Goal: Task Accomplishment & Management: Use online tool/utility

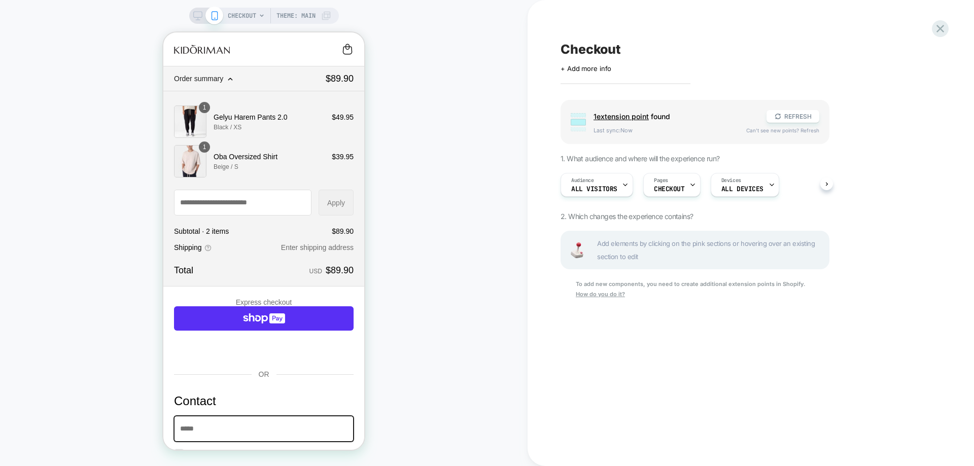
scroll to position [5, 0]
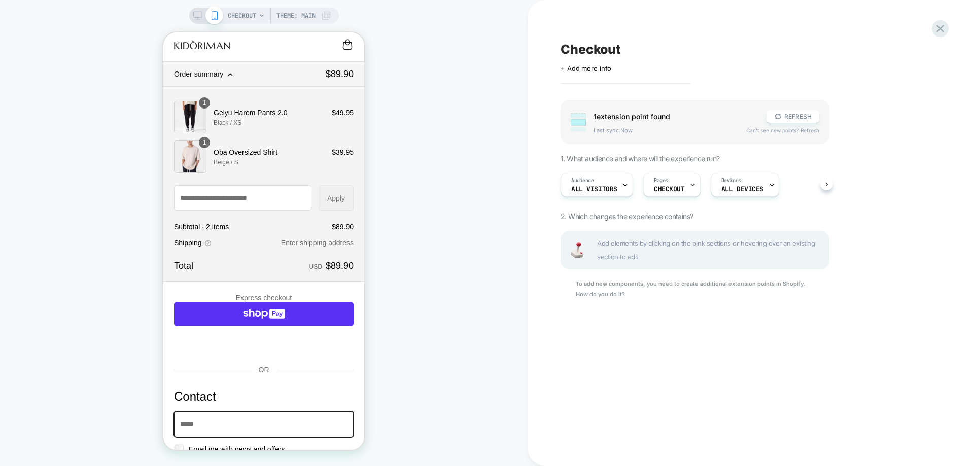
click at [199, 12] on icon at bounding box center [197, 15] width 9 height 9
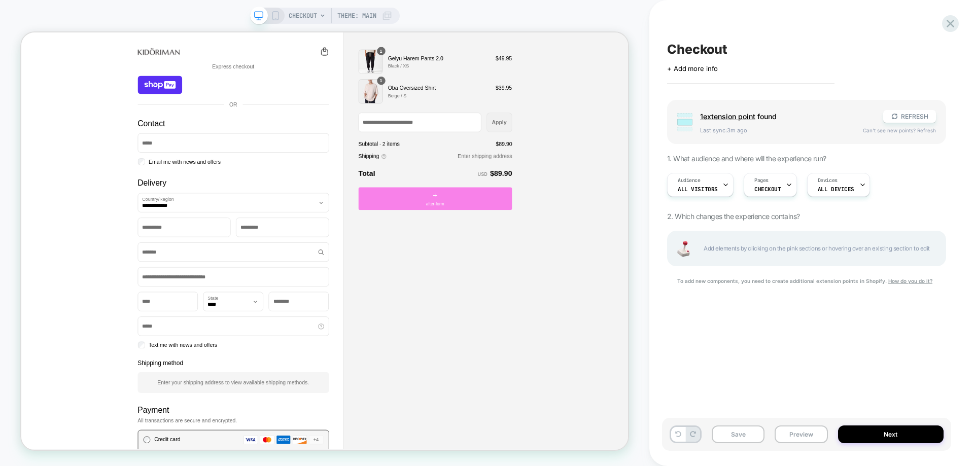
click at [557, 255] on div "+ after-form" at bounding box center [573, 254] width 205 height 30
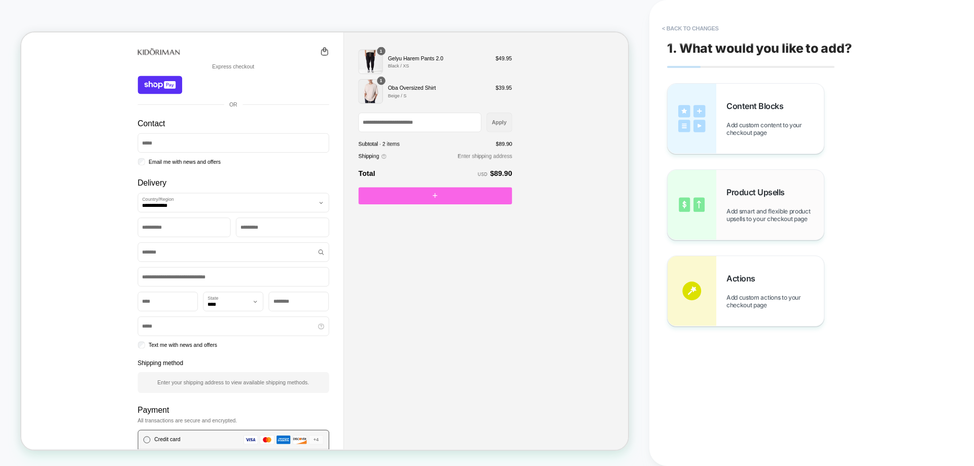
click at [772, 203] on div "Product Upsells Add smart and flexible product upsells to your checkout page" at bounding box center [774, 205] width 97 height 36
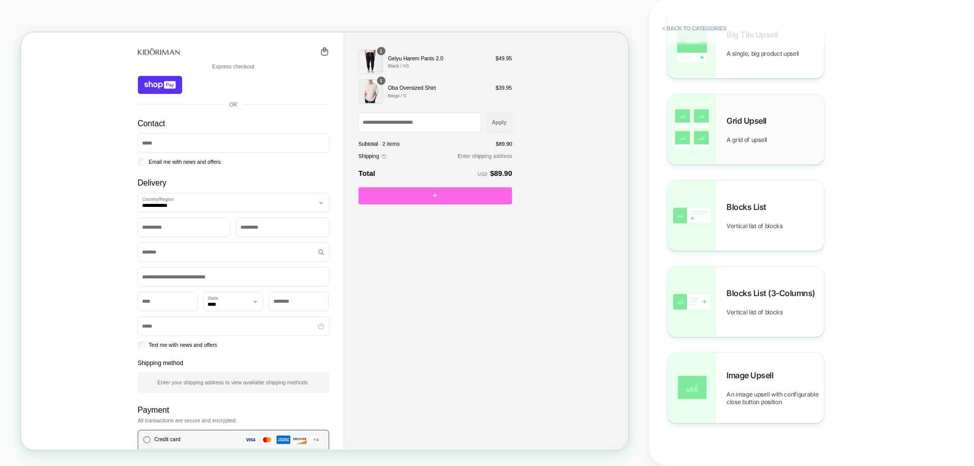
scroll to position [84, 0]
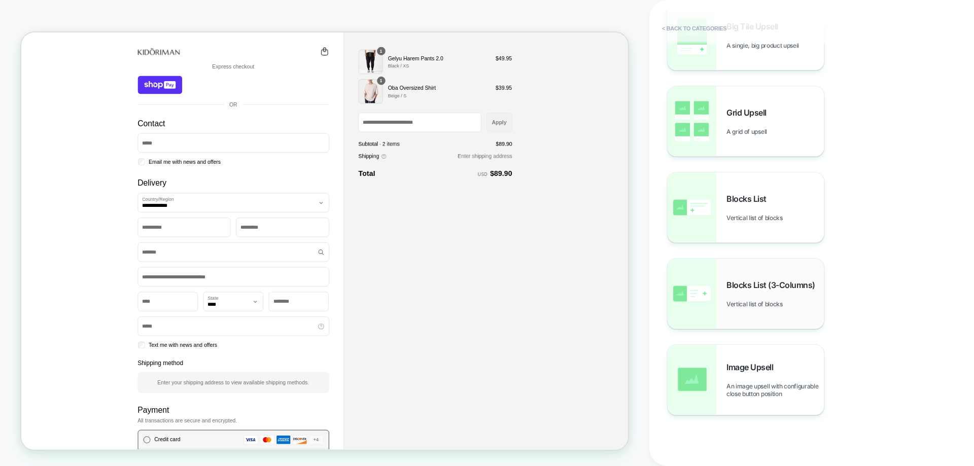
click at [764, 303] on span "Vertical list of blocks" at bounding box center [756, 304] width 61 height 8
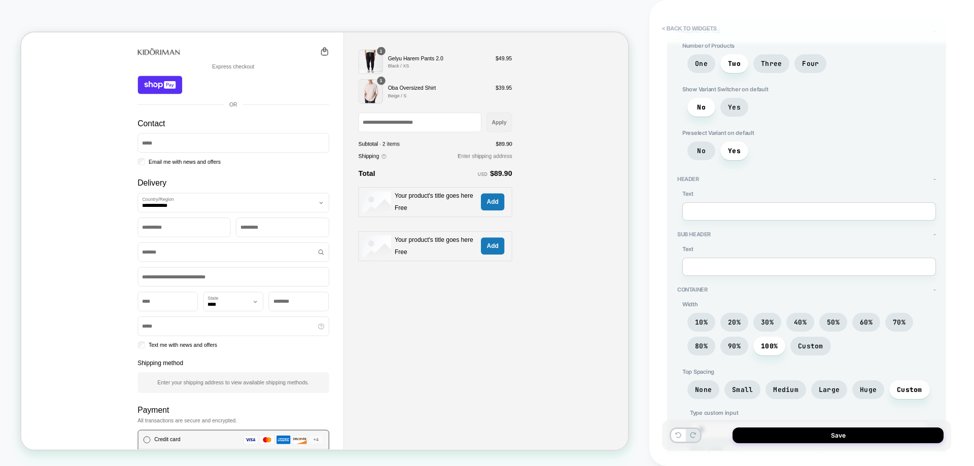
scroll to position [698, 0]
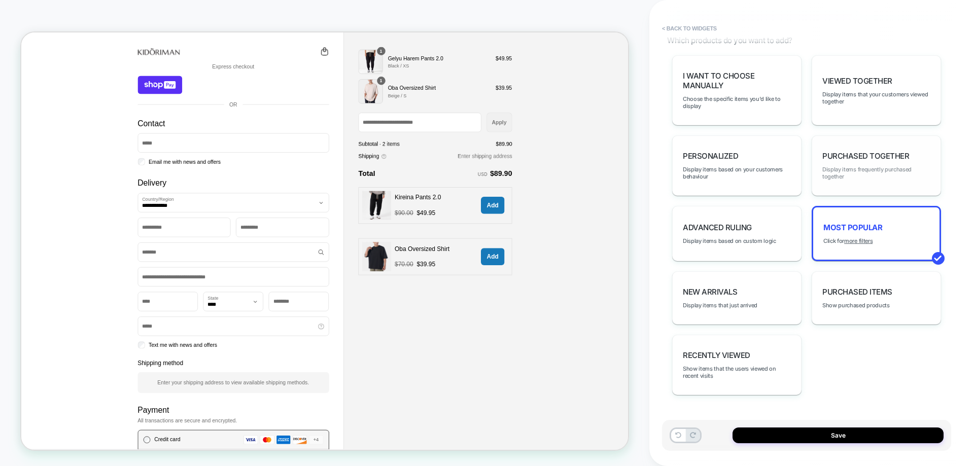
click at [831, 178] on span "Display items frequently purchased together" at bounding box center [876, 173] width 108 height 14
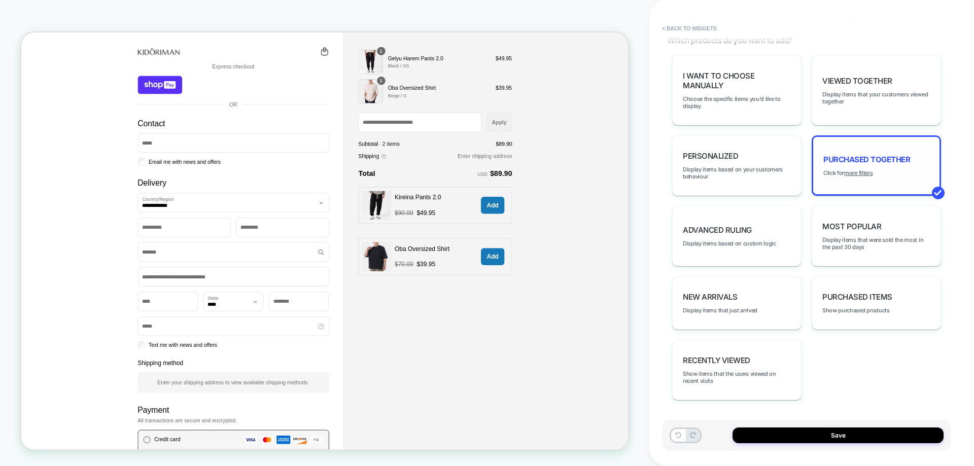
scroll to position [703, 0]
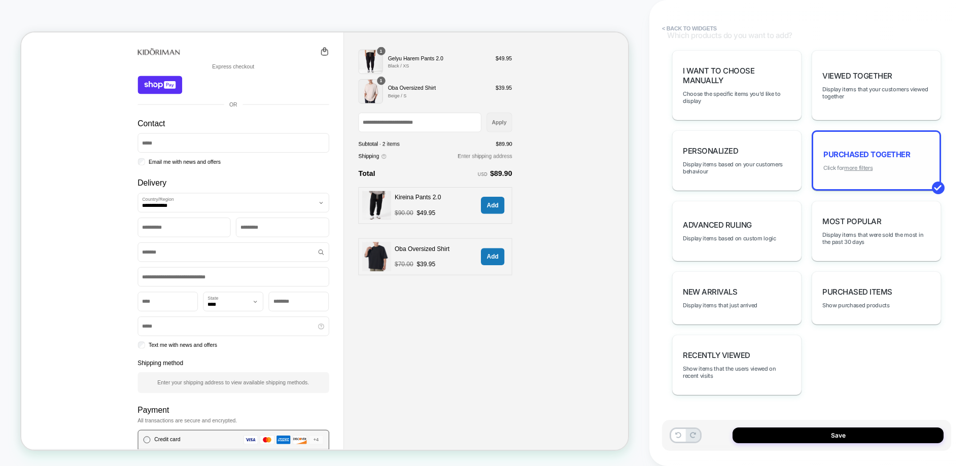
click at [854, 168] on u "more filters" at bounding box center [858, 167] width 28 height 7
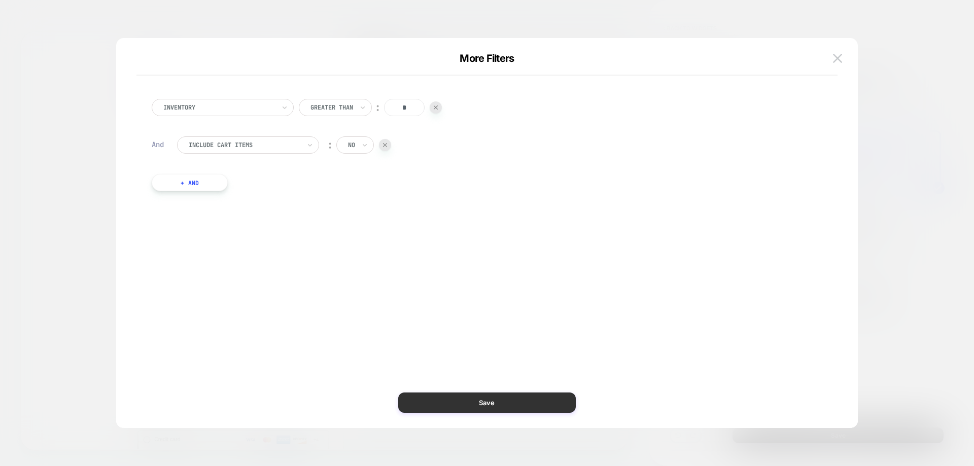
click at [544, 400] on button "Save" at bounding box center [487, 403] width 178 height 20
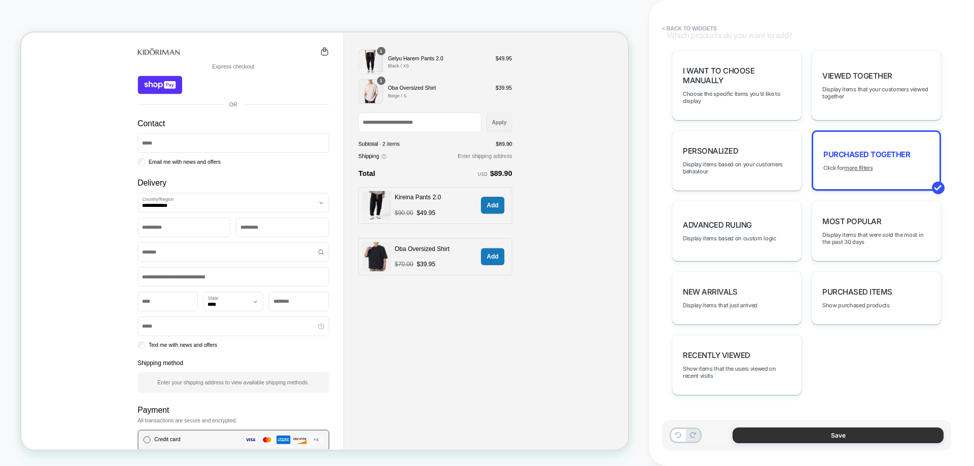
click at [826, 432] on button "Save" at bounding box center [838, 436] width 211 height 16
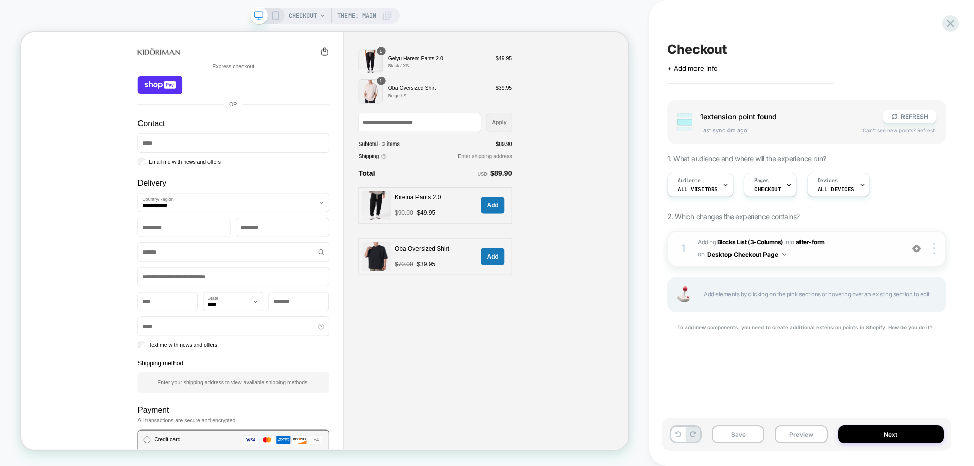
click at [849, 259] on span "#_loomi_addon_1755531751540 Adding Blocks List (3-Columns) INTO after-form afte…" at bounding box center [798, 249] width 200 height 24
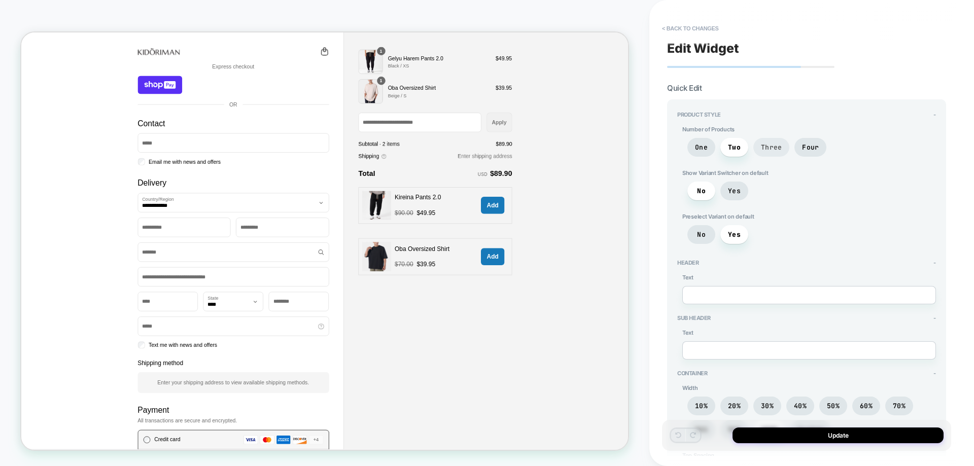
click at [775, 145] on span "Three" at bounding box center [771, 147] width 21 height 9
click at [738, 194] on span "Yes" at bounding box center [734, 191] width 13 height 9
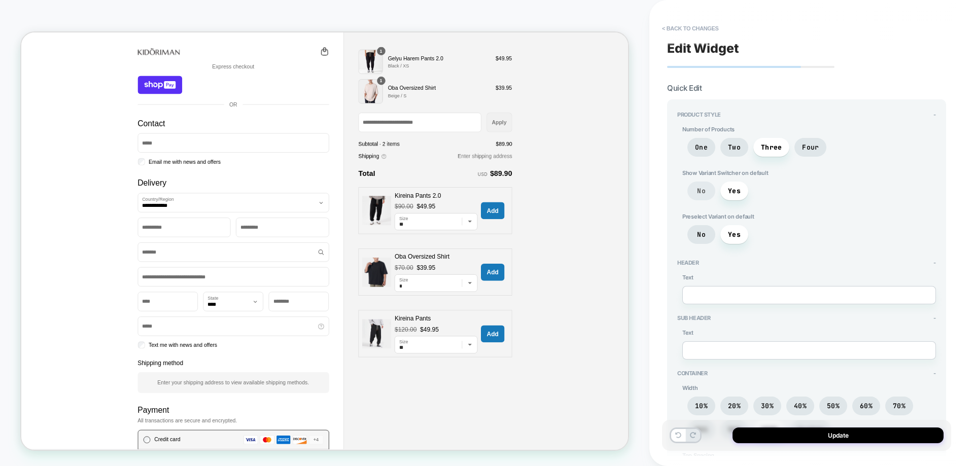
click at [705, 193] on span "No" at bounding box center [701, 191] width 9 height 9
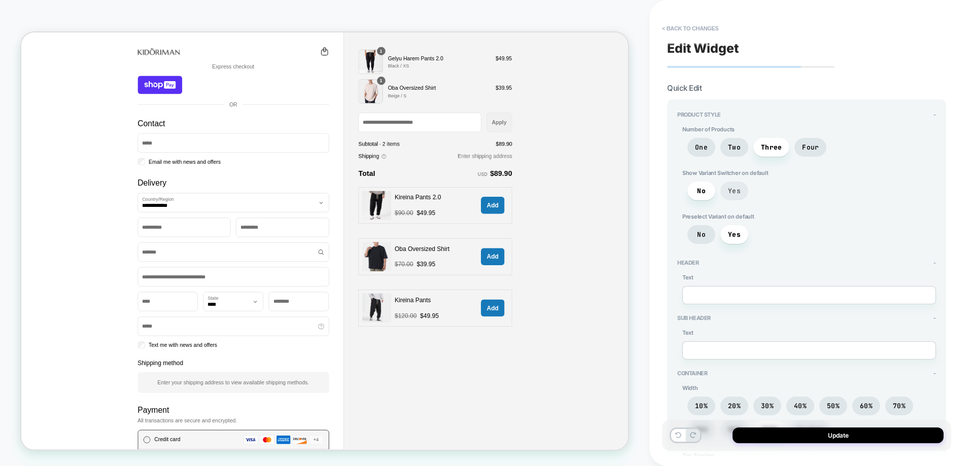
click at [730, 190] on span "Yes" at bounding box center [734, 191] width 13 height 9
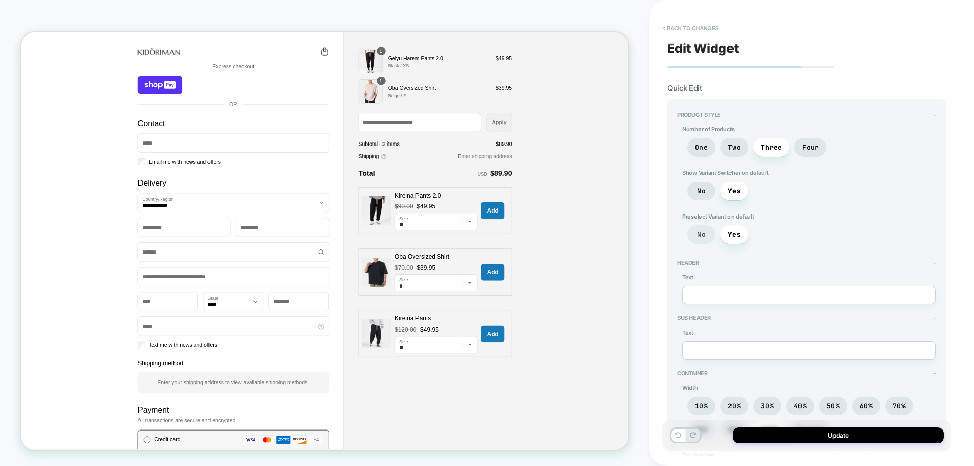
click at [710, 239] on span "No" at bounding box center [701, 234] width 28 height 19
click at [733, 229] on span "Yes" at bounding box center [734, 234] width 28 height 19
click at [705, 301] on textarea at bounding box center [809, 295] width 254 height 18
click at [772, 291] on textarea at bounding box center [809, 295] width 254 height 18
type textarea "*"
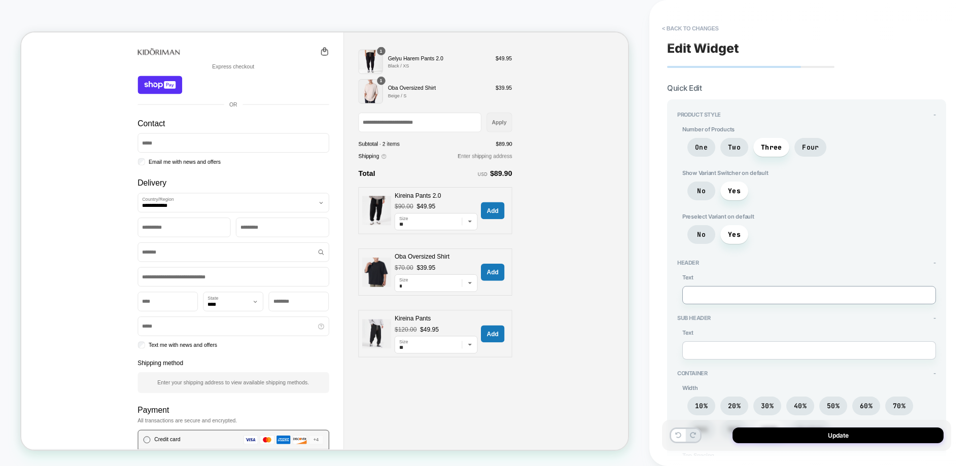
type textarea "*"
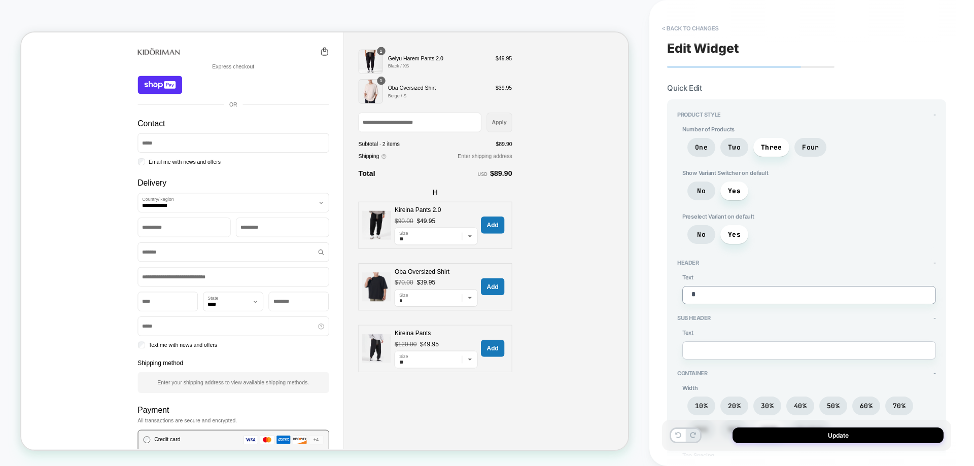
type textarea "*"
type textarea "**"
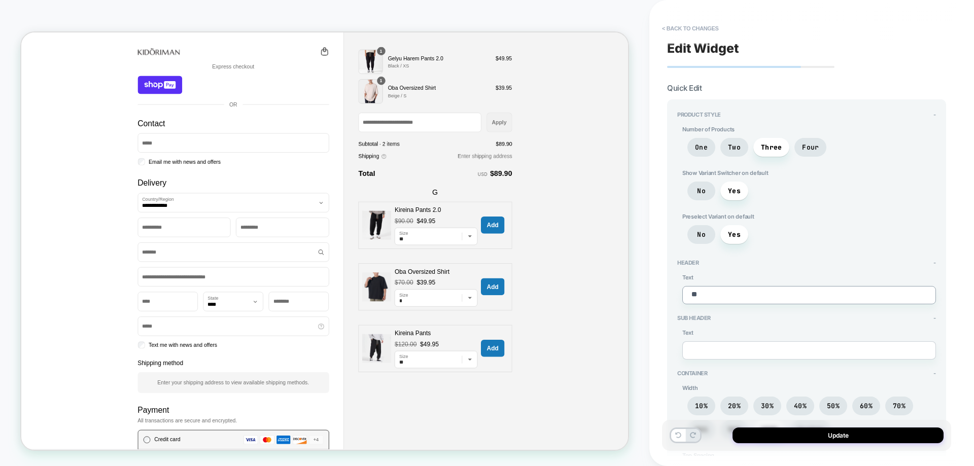
type textarea "*"
type textarea "***"
type textarea "*"
type textarea "***"
type textarea "*"
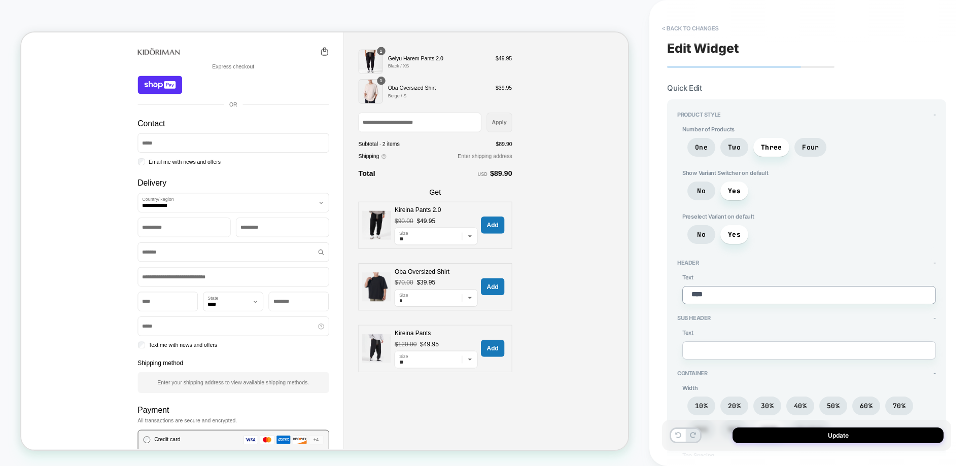
type textarea "*****"
type textarea "*"
type textarea "******"
type textarea "*"
type textarea "*******"
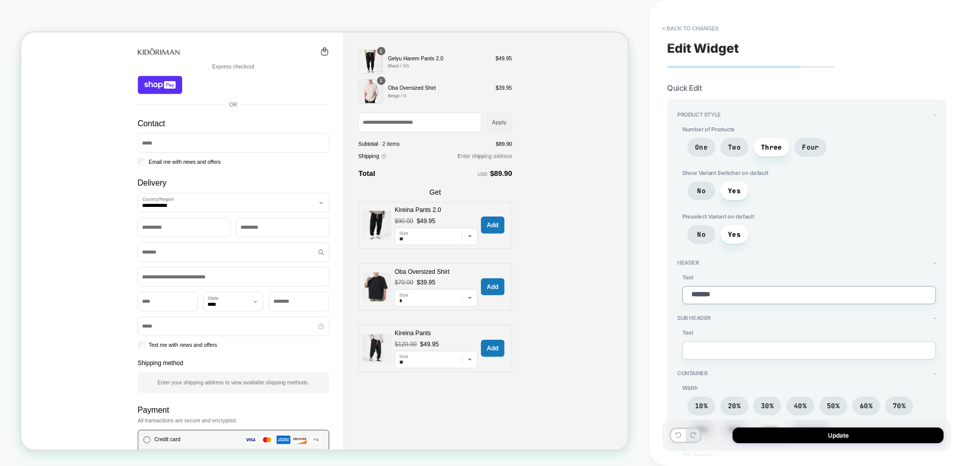
type textarea "*"
type textarea "********"
type textarea "*"
type textarea "********"
type textarea "*"
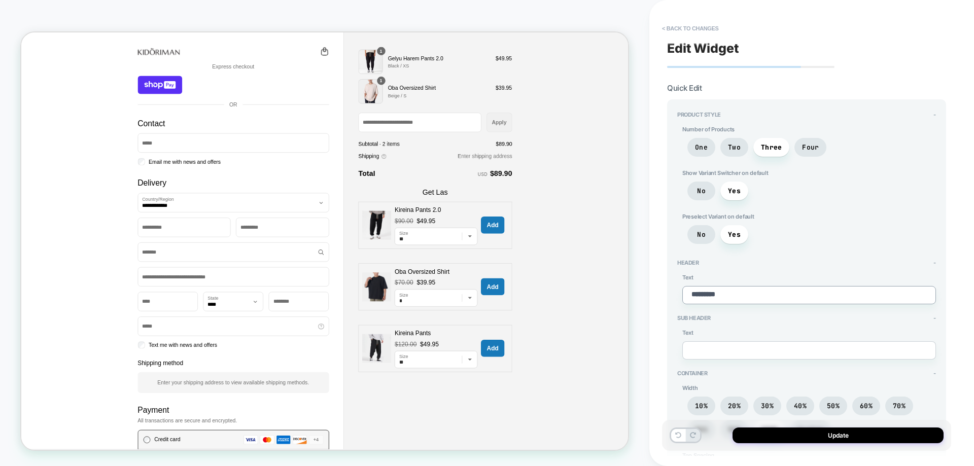
type textarea "**********"
type textarea "*"
type textarea "**********"
type textarea "*"
type textarea "**********"
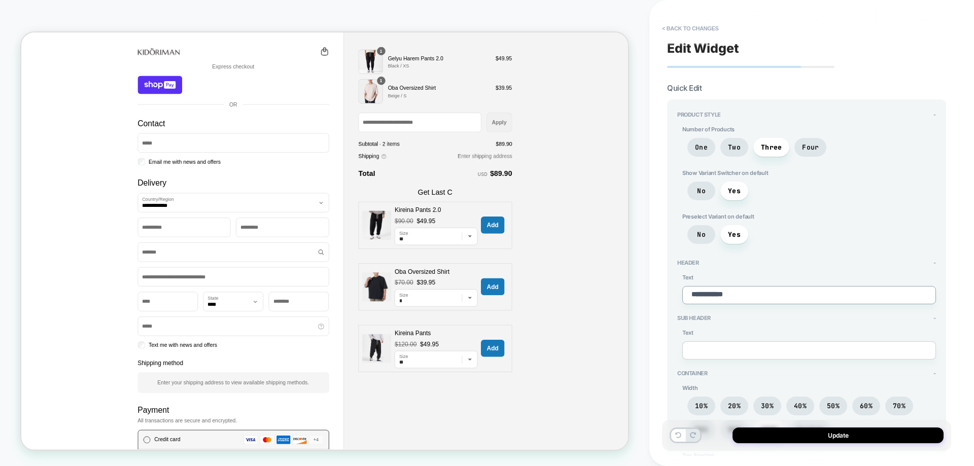
type textarea "*"
type textarea "**********"
type textarea "*"
type textarea "**********"
type textarea "*"
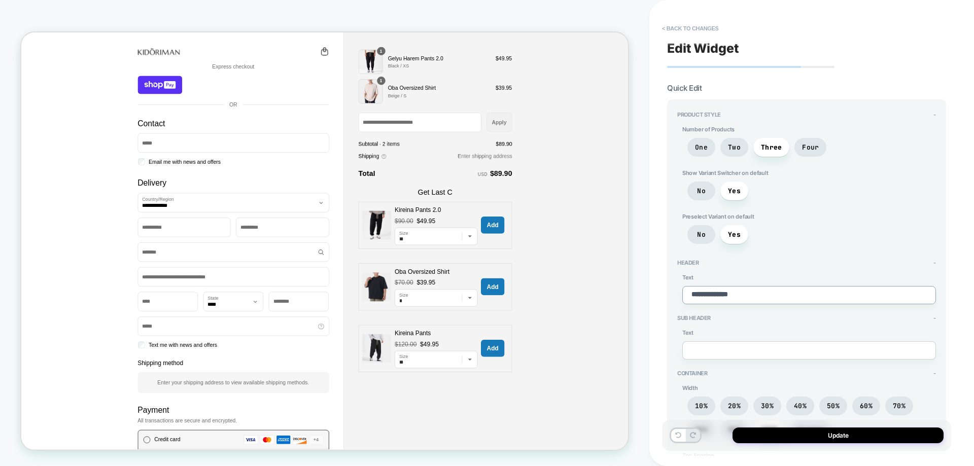
type textarea "**********"
type textarea "*"
type textarea "**********"
type textarea "*"
type textarea "**********"
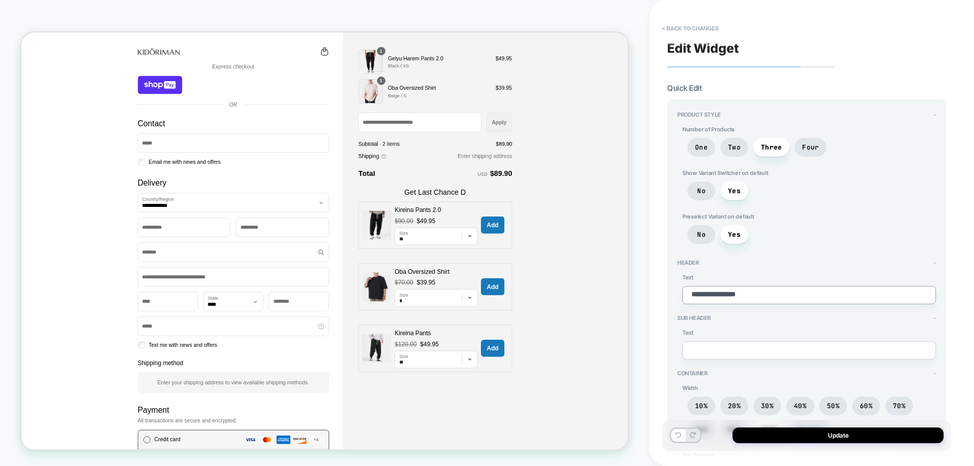
type textarea "*"
type textarea "**********"
type textarea "*"
type textarea "**********"
type textarea "*"
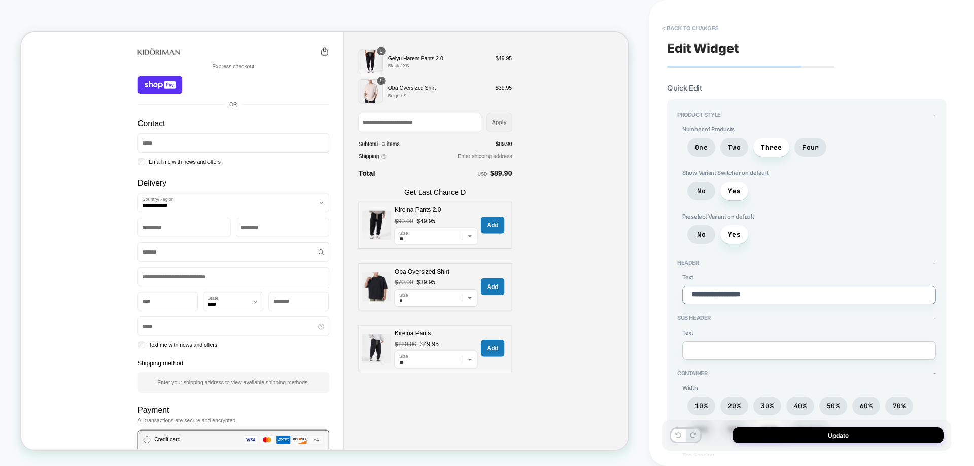
type textarea "**********"
type textarea "*"
type textarea "**********"
type textarea "*"
type textarea "**********"
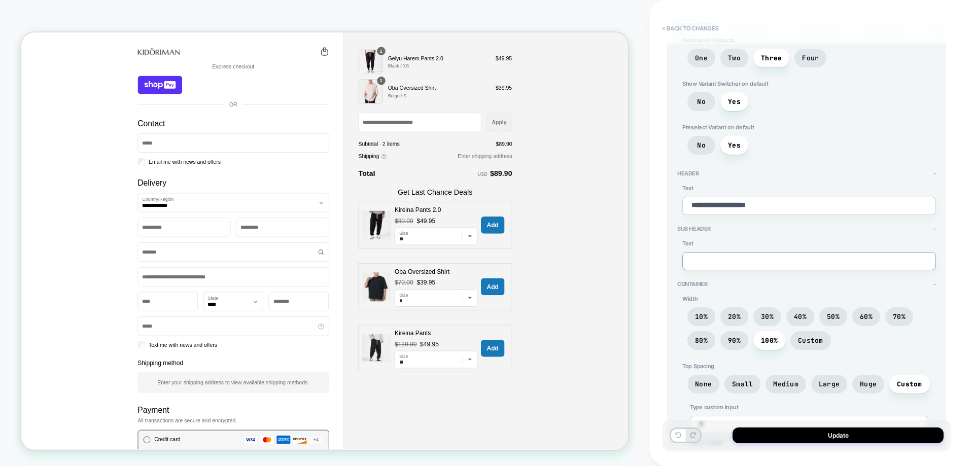
scroll to position [101, 0]
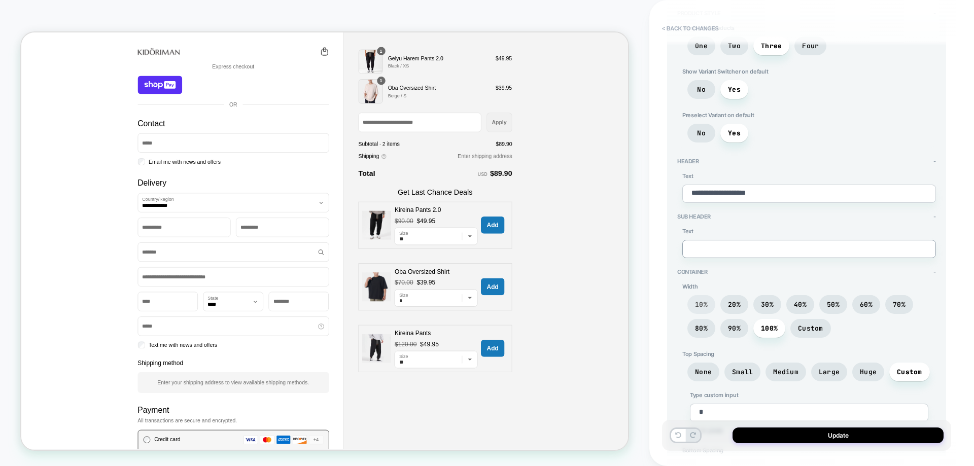
click at [704, 311] on span "10%" at bounding box center [701, 304] width 28 height 19
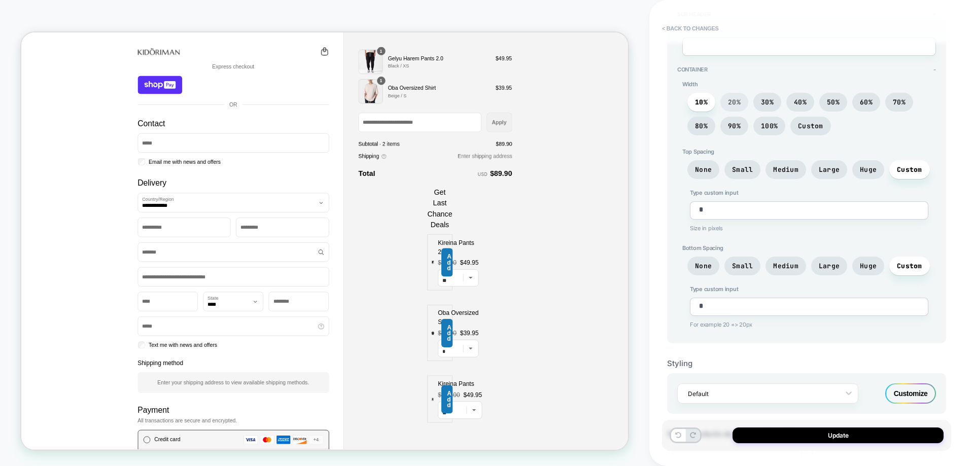
scroll to position [304, 0]
click at [739, 166] on span "Small" at bounding box center [742, 169] width 21 height 9
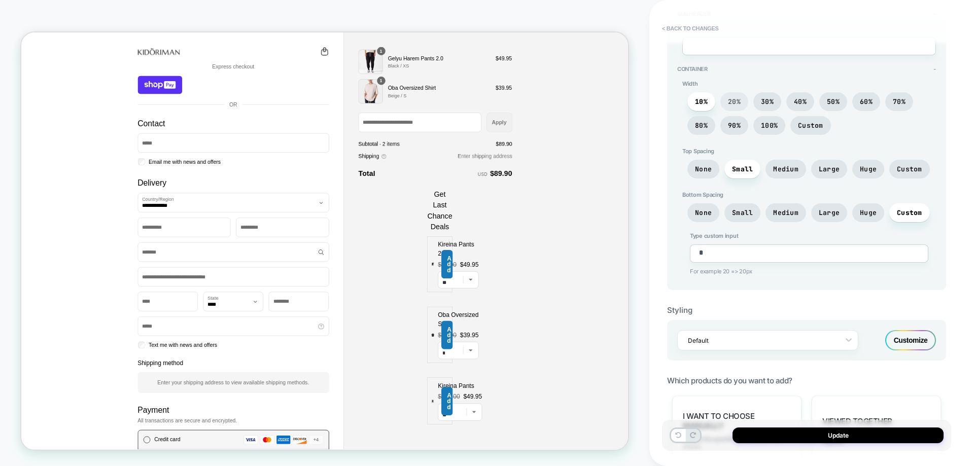
click at [734, 97] on span "20%" at bounding box center [734, 101] width 13 height 9
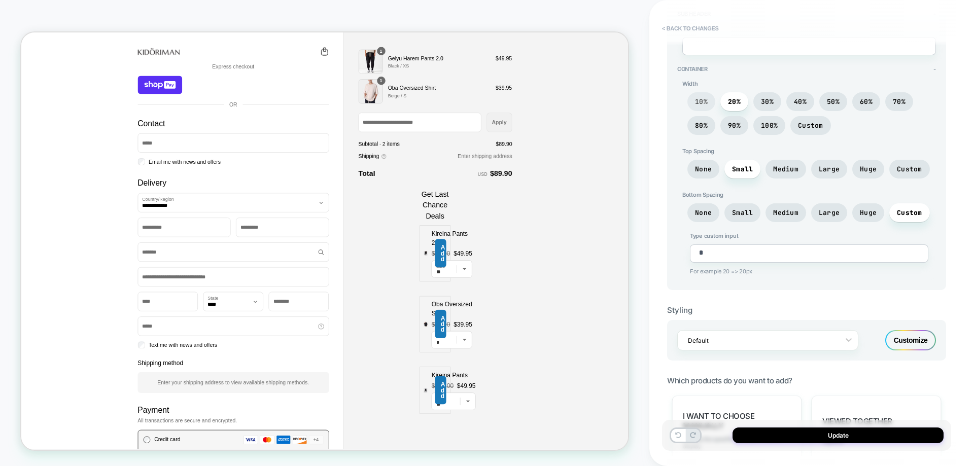
click at [706, 104] on span "10%" at bounding box center [701, 101] width 13 height 9
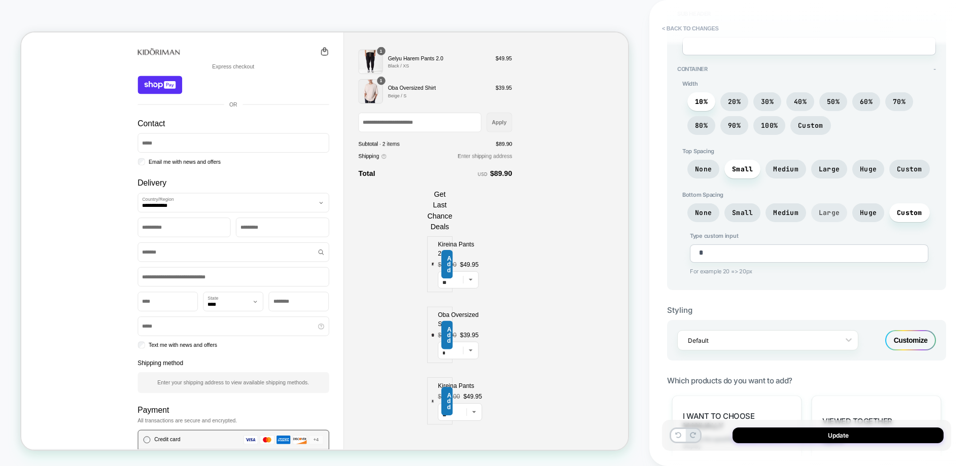
click at [839, 213] on span "Large" at bounding box center [829, 212] width 36 height 19
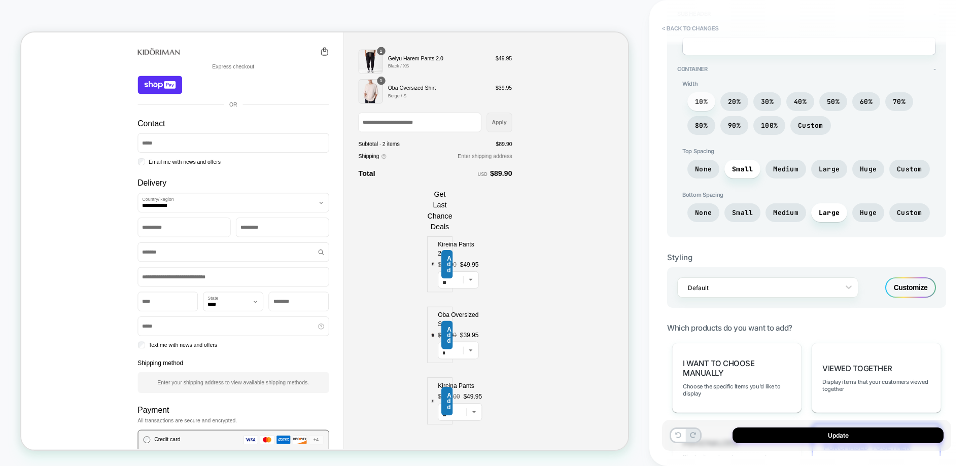
click at [695, 99] on span "10%" at bounding box center [701, 101] width 13 height 9
click at [727, 95] on span "20%" at bounding box center [734, 101] width 28 height 19
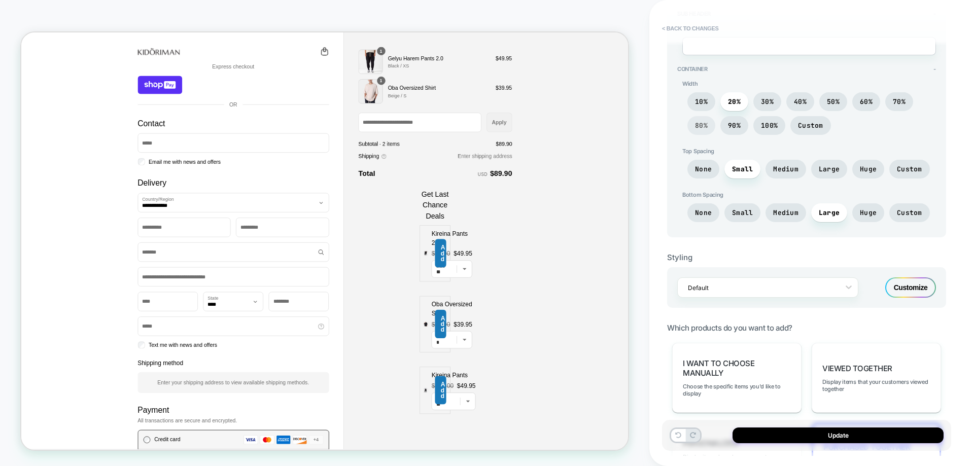
click at [707, 130] on span "80%" at bounding box center [701, 125] width 28 height 19
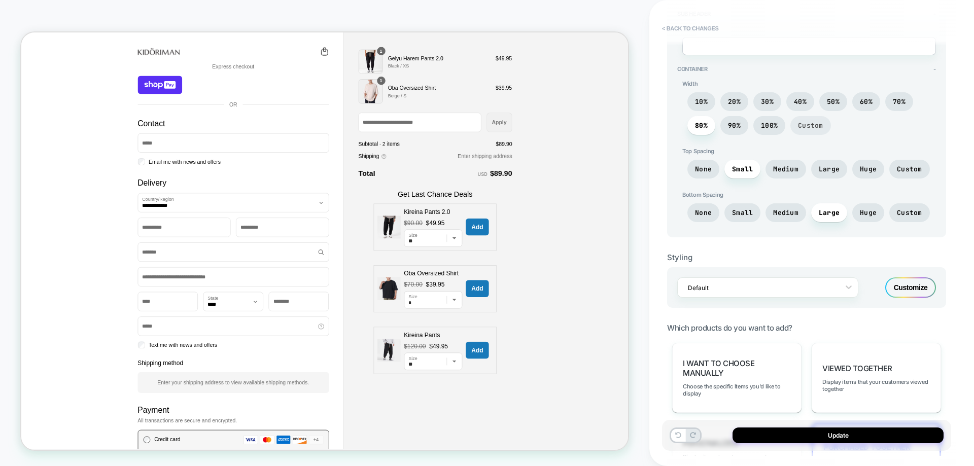
scroll to position [254, 0]
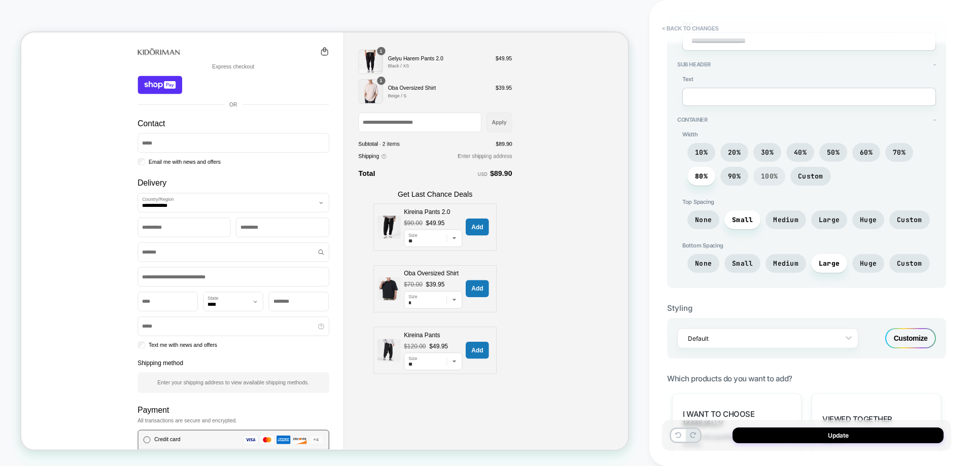
click at [778, 176] on span "100%" at bounding box center [769, 176] width 32 height 19
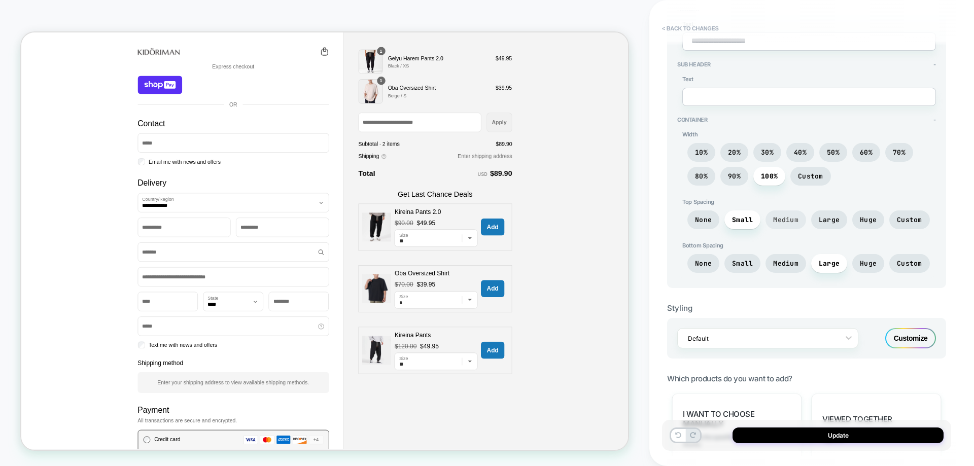
click at [775, 228] on span "Medium" at bounding box center [785, 220] width 41 height 19
click at [831, 222] on span "Large" at bounding box center [829, 220] width 21 height 9
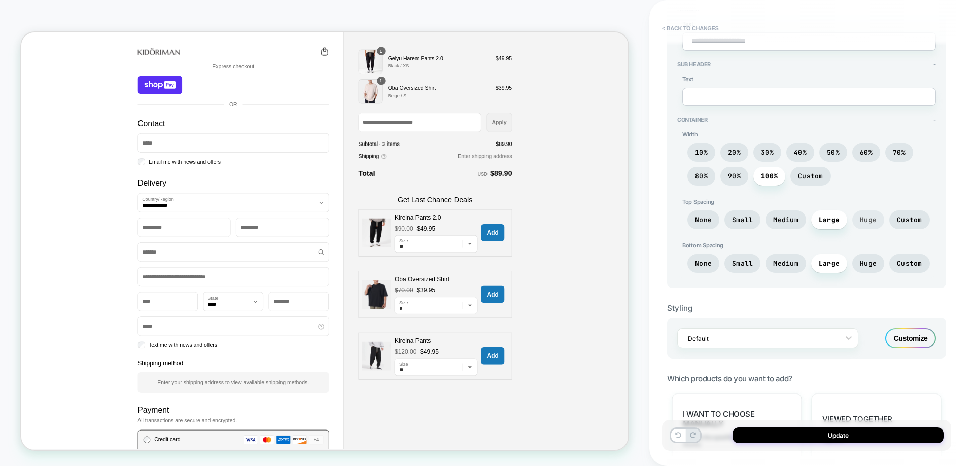
click at [870, 219] on span "Huge" at bounding box center [868, 220] width 17 height 9
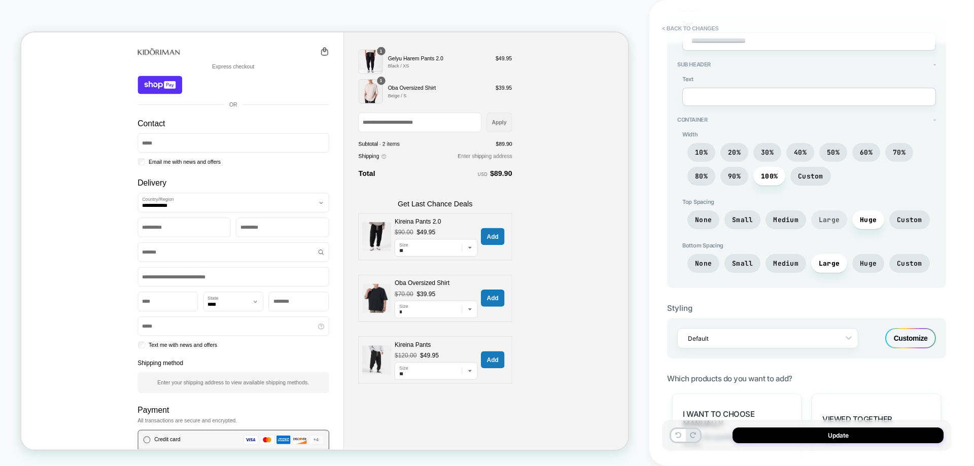
click at [829, 221] on span "Large" at bounding box center [829, 220] width 21 height 9
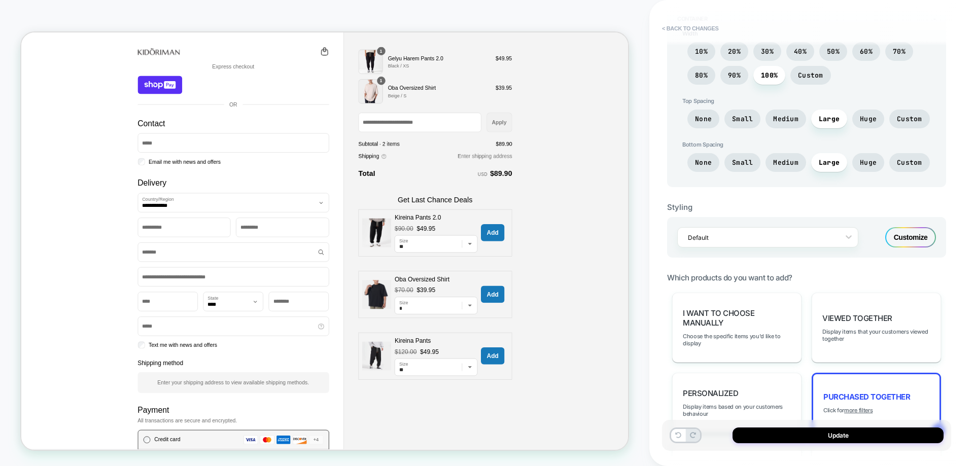
scroll to position [355, 0]
click at [816, 238] on div at bounding box center [761, 237] width 147 height 10
click at [846, 233] on icon at bounding box center [849, 236] width 10 height 10
click at [879, 254] on div "option Default focused, 1 of 1. 1 result available. Use Up and Down to choose o…" at bounding box center [806, 237] width 279 height 41
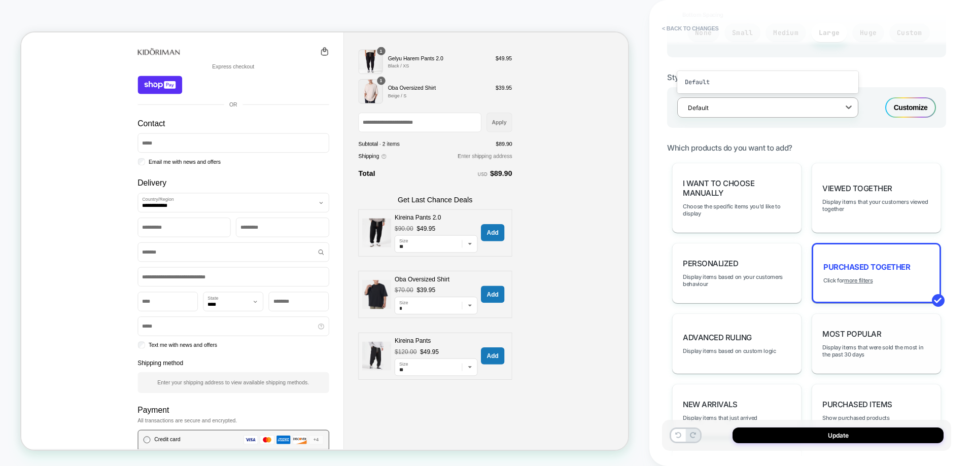
scroll to position [445, 0]
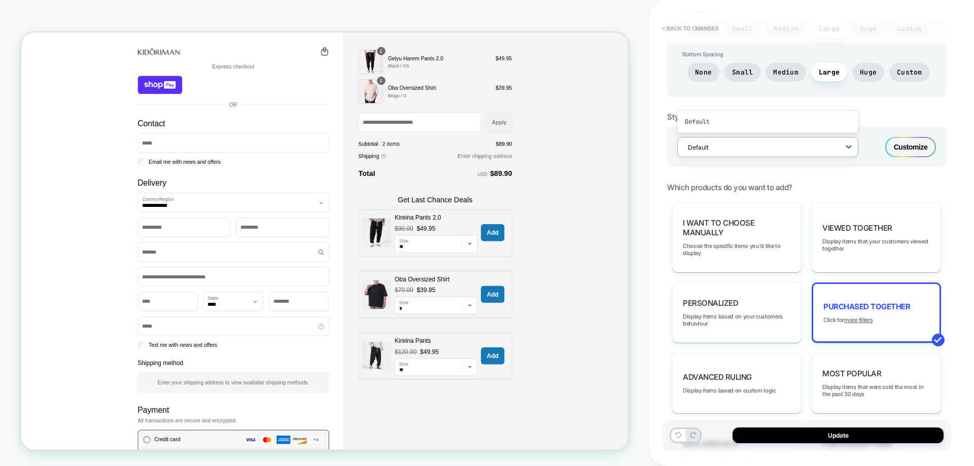
click at [920, 154] on div "Customize" at bounding box center [910, 147] width 51 height 20
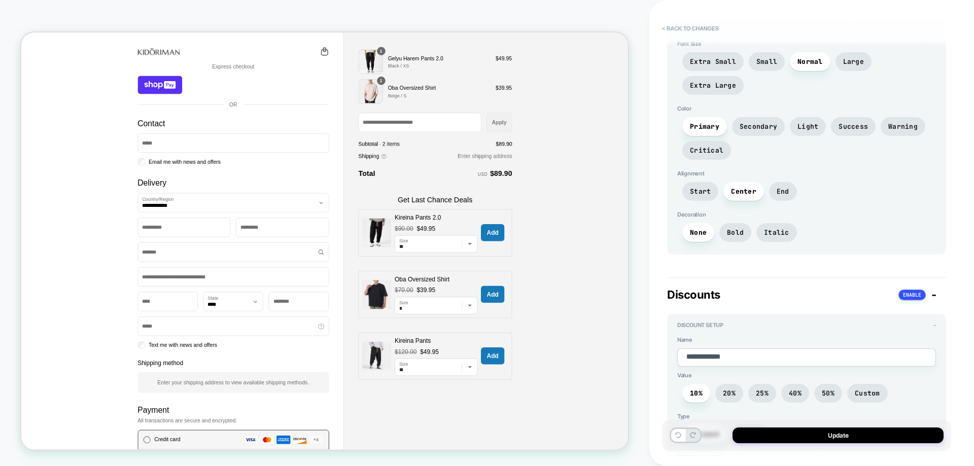
scroll to position [639, 0]
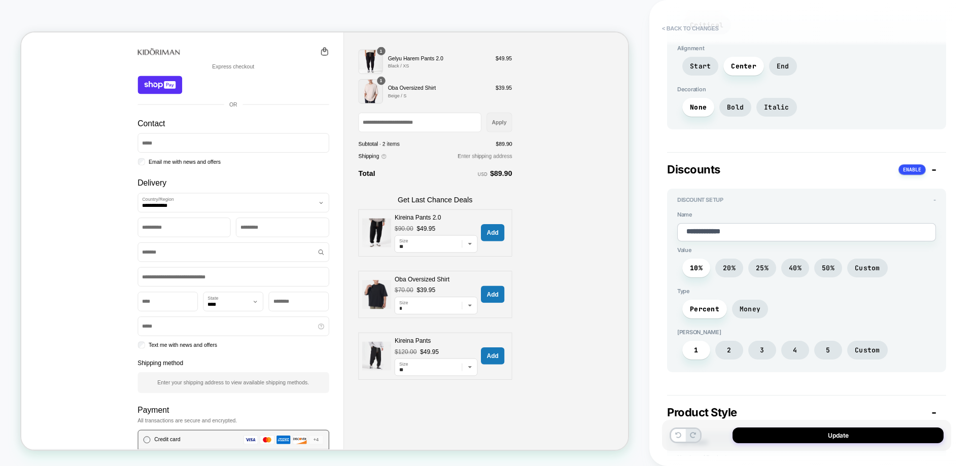
click at [796, 223] on textarea "**********" at bounding box center [806, 232] width 259 height 18
click at [729, 259] on span "20%" at bounding box center [729, 268] width 28 height 19
click at [700, 264] on span "10%" at bounding box center [696, 268] width 13 height 9
click at [692, 341] on span "1" at bounding box center [696, 350] width 28 height 19
click at [735, 264] on span "20%" at bounding box center [729, 268] width 13 height 9
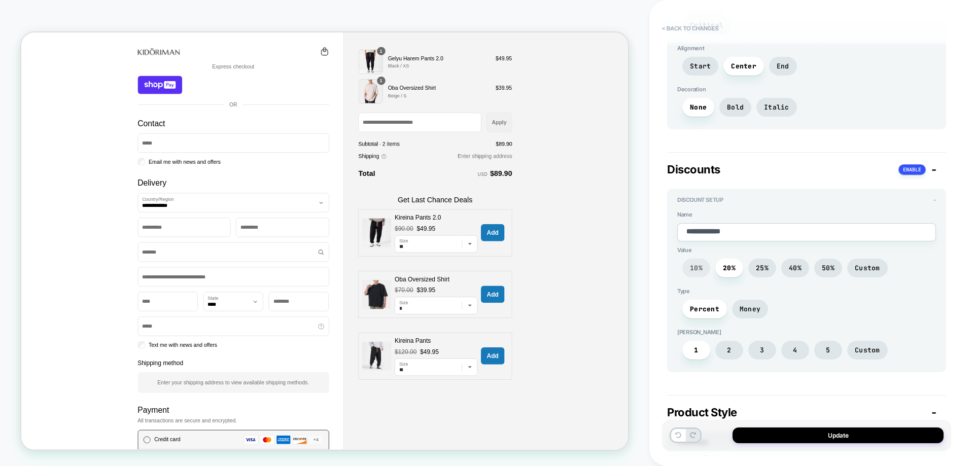
click at [703, 259] on span "10%" at bounding box center [696, 268] width 28 height 19
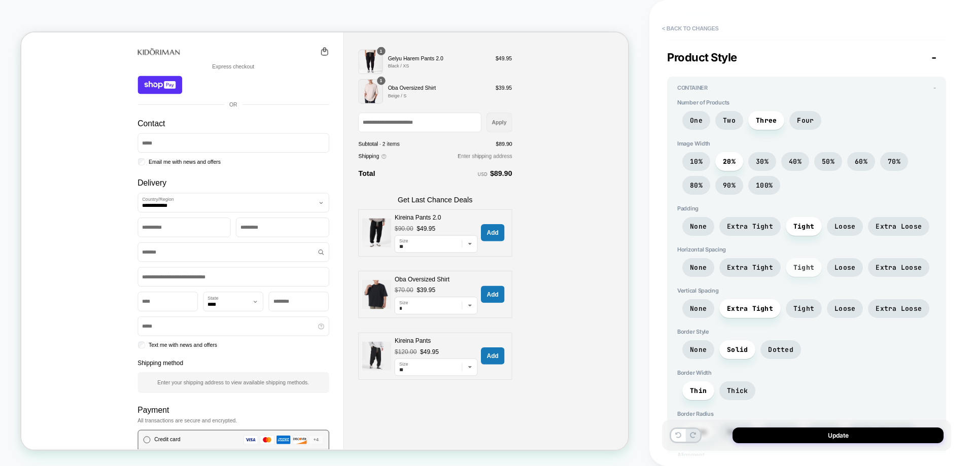
scroll to position [943, 0]
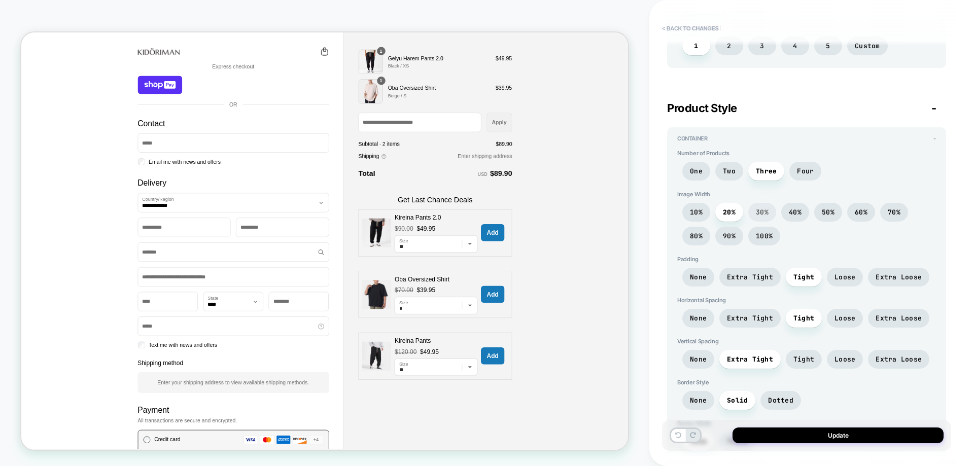
click at [772, 203] on span "30%" at bounding box center [762, 212] width 28 height 19
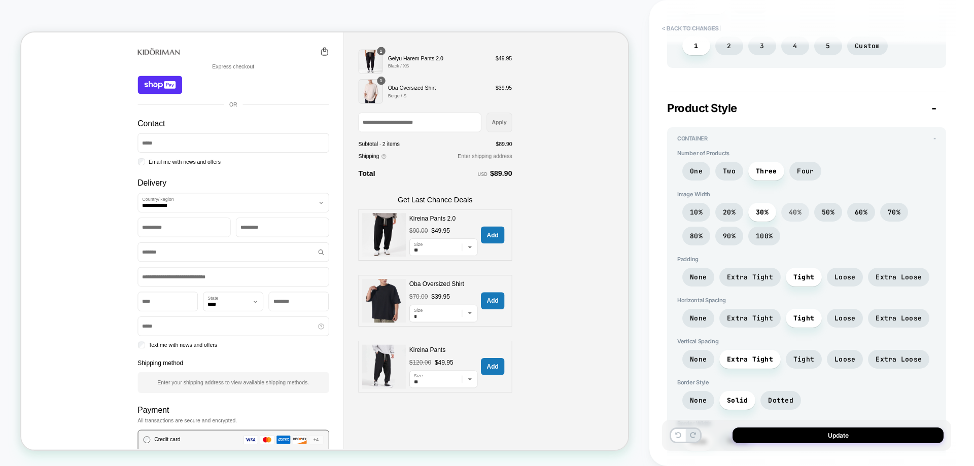
click at [792, 203] on span "40%" at bounding box center [795, 212] width 28 height 19
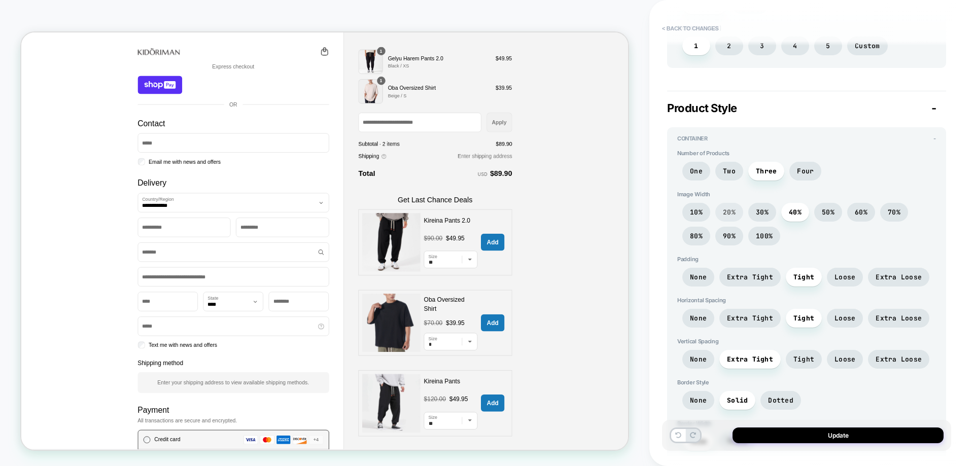
click at [729, 208] on span "20%" at bounding box center [729, 212] width 13 height 9
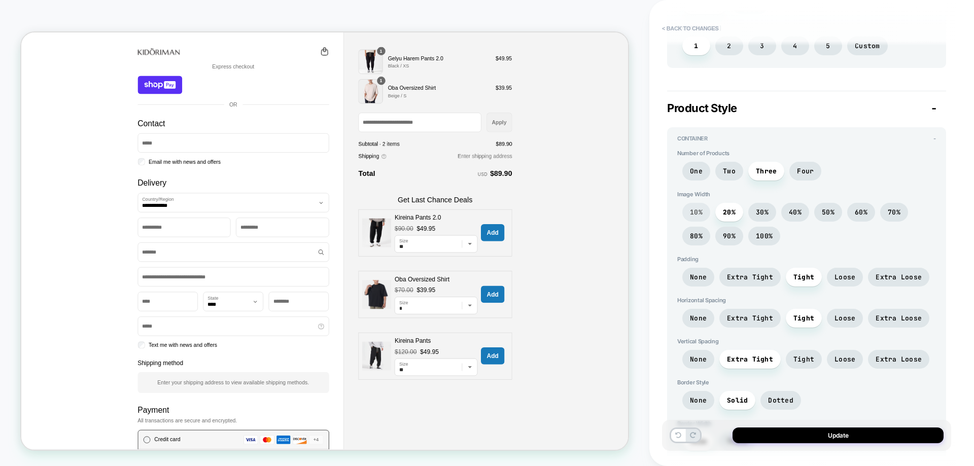
click at [699, 208] on span "10%" at bounding box center [696, 212] width 13 height 9
click at [728, 203] on span "20%" at bounding box center [729, 212] width 28 height 19
click at [765, 191] on div "Image Width 10% 20% 30% 40% 50% 60% 70% 80% 90% 100%" at bounding box center [806, 221] width 259 height 60
click at [763, 208] on span "30%" at bounding box center [762, 212] width 13 height 9
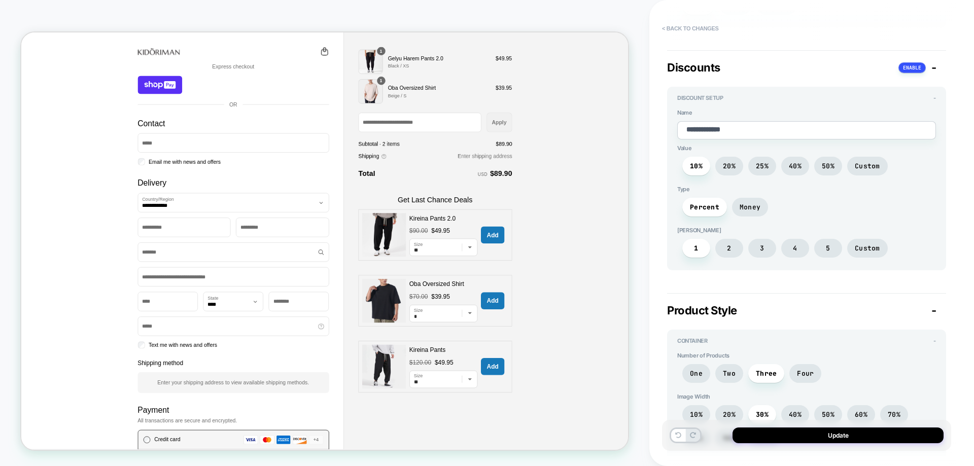
scroll to position [740, 0]
click at [735, 365] on span "Two" at bounding box center [729, 374] width 28 height 19
click at [755, 365] on span "Three" at bounding box center [766, 374] width 36 height 19
click at [806, 365] on span "Four" at bounding box center [805, 374] width 32 height 19
click at [789, 365] on span "Four" at bounding box center [805, 374] width 32 height 19
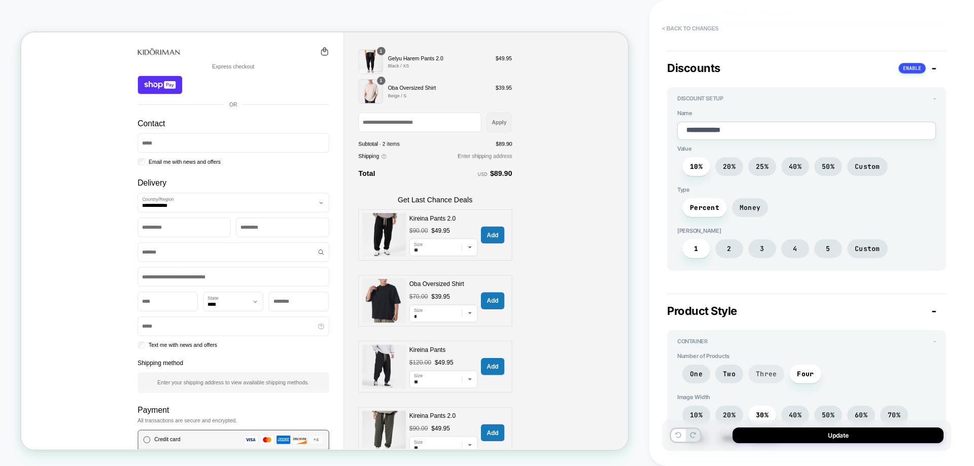
click at [778, 365] on span "Three" at bounding box center [766, 374] width 36 height 19
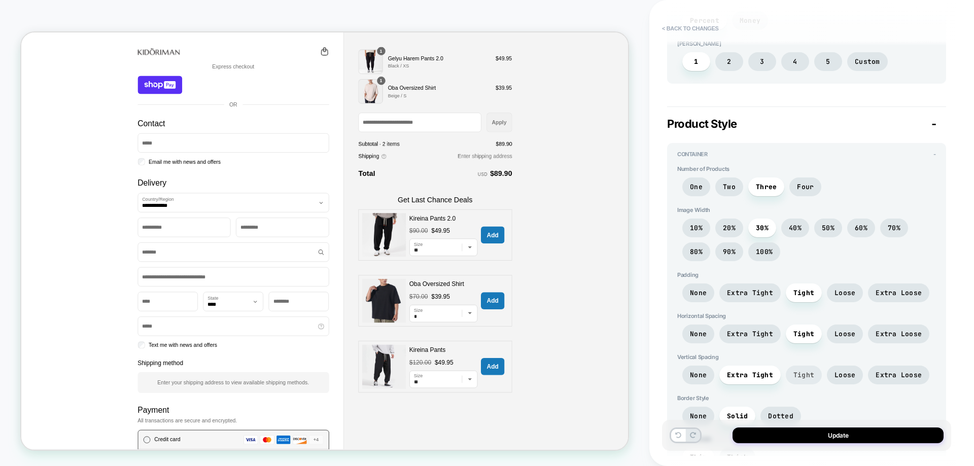
scroll to position [943, 0]
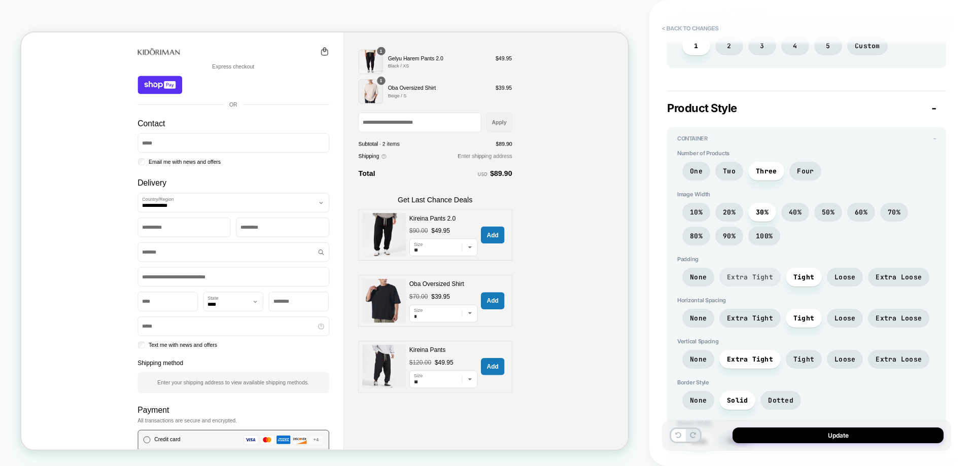
click at [767, 268] on span "Extra Tight" at bounding box center [749, 277] width 61 height 19
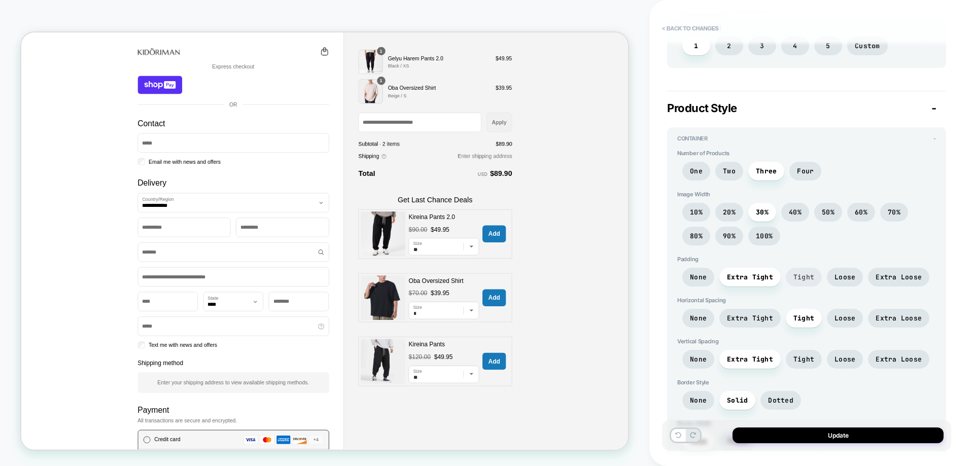
click at [793, 273] on span "Tight" at bounding box center [803, 277] width 21 height 9
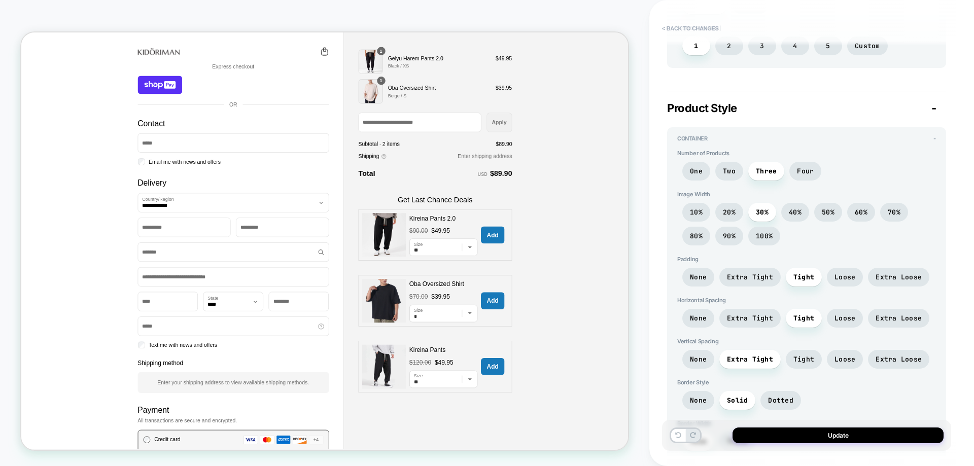
click at [820, 268] on div "None Extra Tight Tight Loose Extra Loose" at bounding box center [806, 280] width 259 height 24
click at [840, 268] on span "Loose" at bounding box center [845, 277] width 36 height 19
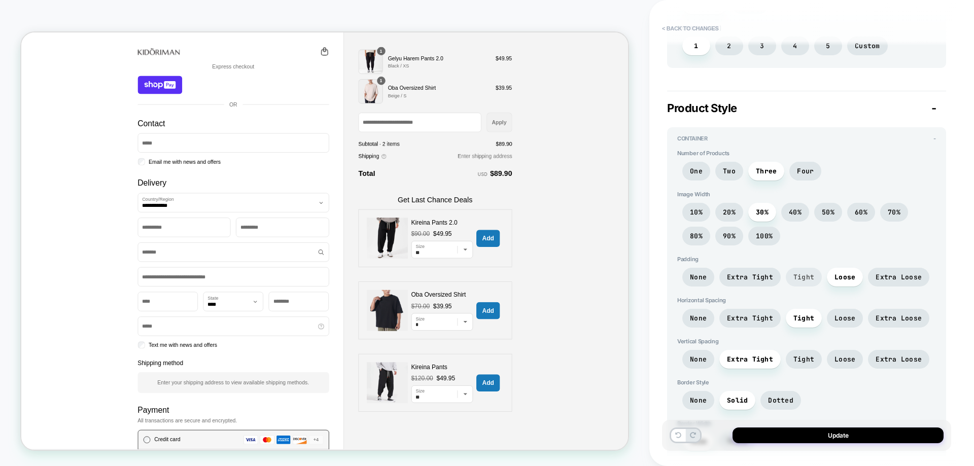
click at [813, 268] on span "Tight" at bounding box center [804, 277] width 36 height 19
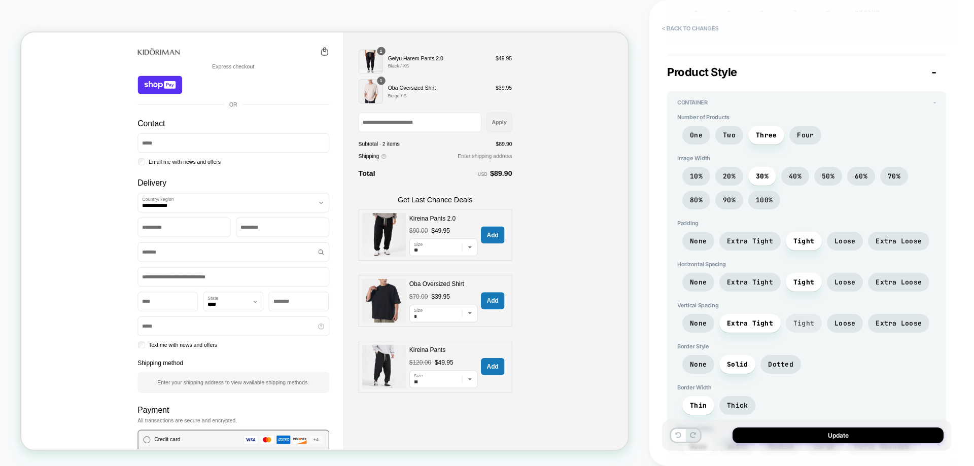
scroll to position [994, 0]
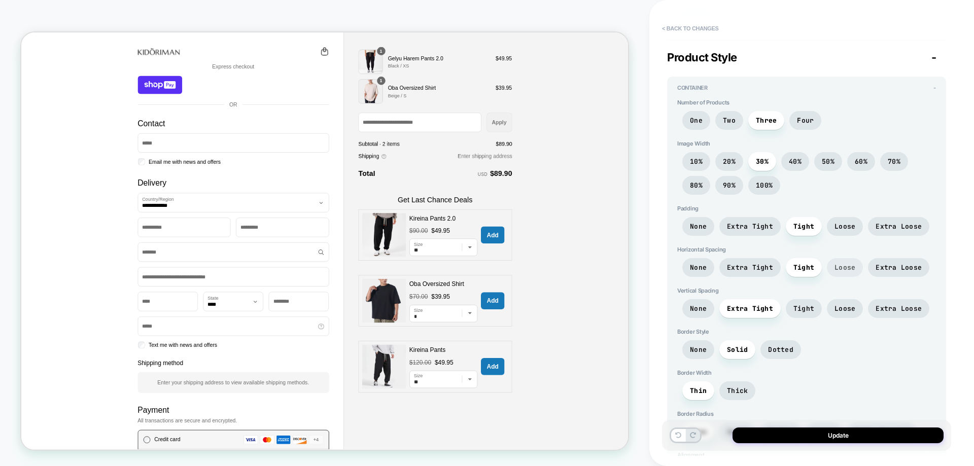
click at [845, 258] on span "Loose" at bounding box center [845, 267] width 36 height 19
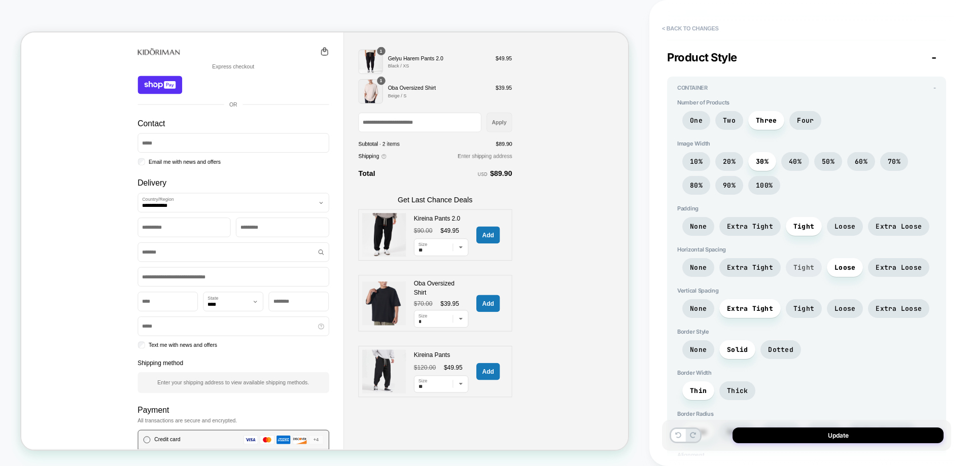
click at [815, 258] on span "Tight" at bounding box center [804, 267] width 36 height 19
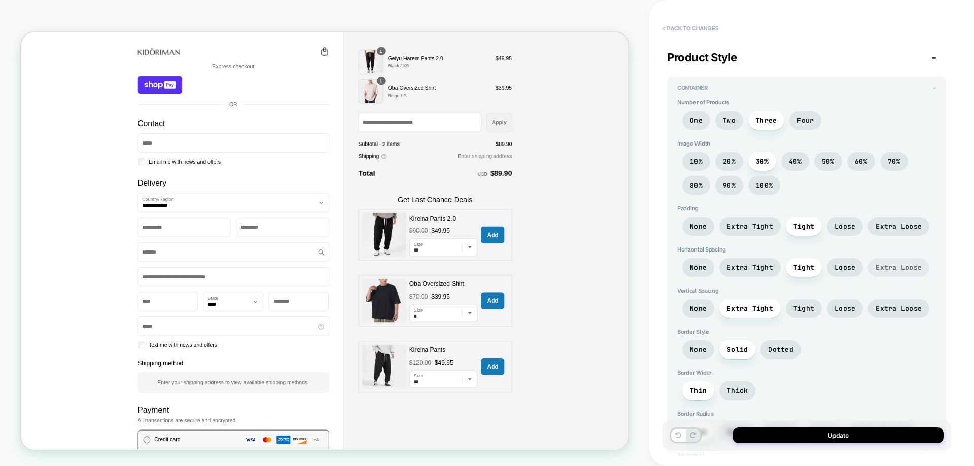
click at [892, 263] on span "Extra Loose" at bounding box center [899, 267] width 46 height 9
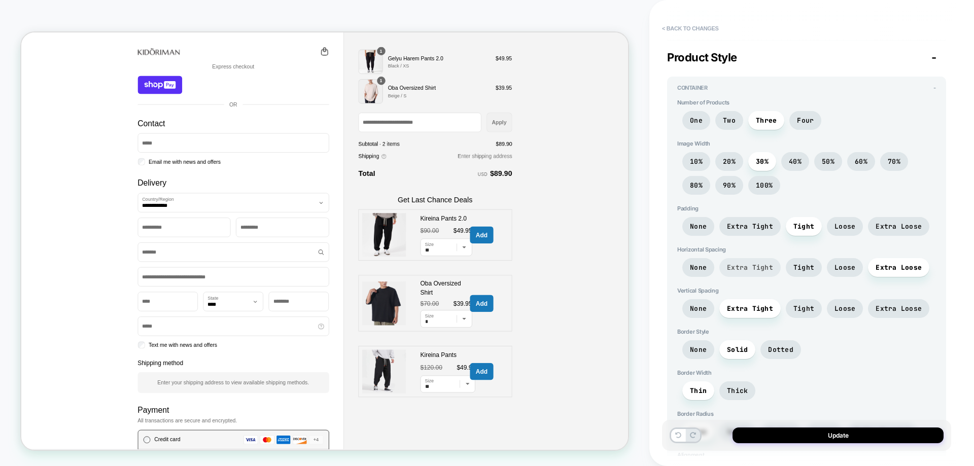
click at [750, 263] on span "Extra Tight" at bounding box center [750, 267] width 46 height 9
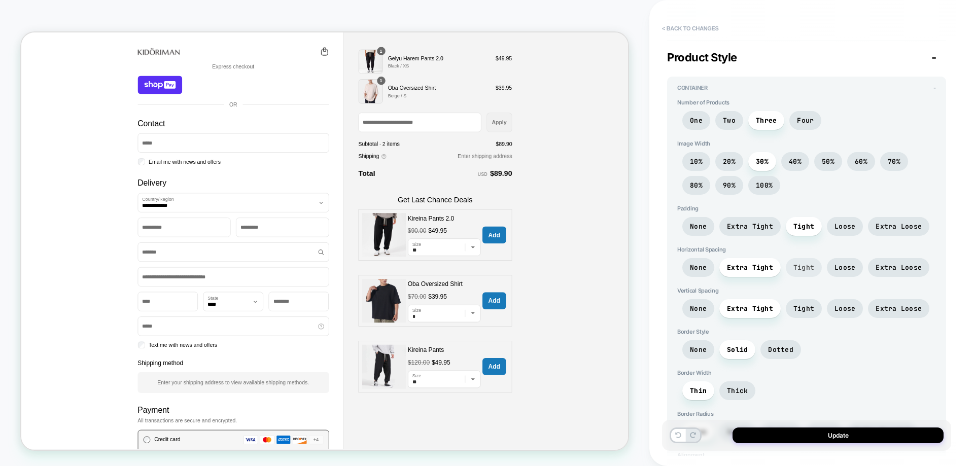
click at [792, 258] on span "Tight" at bounding box center [804, 267] width 36 height 19
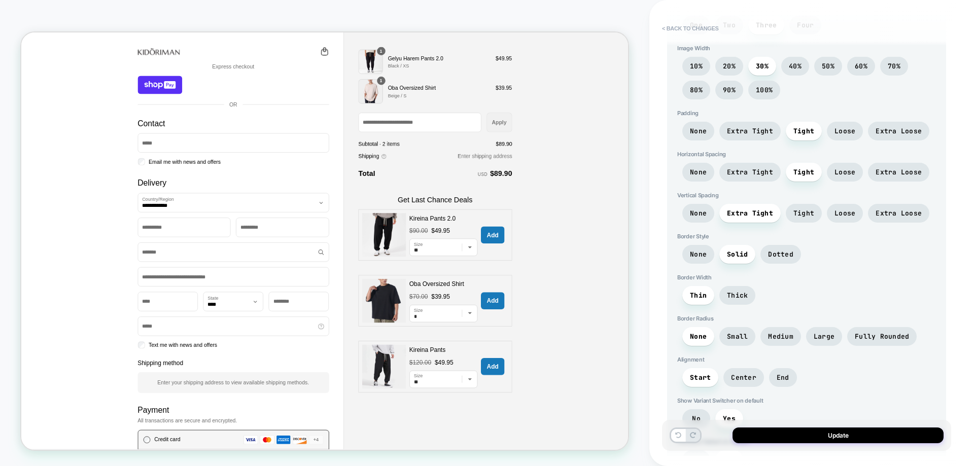
scroll to position [1095, 0]
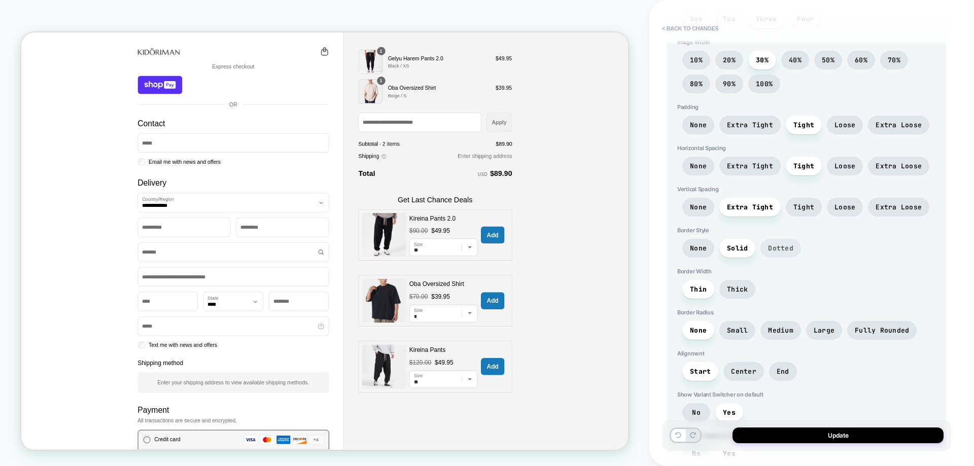
click at [784, 244] on span "Dotted" at bounding box center [780, 248] width 25 height 9
click at [745, 244] on span "Solid" at bounding box center [737, 248] width 21 height 9
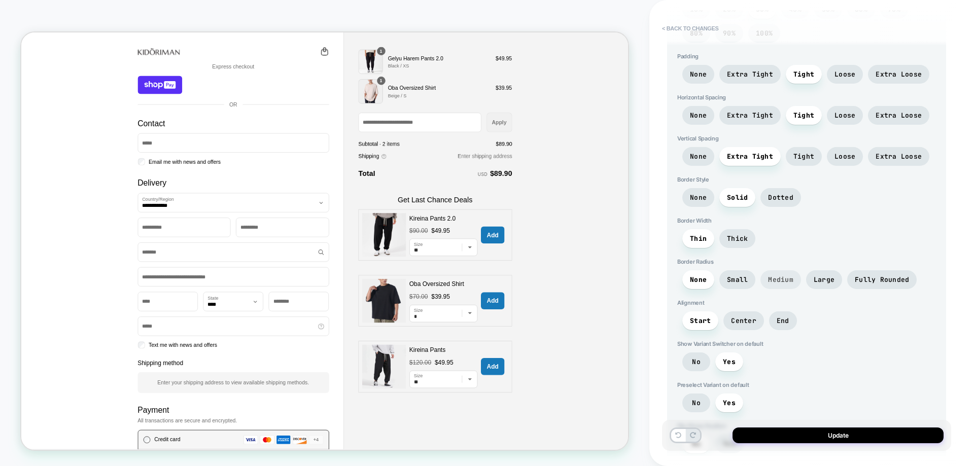
click at [768, 275] on span "Medium" at bounding box center [780, 279] width 25 height 9
click at [745, 275] on span "Small" at bounding box center [737, 279] width 21 height 9
click at [819, 270] on span "Large" at bounding box center [824, 279] width 36 height 19
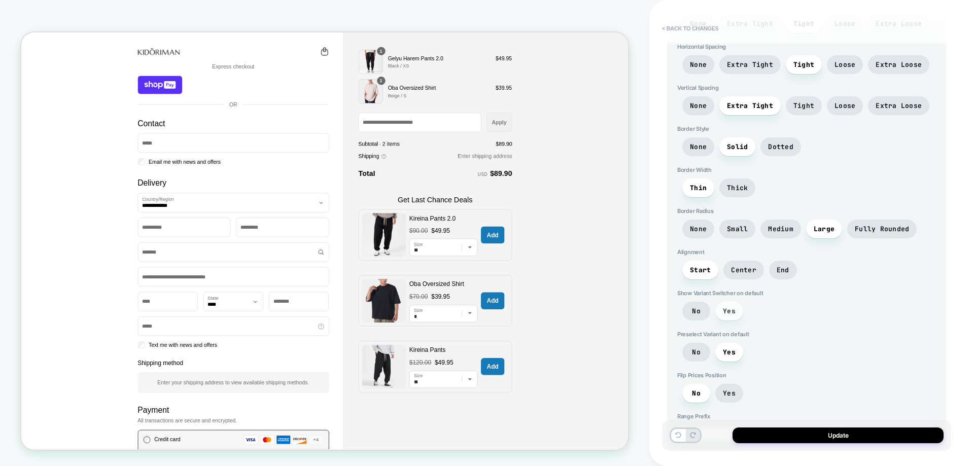
scroll to position [1247, 0]
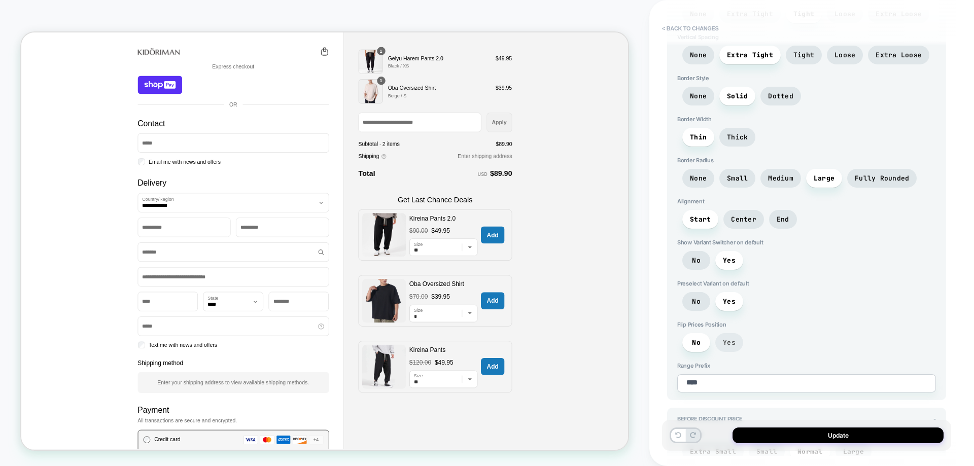
click at [736, 333] on span "Yes" at bounding box center [729, 342] width 28 height 19
click at [733, 338] on span "Yes" at bounding box center [729, 342] width 13 height 9
click at [705, 333] on span "No" at bounding box center [696, 342] width 28 height 19
click at [724, 338] on span "Yes" at bounding box center [729, 342] width 13 height 9
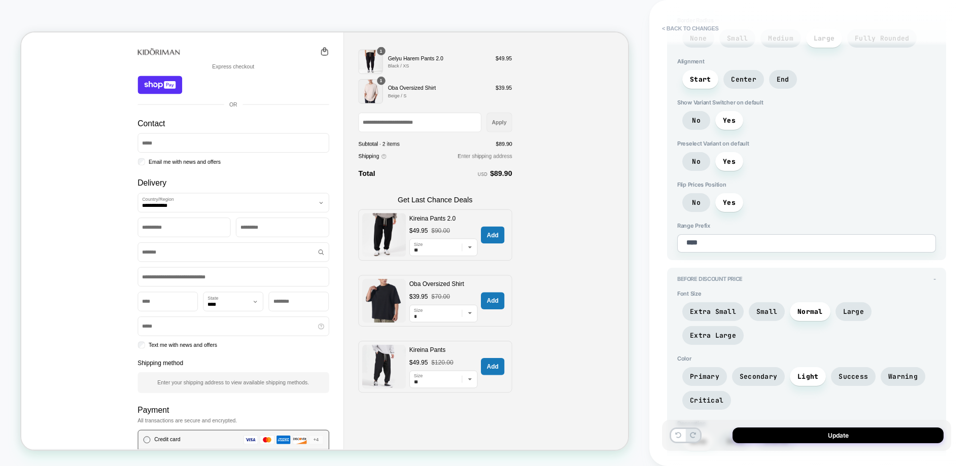
scroll to position [1400, 0]
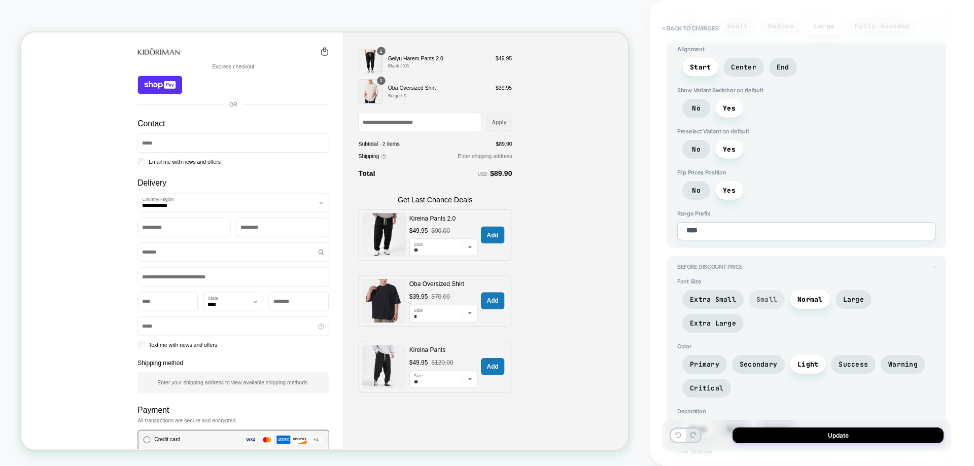
click at [759, 295] on span "Small" at bounding box center [766, 299] width 21 height 9
click at [711, 360] on span "Primary" at bounding box center [704, 364] width 29 height 9
click at [815, 360] on span "Light" at bounding box center [807, 364] width 21 height 9
click at [773, 360] on span "Secondary" at bounding box center [759, 364] width 38 height 9
click at [808, 360] on span "Light" at bounding box center [807, 364] width 21 height 9
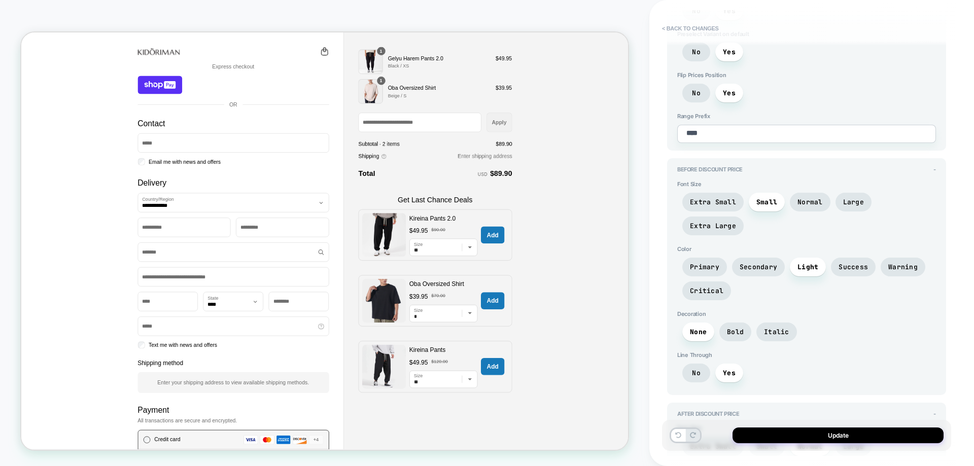
scroll to position [1501, 0]
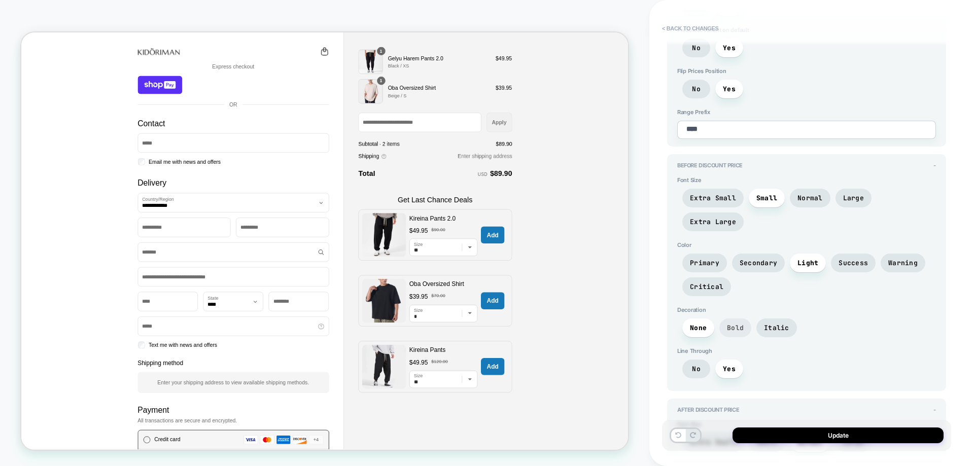
click at [740, 319] on span "Bold" at bounding box center [735, 328] width 32 height 19
click at [703, 319] on div "None Bold Italic" at bounding box center [806, 331] width 259 height 24
click at [706, 319] on span "None" at bounding box center [698, 328] width 32 height 19
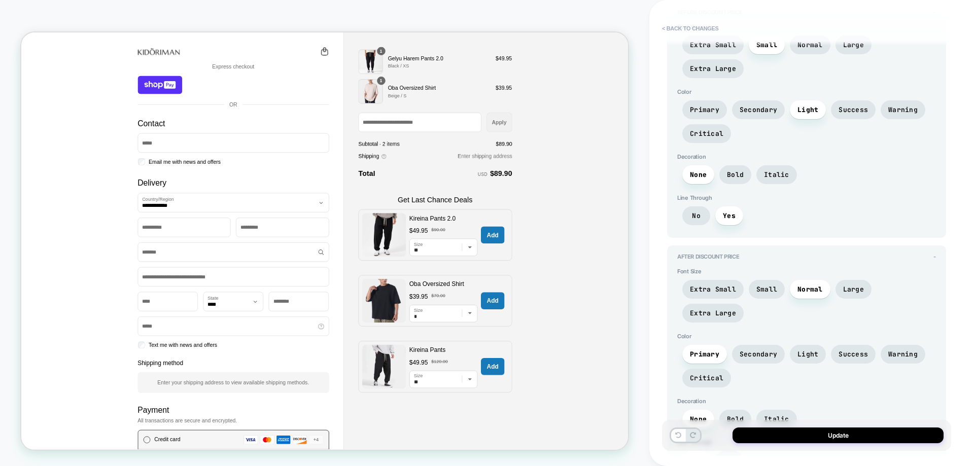
scroll to position [1704, 0]
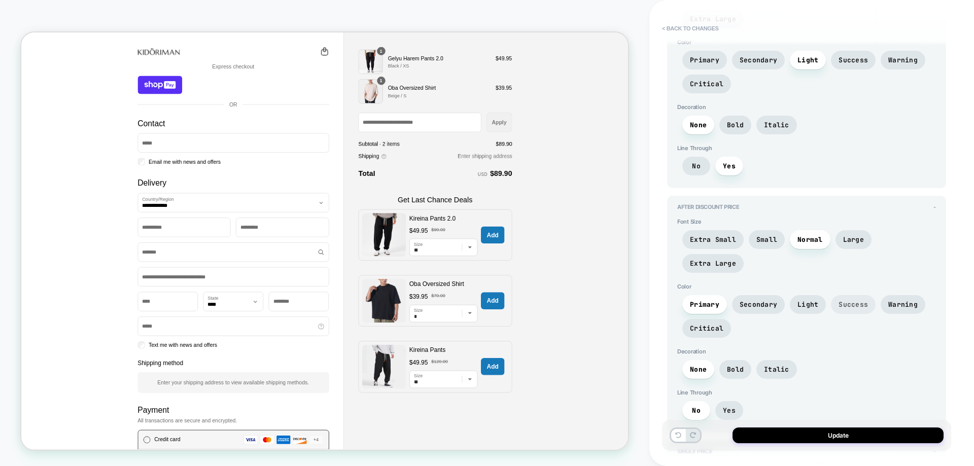
click at [846, 295] on span "Success" at bounding box center [853, 304] width 45 height 19
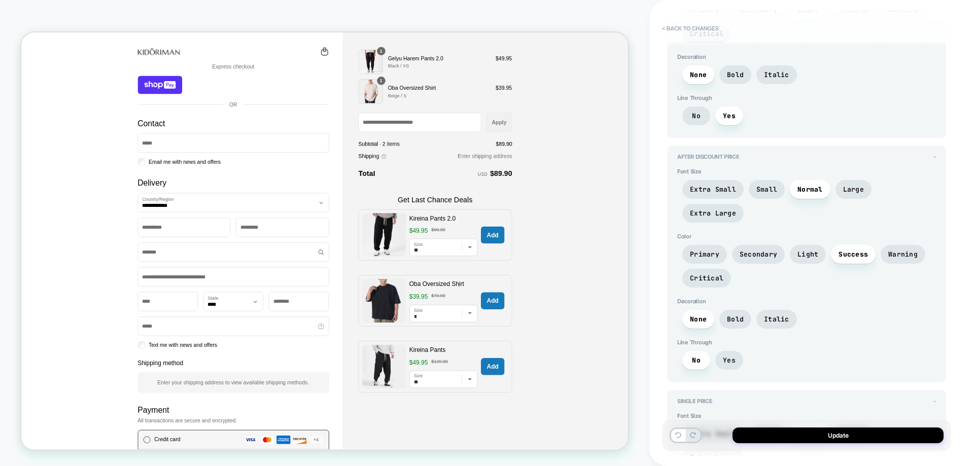
scroll to position [1755, 0]
click at [745, 309] on span "Bold" at bounding box center [735, 318] width 32 height 19
drag, startPoint x: 745, startPoint y: 227, endPoint x: 708, endPoint y: 225, distance: 37.6
click at [745, 309] on span "Bold" at bounding box center [735, 318] width 32 height 19
click at [703, 315] on span "None" at bounding box center [698, 319] width 17 height 9
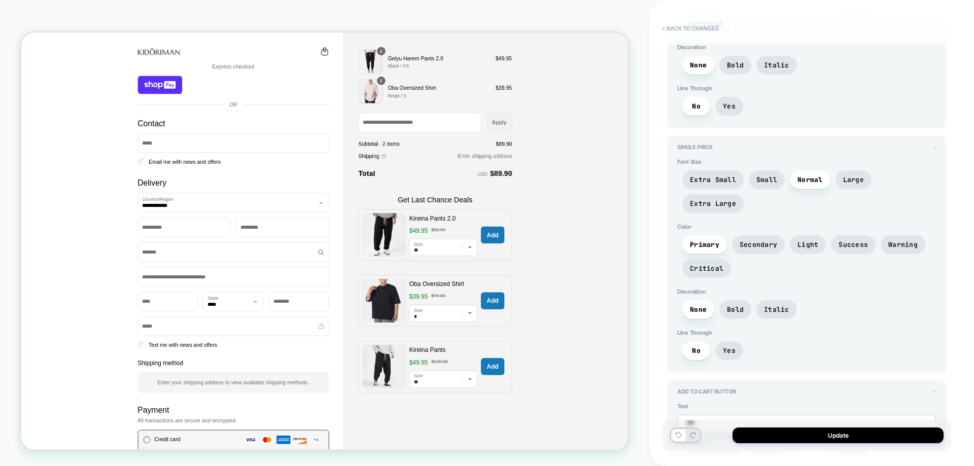
scroll to position [2110, 0]
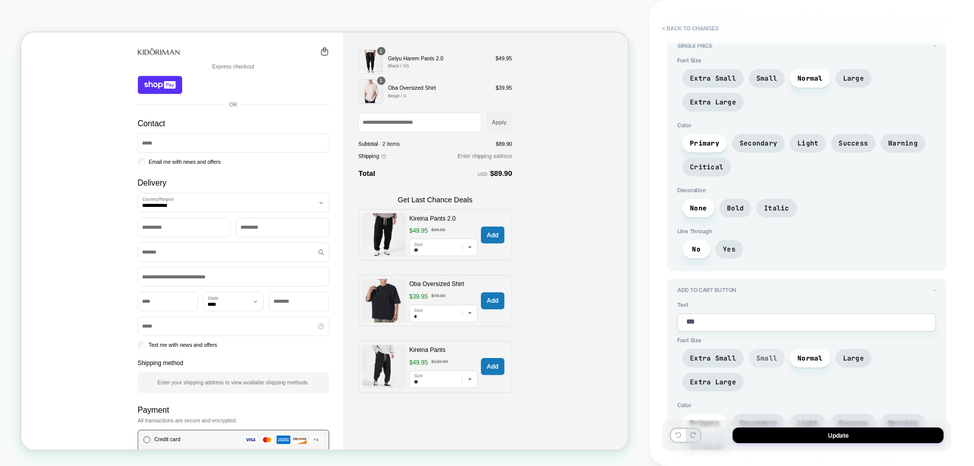
click at [761, 349] on span "Small" at bounding box center [767, 358] width 36 height 19
click at [793, 349] on span "Normal" at bounding box center [810, 358] width 41 height 19
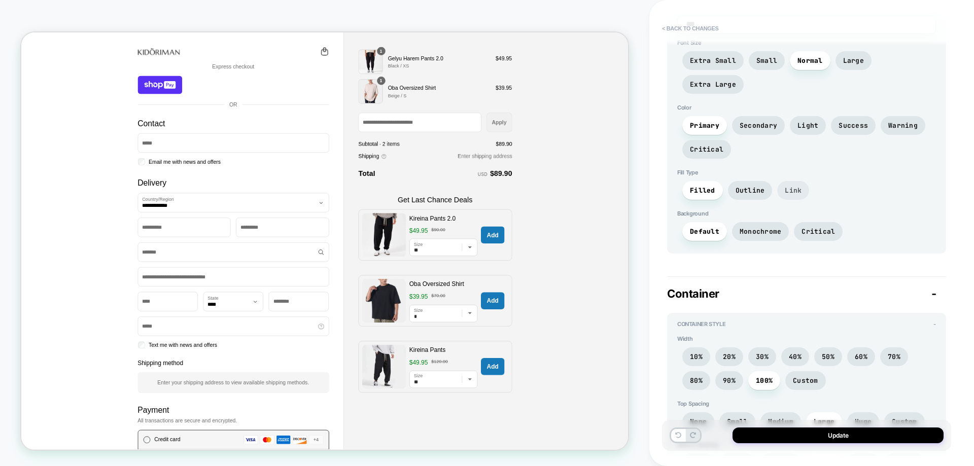
scroll to position [2414, 0]
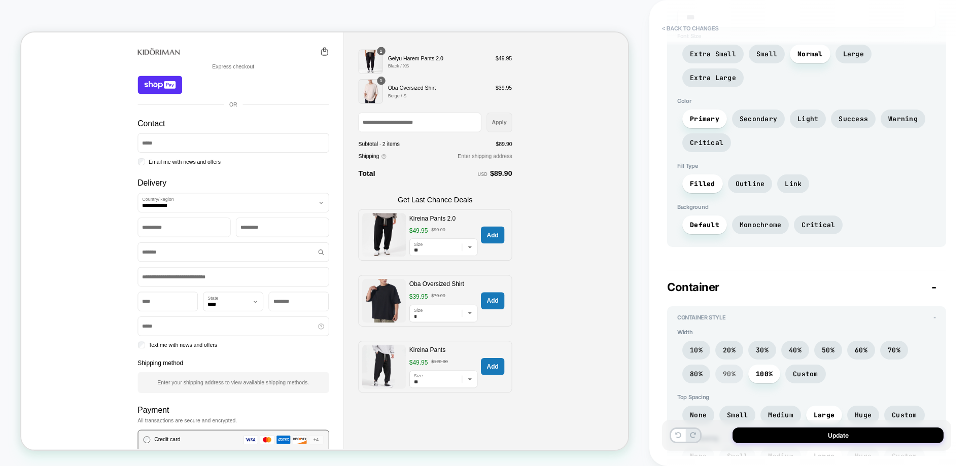
click at [731, 365] on span "90%" at bounding box center [729, 374] width 28 height 19
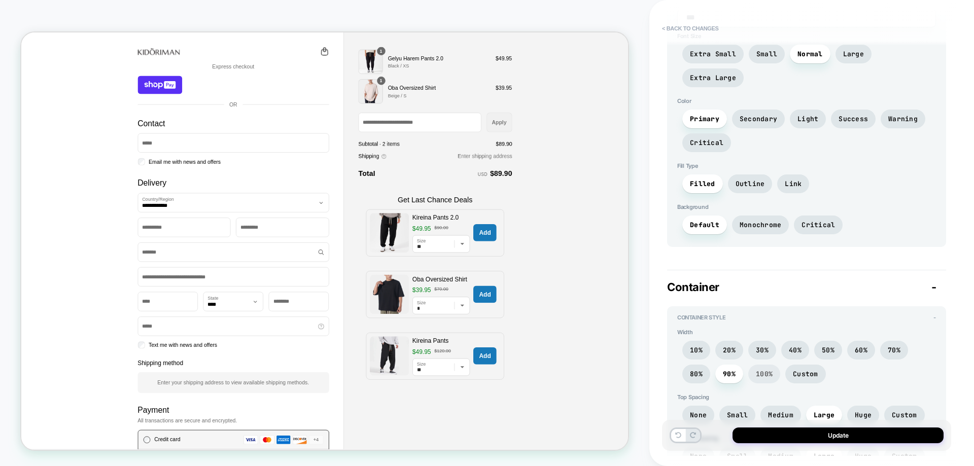
click at [759, 370] on span "100%" at bounding box center [764, 374] width 17 height 9
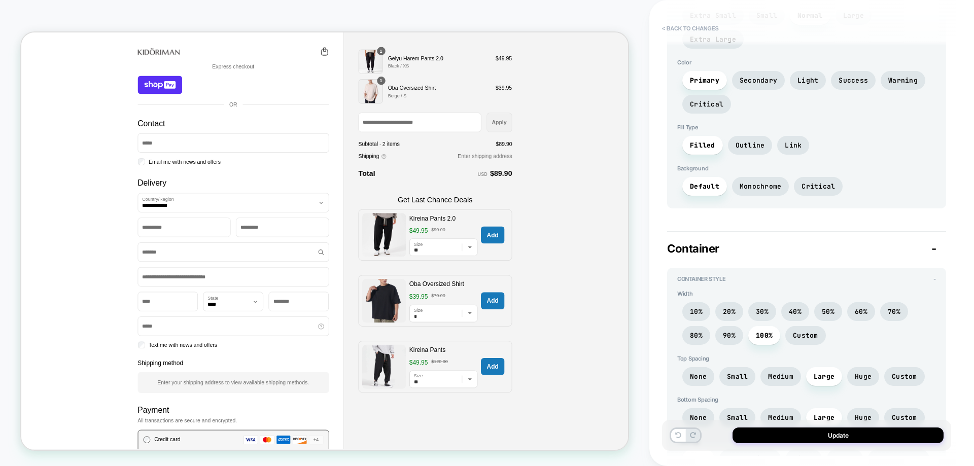
scroll to position [2566, 0]
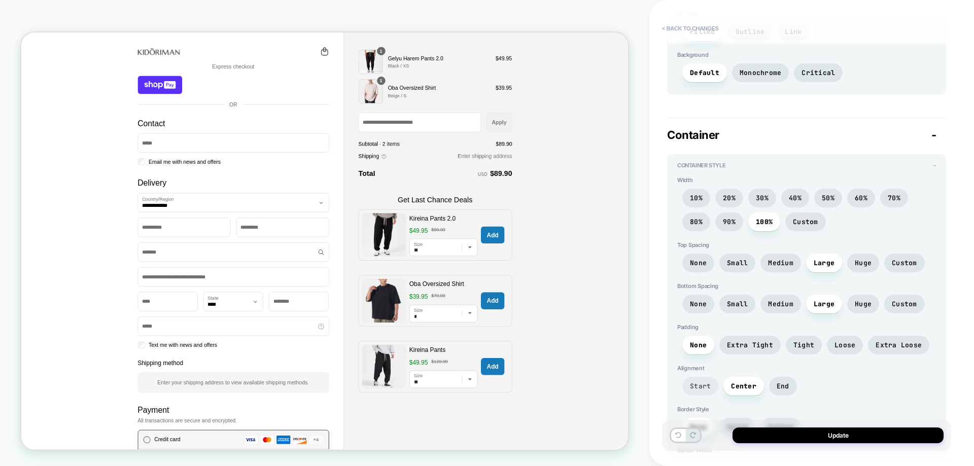
click at [714, 377] on span "Start" at bounding box center [700, 386] width 36 height 19
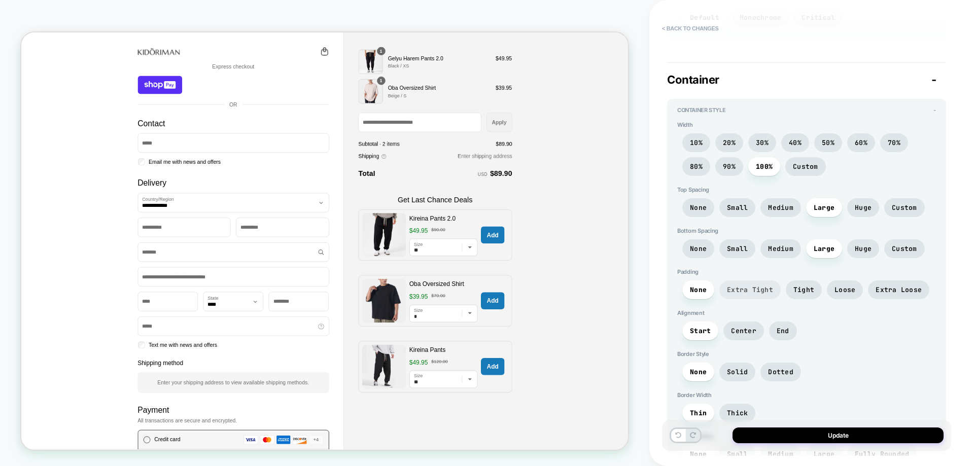
scroll to position [2623, 0]
click at [740, 325] on span "Center" at bounding box center [743, 329] width 25 height 9
click at [705, 320] on span "Start" at bounding box center [700, 329] width 36 height 19
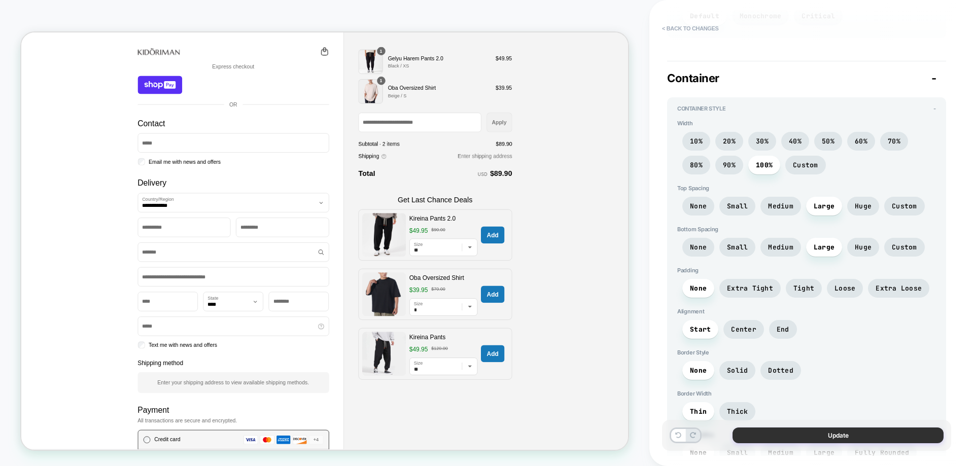
click at [843, 431] on button "Update" at bounding box center [838, 436] width 211 height 16
type textarea "*"
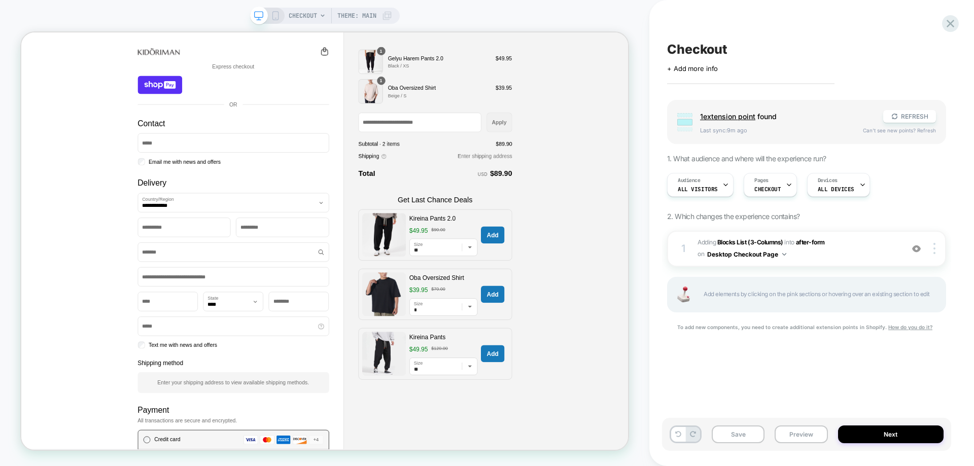
click at [279, 15] on div "CHECKOUT Theme: MAIN" at bounding box center [325, 16] width 150 height 16
click at [277, 17] on rect at bounding box center [275, 16] width 6 height 8
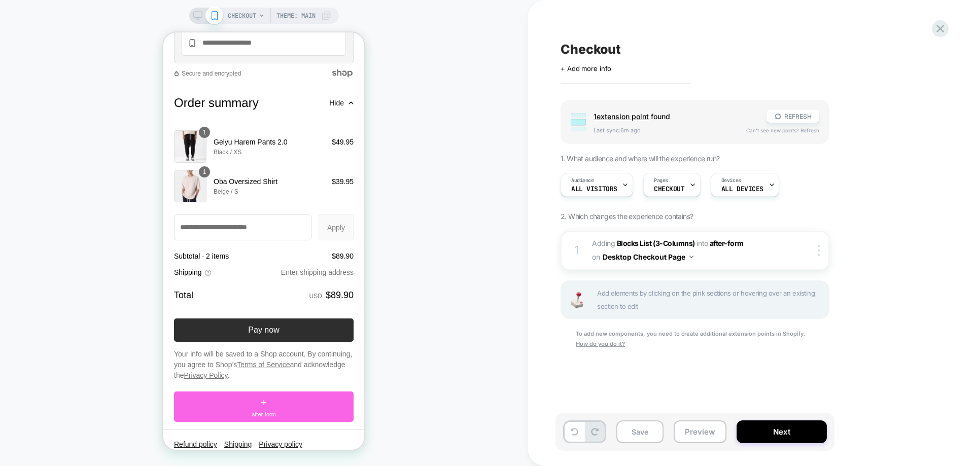
scroll to position [1259, 0]
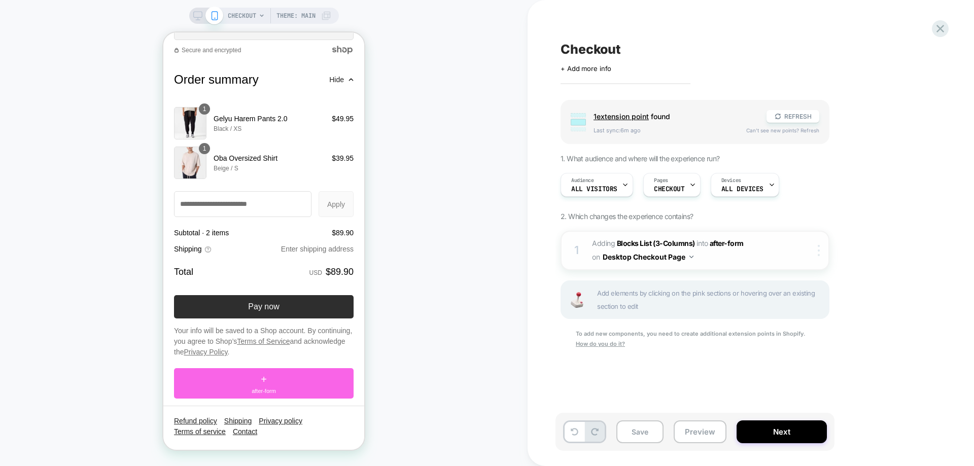
click at [817, 251] on div at bounding box center [820, 250] width 17 height 11
click at [200, 15] on icon at bounding box center [197, 15] width 9 height 9
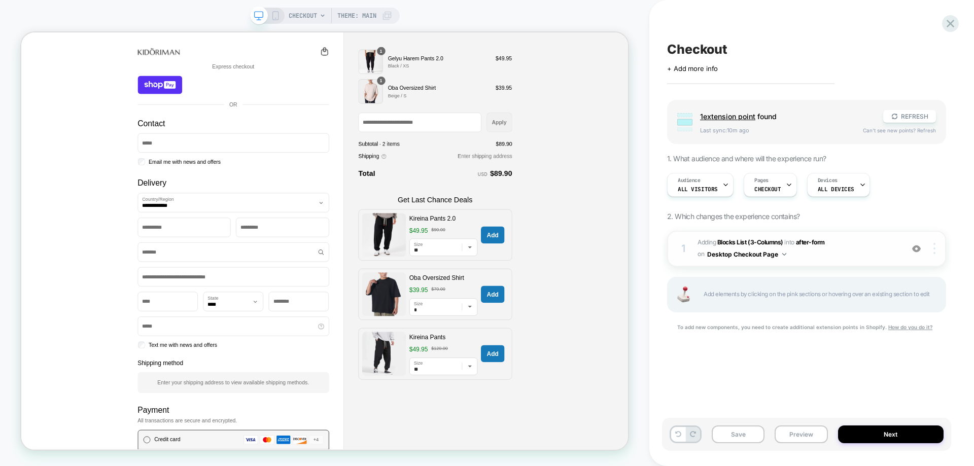
click at [936, 250] on div at bounding box center [935, 248] width 19 height 11
click at [826, 337] on div "1 #_loomi_addon_1755531751540 Adding Blocks List (3-Columns) INTO after-form af…" at bounding box center [806, 294] width 279 height 126
click at [274, 16] on icon at bounding box center [275, 15] width 9 height 9
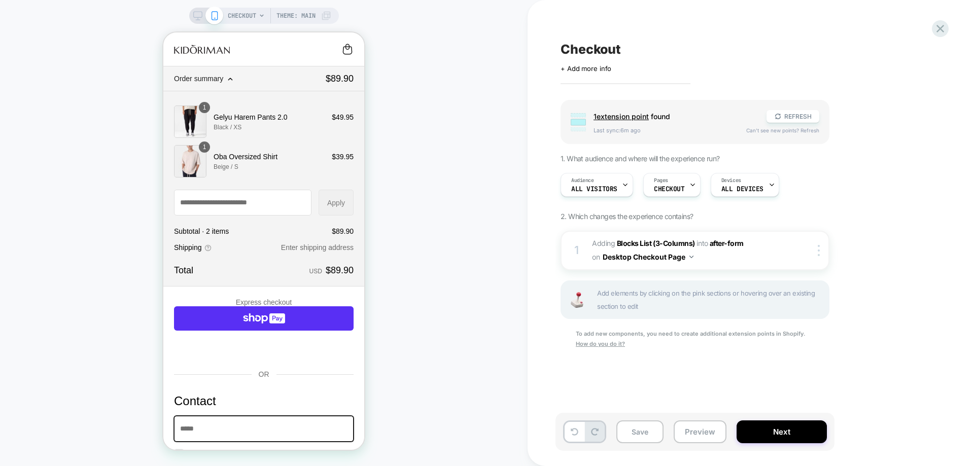
click at [579, 57] on div "Click to edit experience details + Add more info" at bounding box center [672, 65] width 222 height 16
click at [581, 55] on span "Checkout" at bounding box center [591, 49] width 60 height 15
type textarea "**********"
click at [705, 51] on icon at bounding box center [703, 49] width 13 height 13
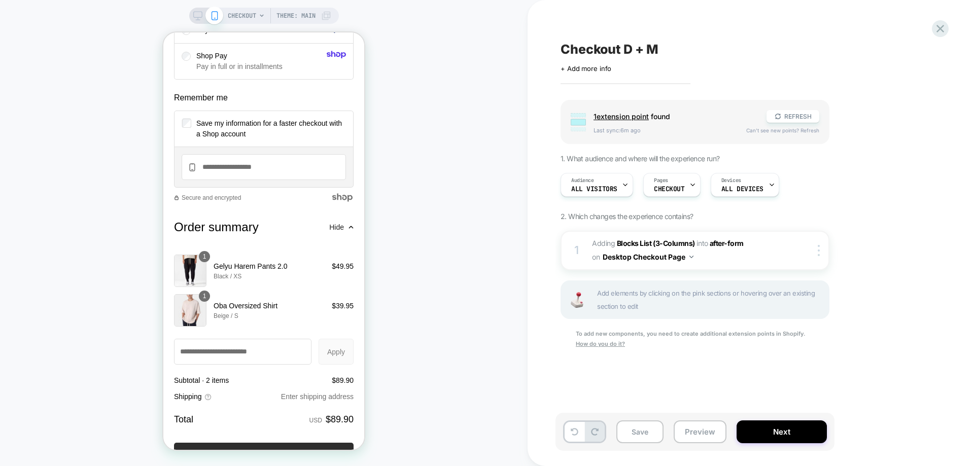
scroll to position [1259, 0]
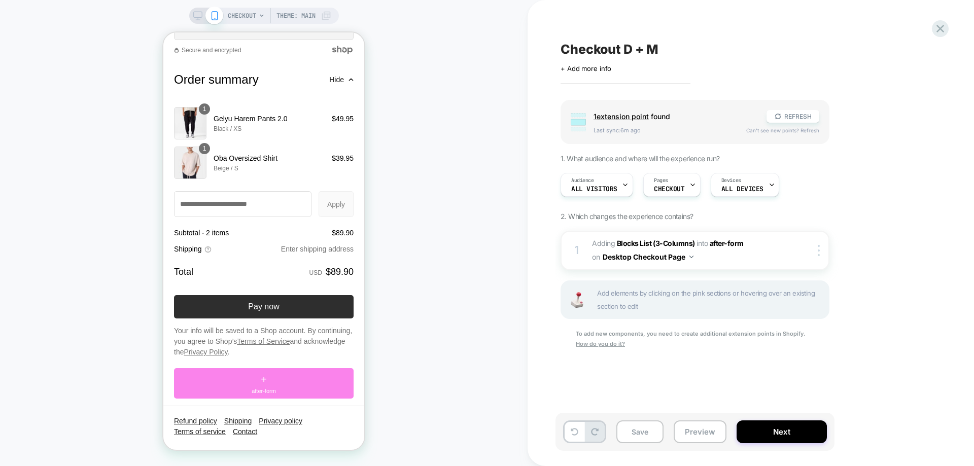
click at [273, 378] on div "+ after-form" at bounding box center [264, 383] width 180 height 30
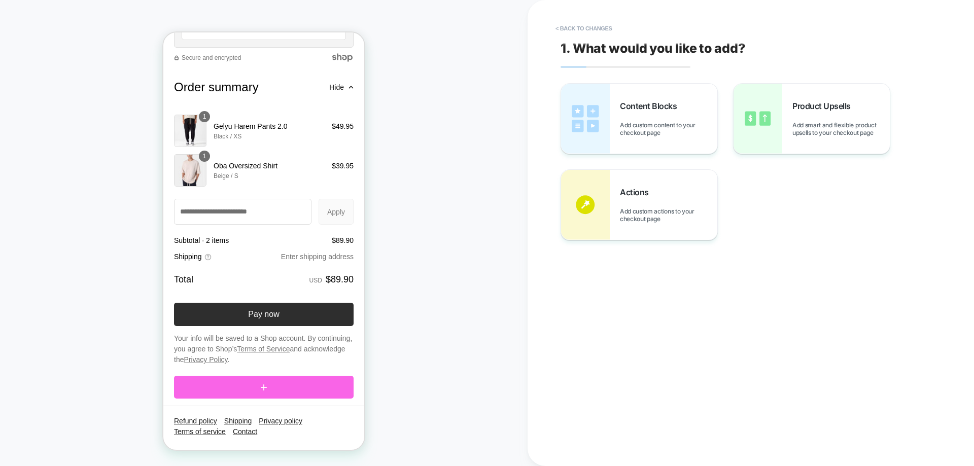
scroll to position [1251, 0]
click at [590, 31] on button "< Back to changes" at bounding box center [583, 28] width 67 height 16
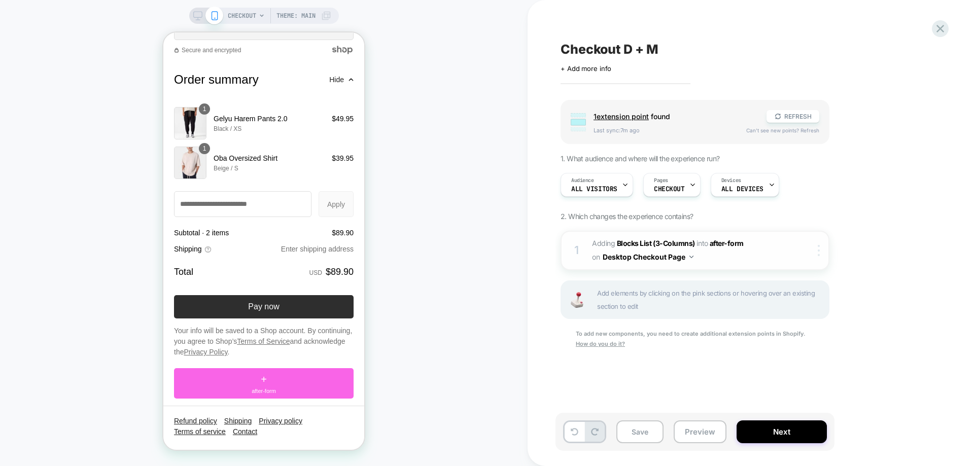
click at [819, 252] on img at bounding box center [819, 250] width 2 height 11
click at [792, 278] on div "Target All Devices" at bounding box center [820, 276] width 90 height 28
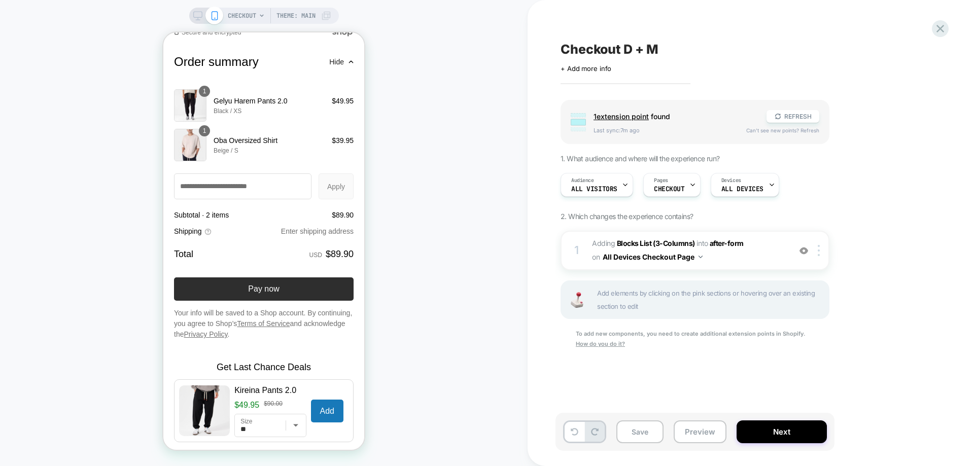
scroll to position [1461, 0]
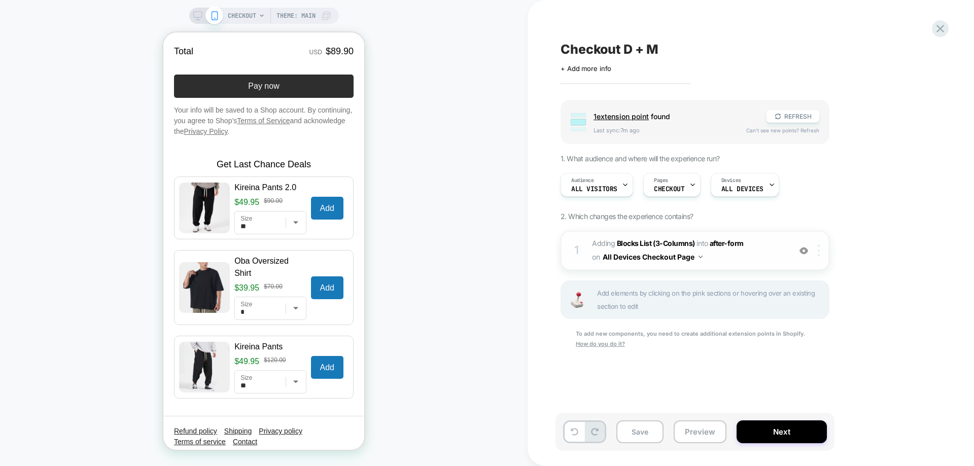
click at [823, 250] on div at bounding box center [820, 250] width 17 height 11
click at [689, 263] on button "All Devices Checkout Page" at bounding box center [653, 257] width 100 height 15
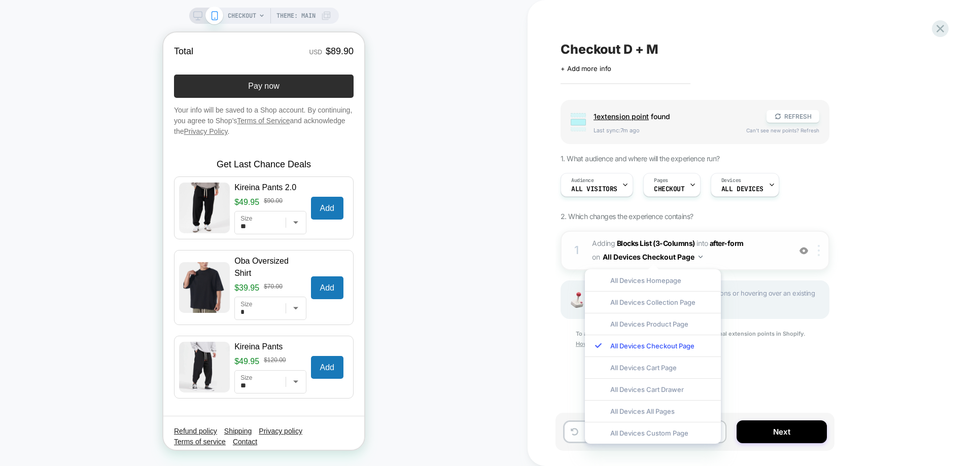
click at [816, 248] on div at bounding box center [820, 250] width 17 height 11
click at [813, 332] on div "Target Mobile" at bounding box center [820, 332] width 90 height 28
click at [786, 346] on div "To add new components, you need to create additional extension points in Shopif…" at bounding box center [695, 339] width 269 height 20
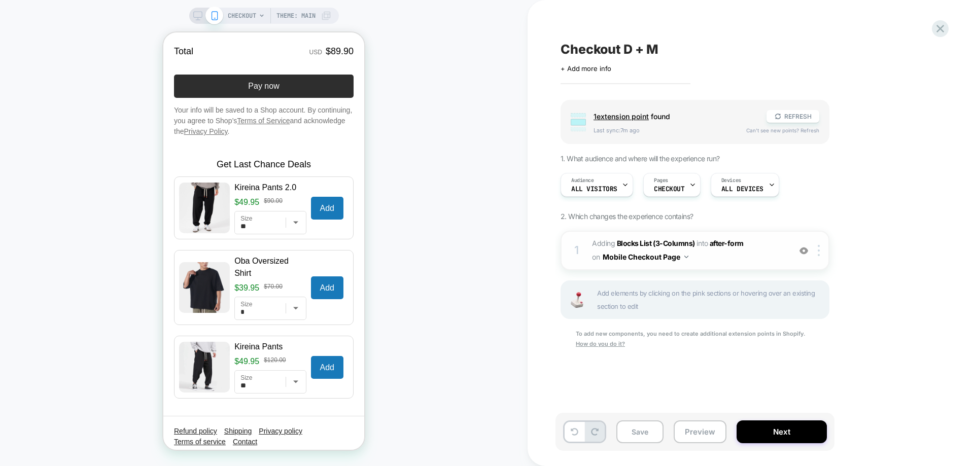
click at [742, 255] on span "#_loomi_addon_1755531751540 Adding Blocks List (3-Columns) INTO after-form afte…" at bounding box center [688, 250] width 193 height 27
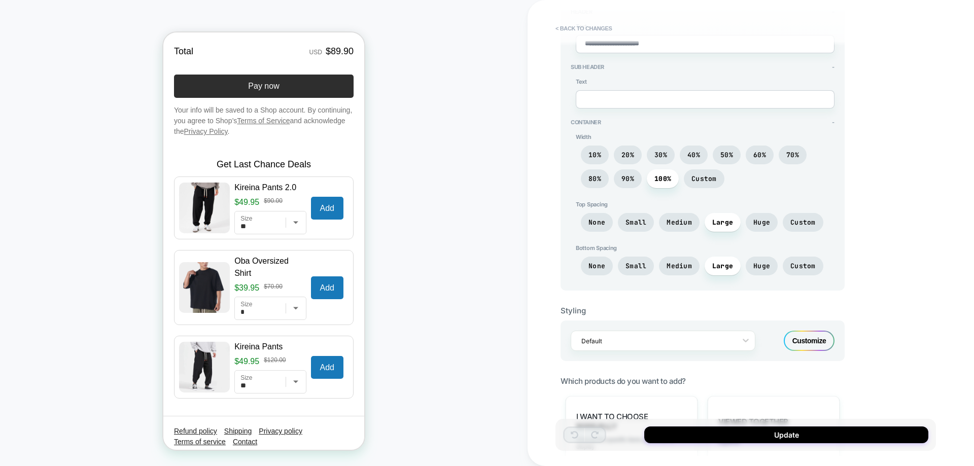
scroll to position [254, 0]
click at [685, 223] on span "Medium" at bounding box center [679, 220] width 25 height 9
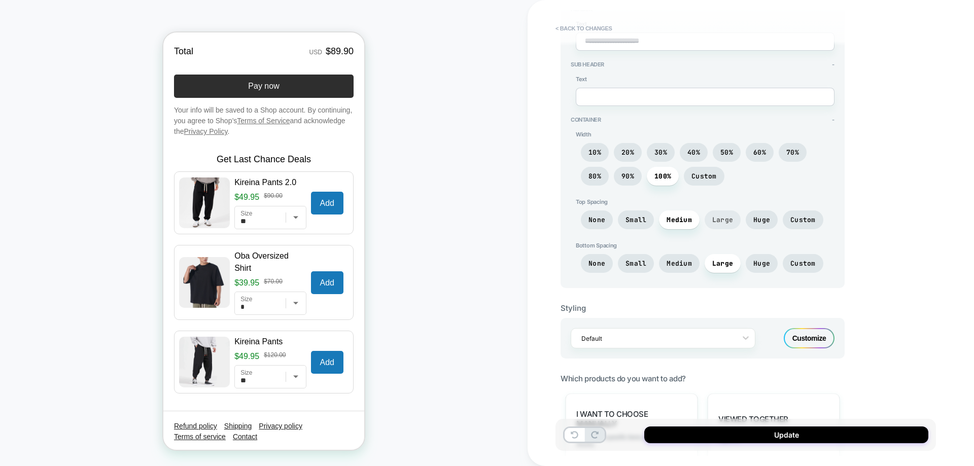
click at [719, 226] on span "Large" at bounding box center [723, 220] width 36 height 19
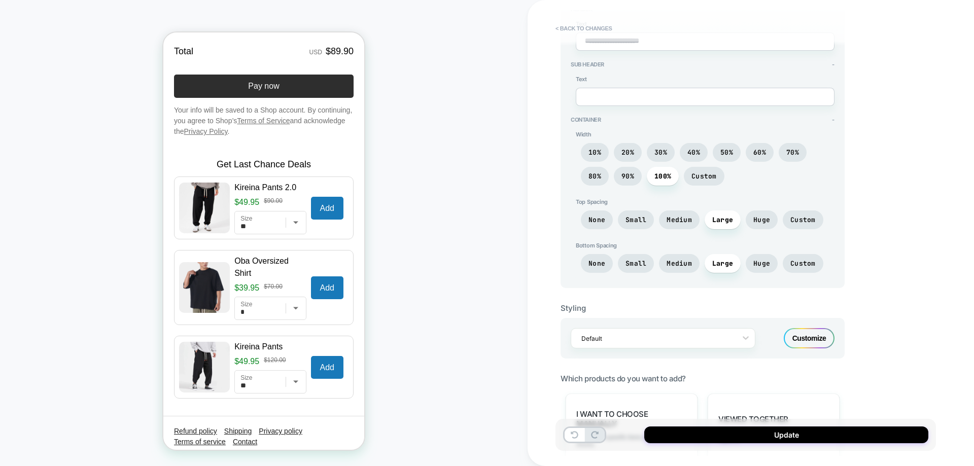
click at [700, 226] on div "None Small Medium Large Huge Custom" at bounding box center [705, 223] width 259 height 24
click at [691, 226] on span "Medium" at bounding box center [679, 220] width 41 height 19
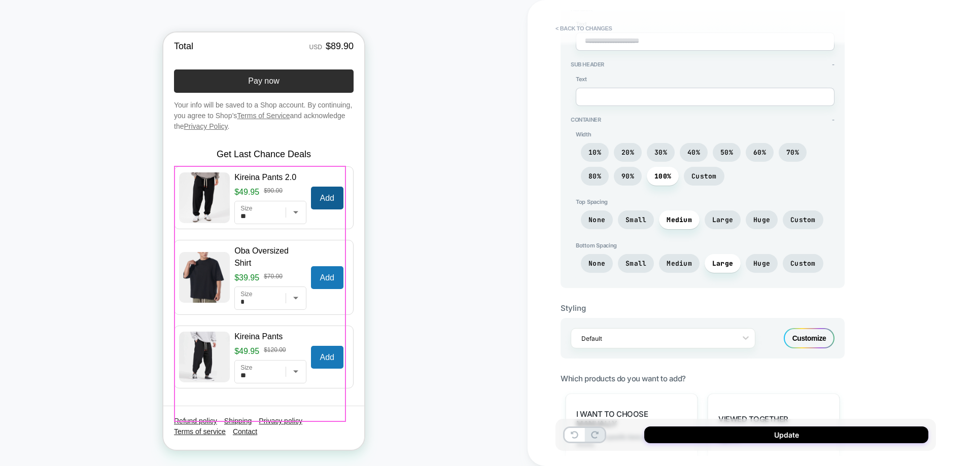
scroll to position [1484, 0]
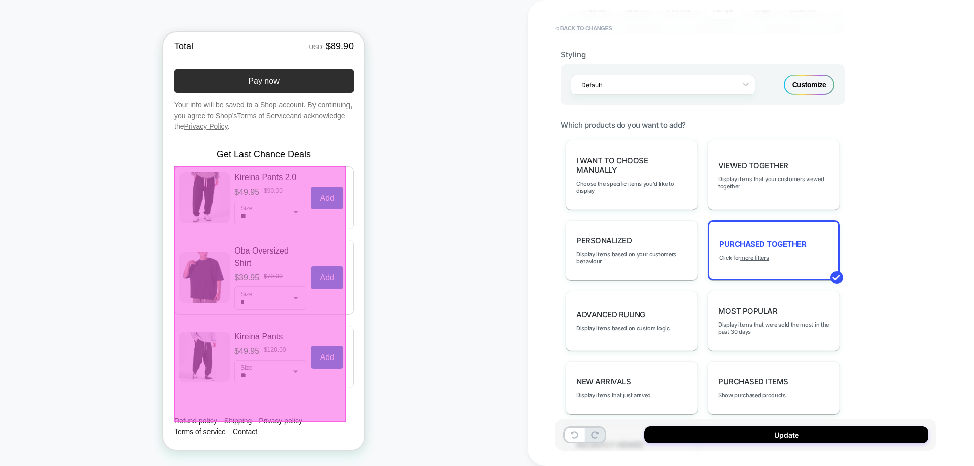
click at [821, 80] on div "Customize" at bounding box center [809, 85] width 51 height 20
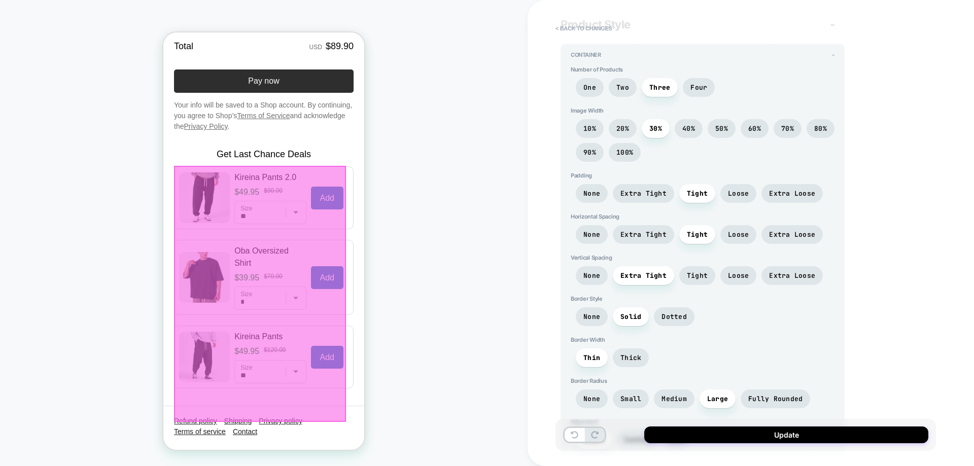
scroll to position [1005, 0]
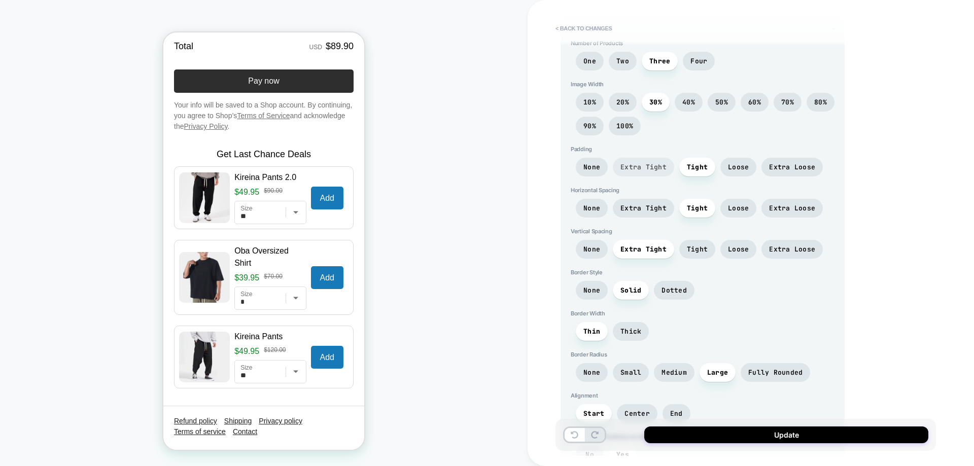
click at [645, 171] on span "Extra Tight" at bounding box center [643, 167] width 61 height 19
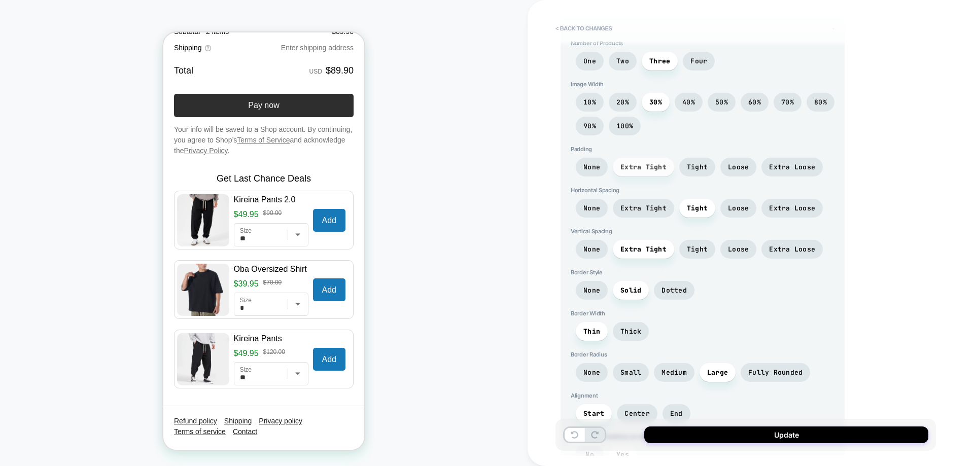
scroll to position [1472, 0]
click at [689, 171] on span "Tight" at bounding box center [697, 167] width 21 height 9
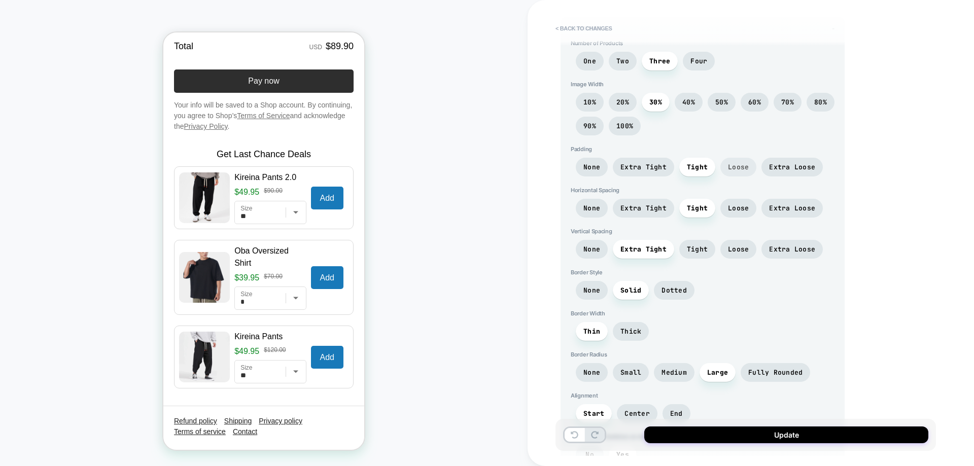
scroll to position [1484, 0]
click at [750, 169] on span "Loose" at bounding box center [738, 167] width 36 height 19
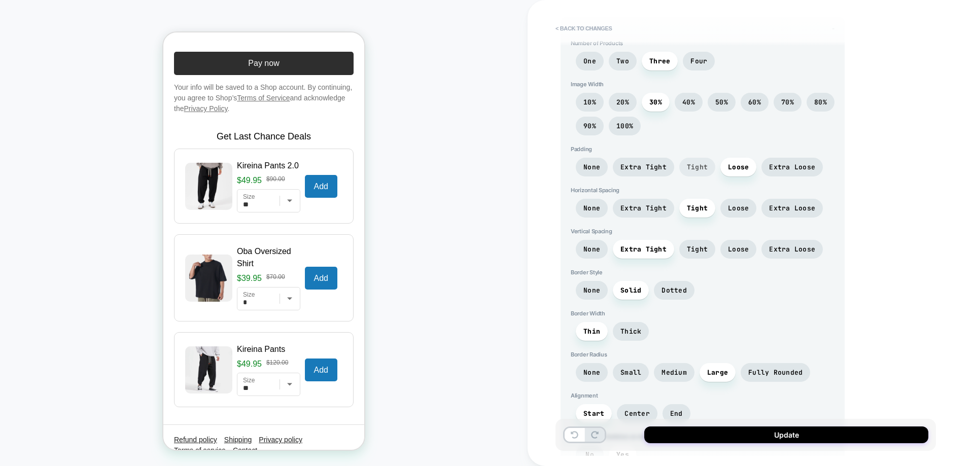
click at [710, 164] on span "Tight" at bounding box center [697, 167] width 36 height 19
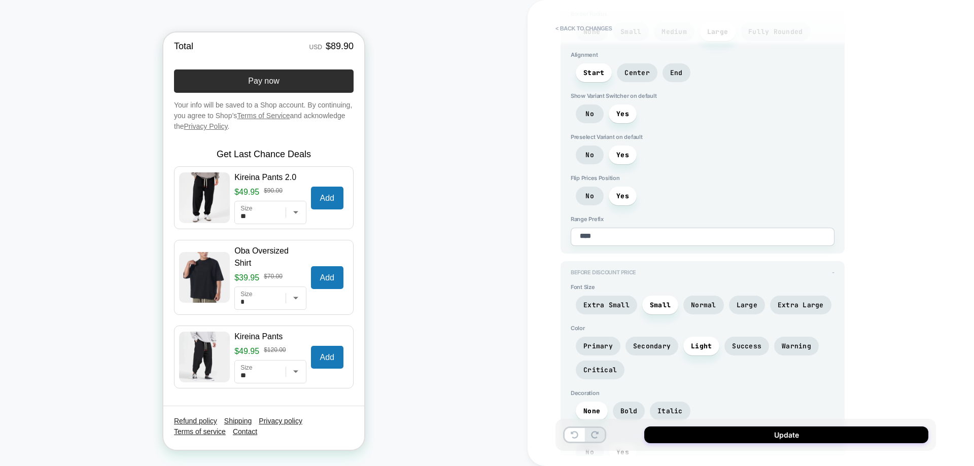
scroll to position [1411, 0]
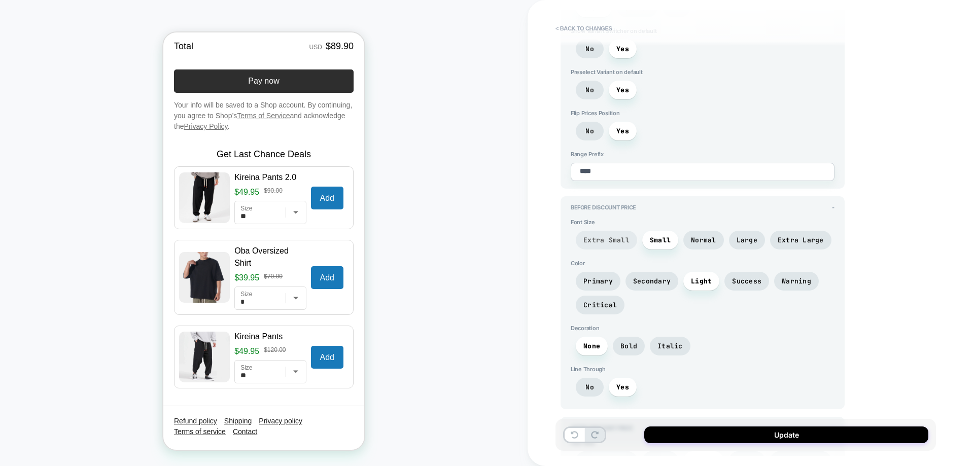
click at [629, 241] on span "Extra Small" at bounding box center [606, 240] width 61 height 19
click at [659, 241] on span "Small" at bounding box center [660, 240] width 21 height 9
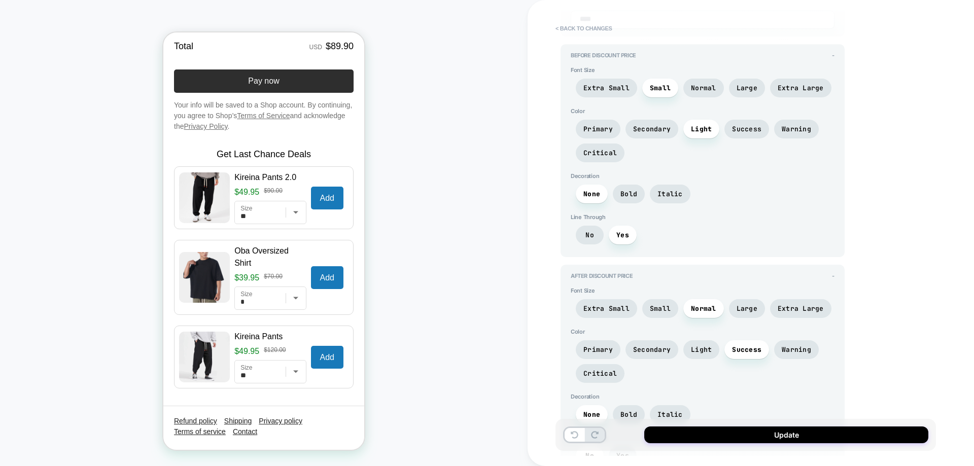
scroll to position [1614, 0]
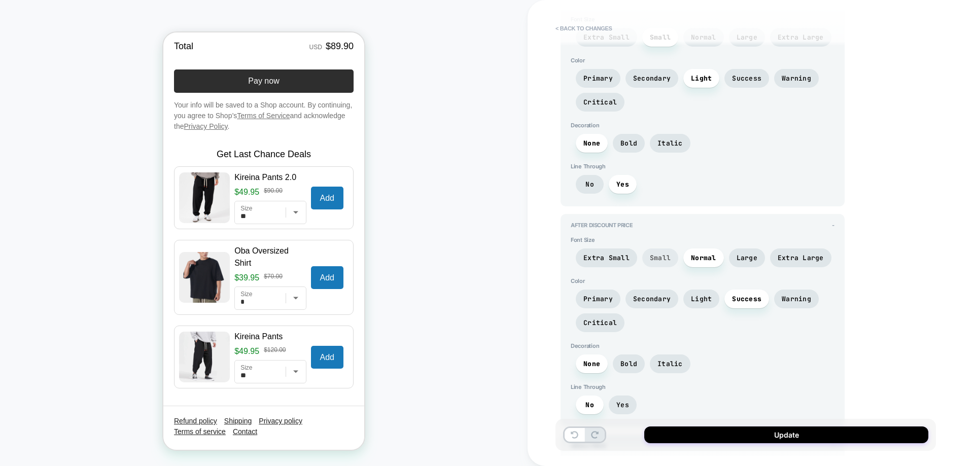
click at [658, 256] on span "Small" at bounding box center [660, 258] width 21 height 9
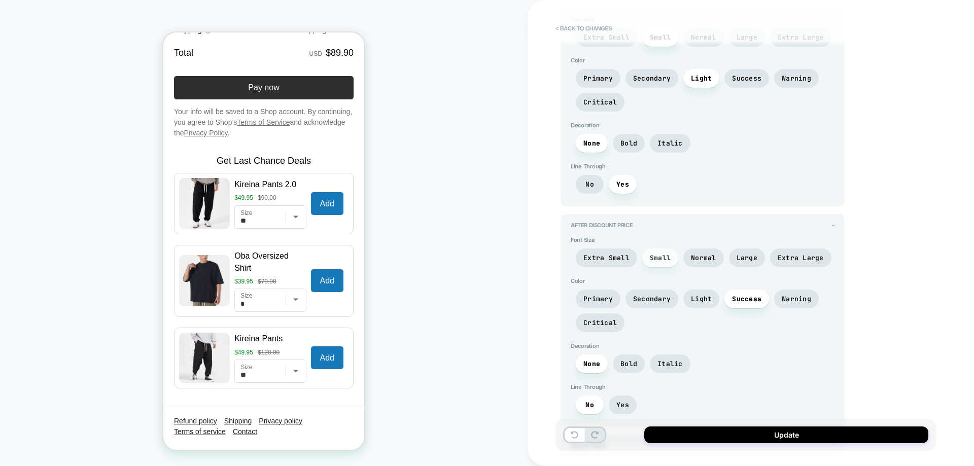
scroll to position [1475, 0]
click at [692, 261] on span "Normal" at bounding box center [703, 258] width 25 height 9
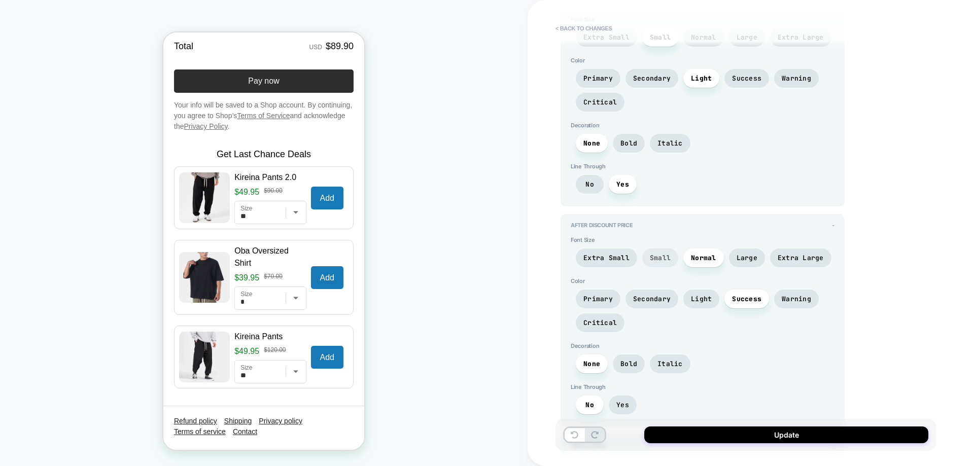
click at [671, 256] on span "Small" at bounding box center [660, 258] width 36 height 19
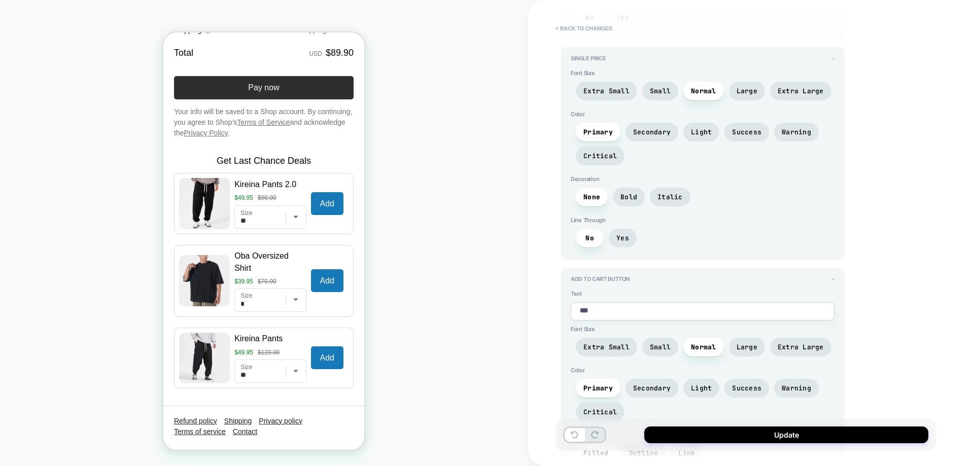
scroll to position [2020, 0]
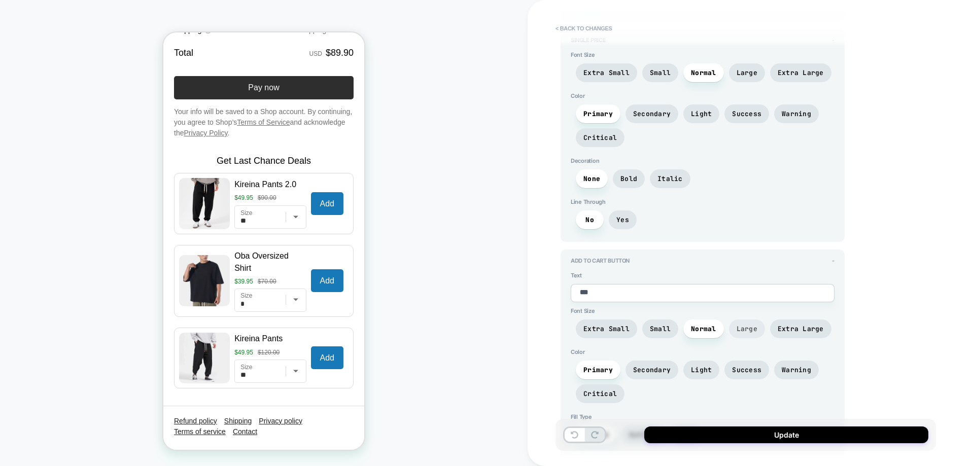
click at [738, 325] on span "Large" at bounding box center [747, 329] width 21 height 9
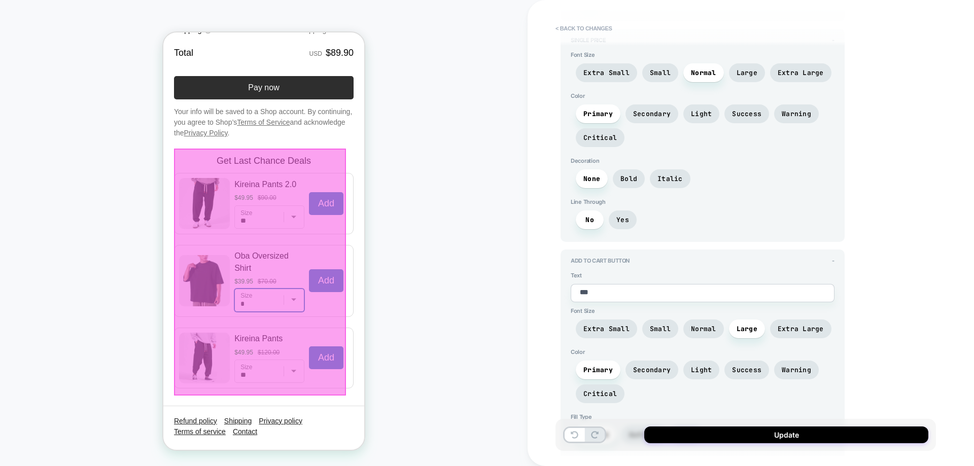
click at [281, 301] on select "* * * ** *** *** ***" at bounding box center [269, 300] width 70 height 23
click at [281, 301] on div at bounding box center [260, 272] width 172 height 247
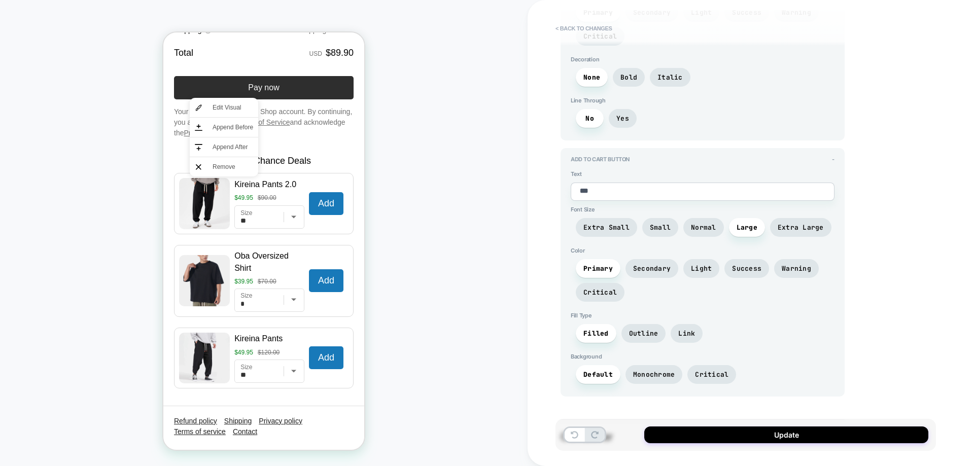
scroll to position [2172, 0]
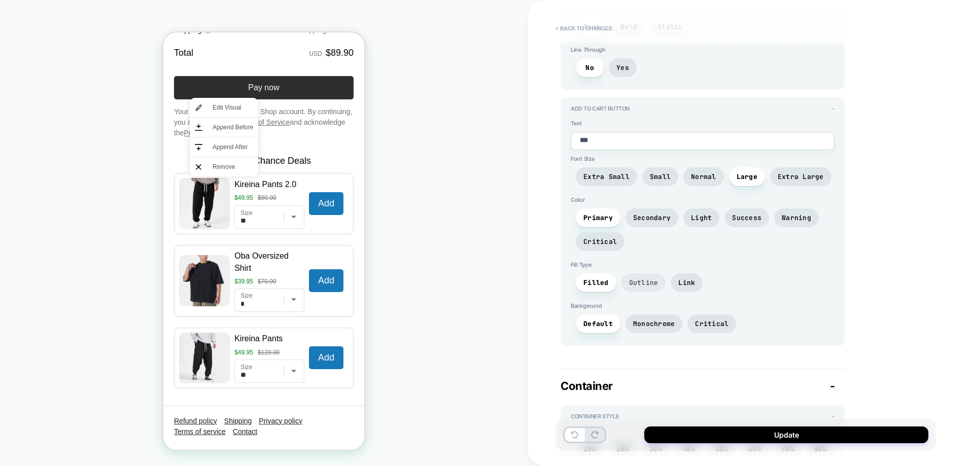
click at [644, 280] on span "Outline" at bounding box center [643, 282] width 29 height 9
click at [644, 282] on span "Outline" at bounding box center [643, 282] width 29 height 9
click at [604, 284] on span "Filled" at bounding box center [595, 282] width 25 height 9
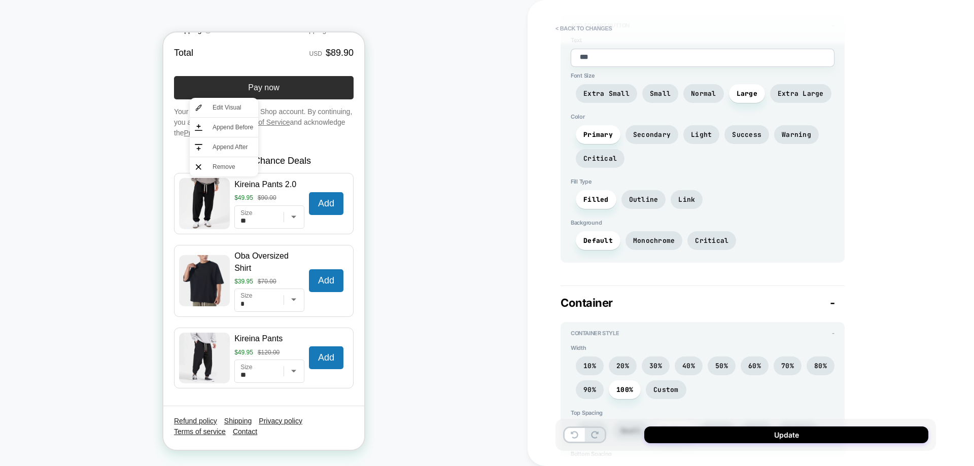
scroll to position [2274, 0]
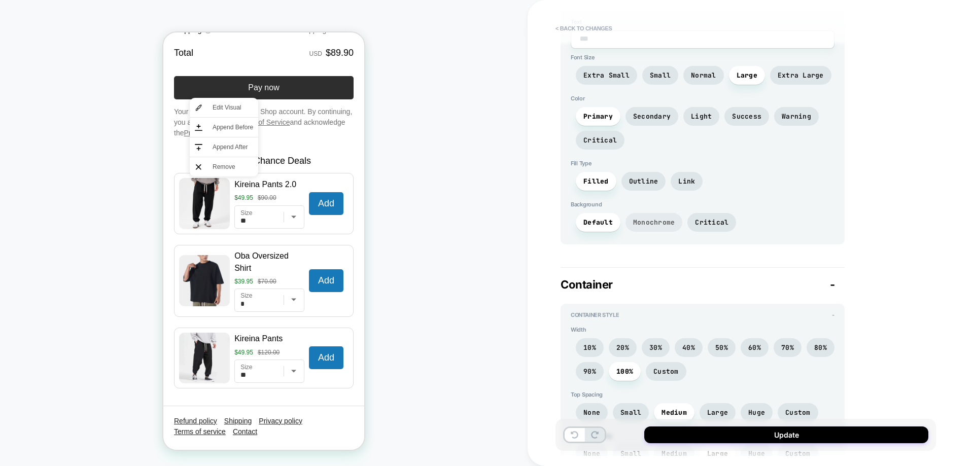
click at [652, 227] on span "Monochrome" at bounding box center [653, 222] width 57 height 19
click at [614, 222] on span "Default" at bounding box center [598, 222] width 45 height 19
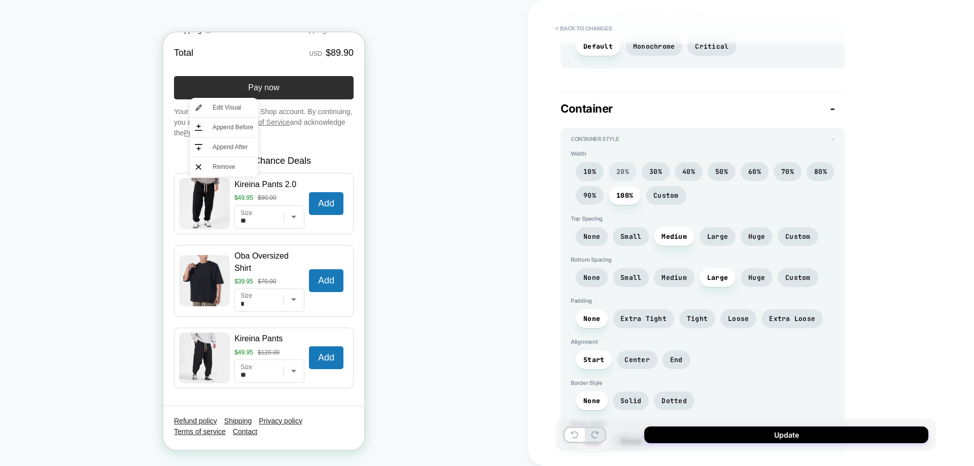
scroll to position [2477, 0]
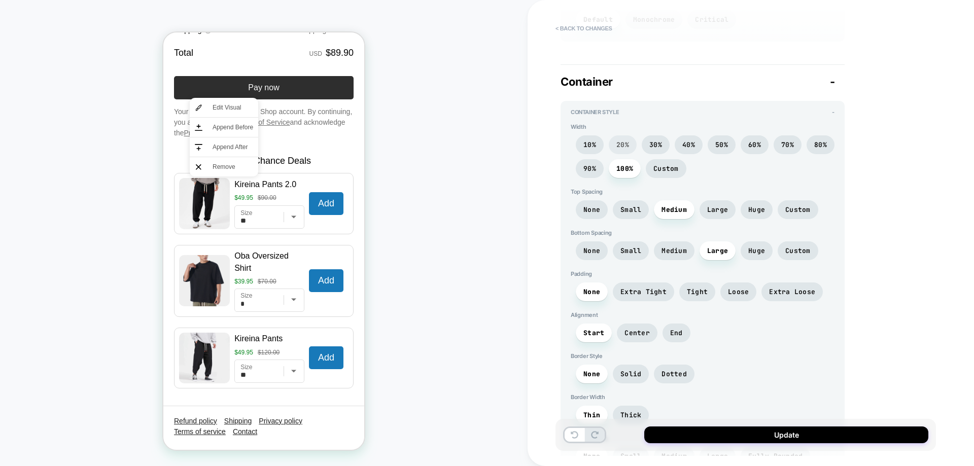
click at [629, 142] on span "20%" at bounding box center [622, 145] width 13 height 9
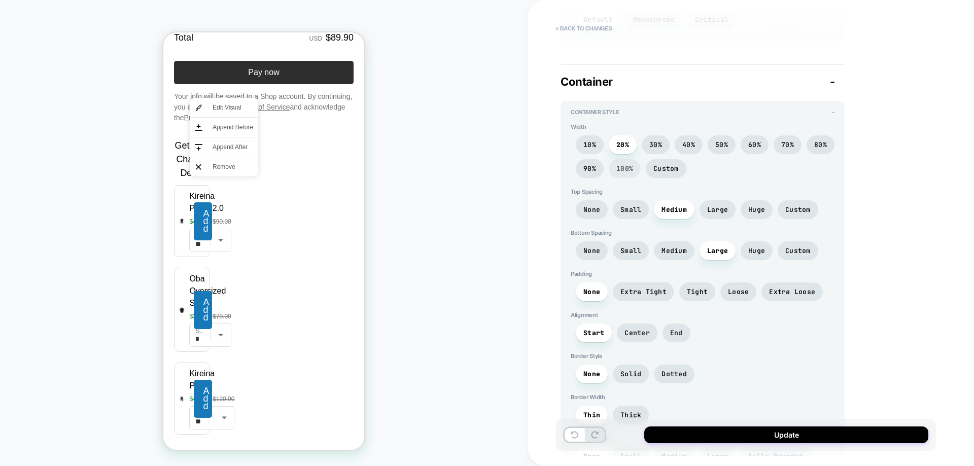
click at [616, 160] on span "100%" at bounding box center [625, 168] width 32 height 19
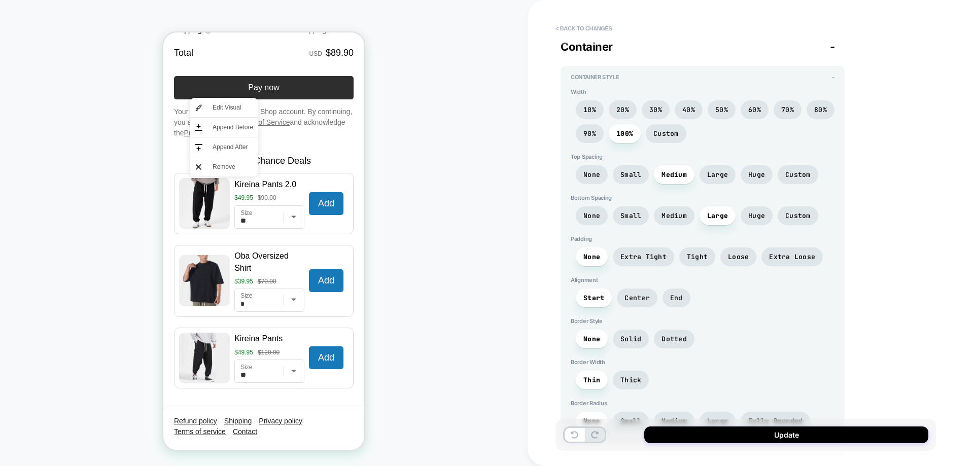
scroll to position [2527, 0]
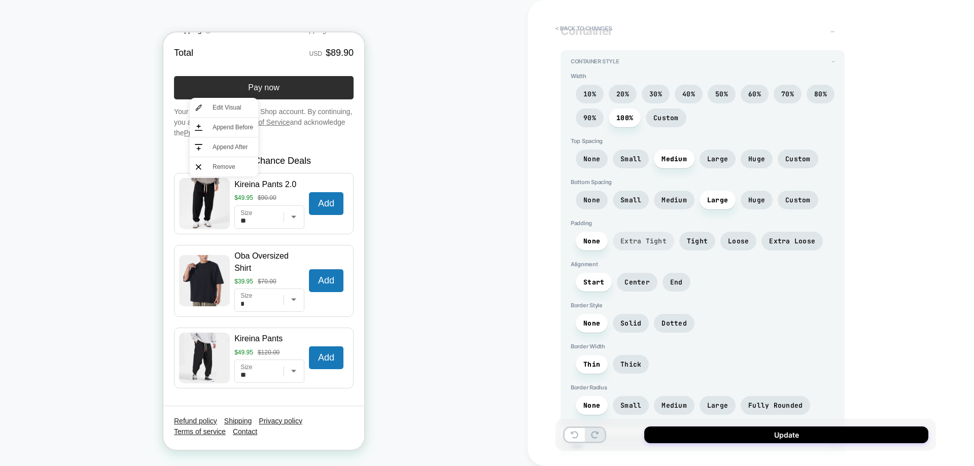
click at [641, 241] on span "Extra Tight" at bounding box center [643, 241] width 46 height 9
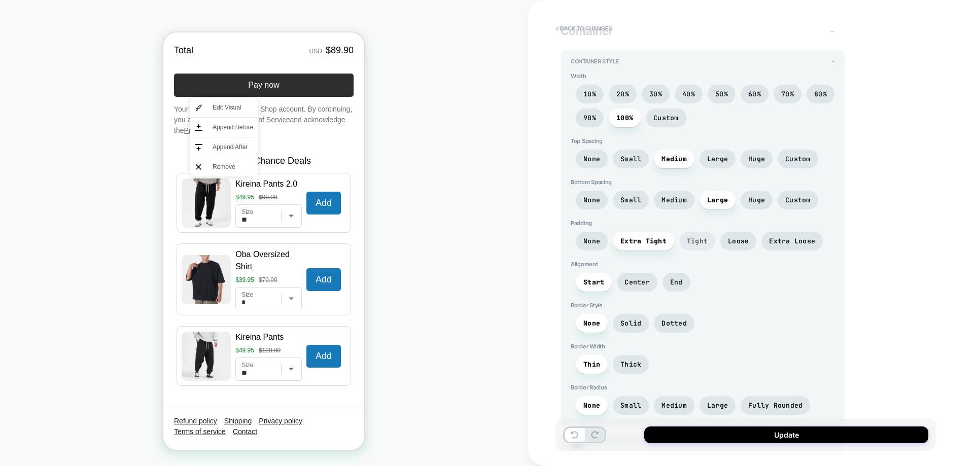
click at [708, 243] on span "Tight" at bounding box center [697, 241] width 36 height 19
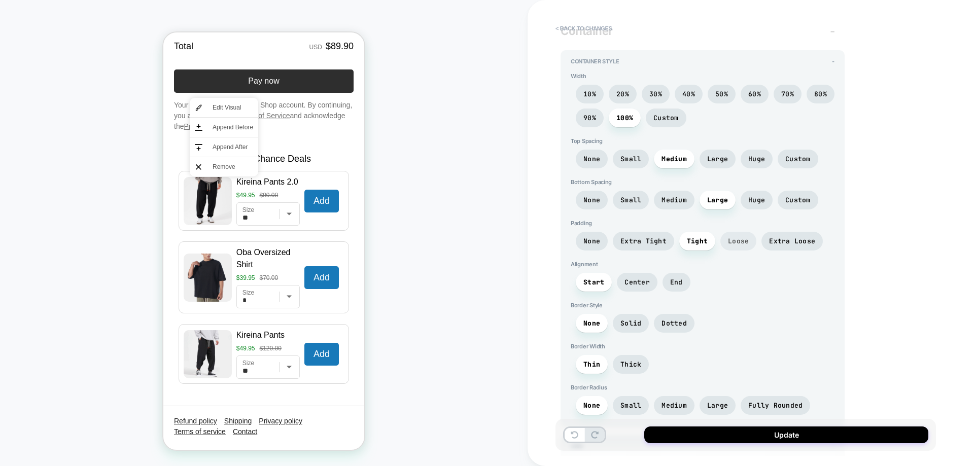
click at [730, 241] on span "Loose" at bounding box center [738, 241] width 21 height 9
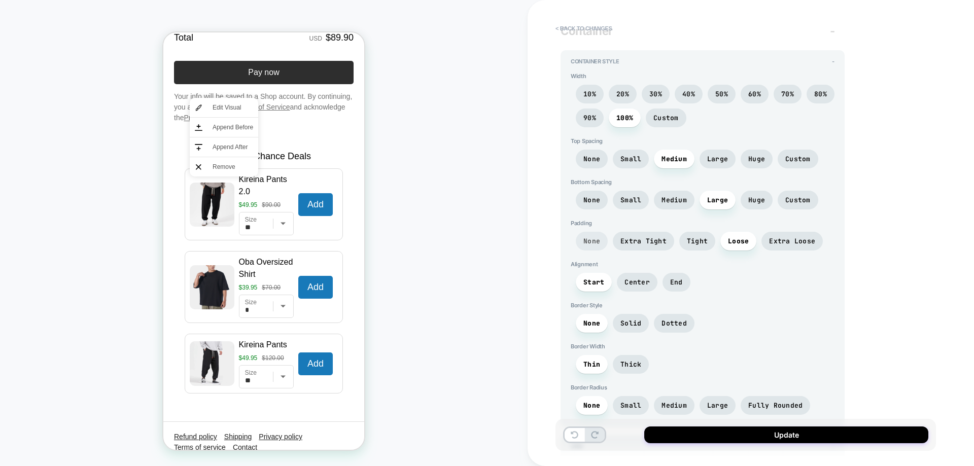
click at [591, 235] on span "None" at bounding box center [592, 241] width 32 height 19
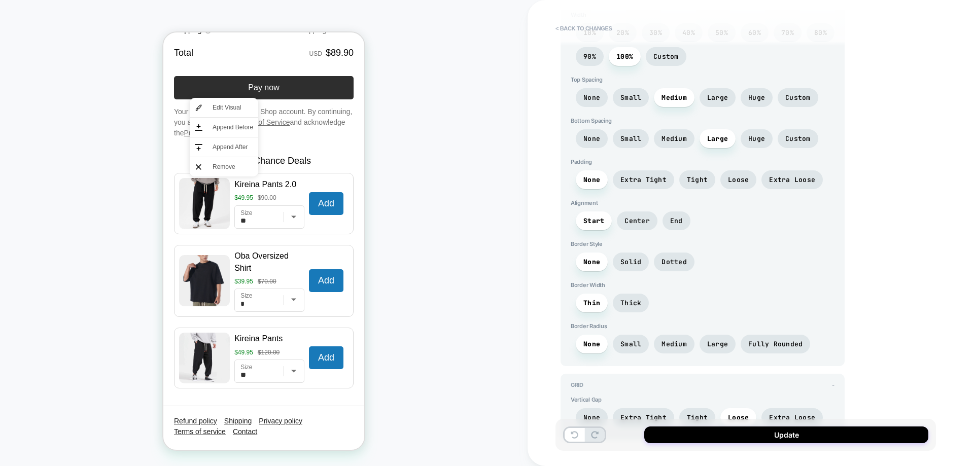
scroll to position [2623, 0]
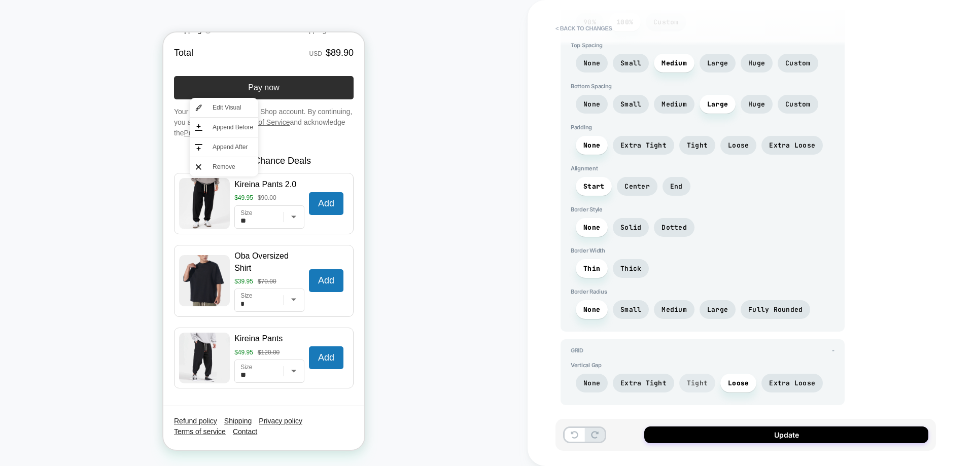
click at [694, 387] on span "Tight" at bounding box center [697, 383] width 21 height 9
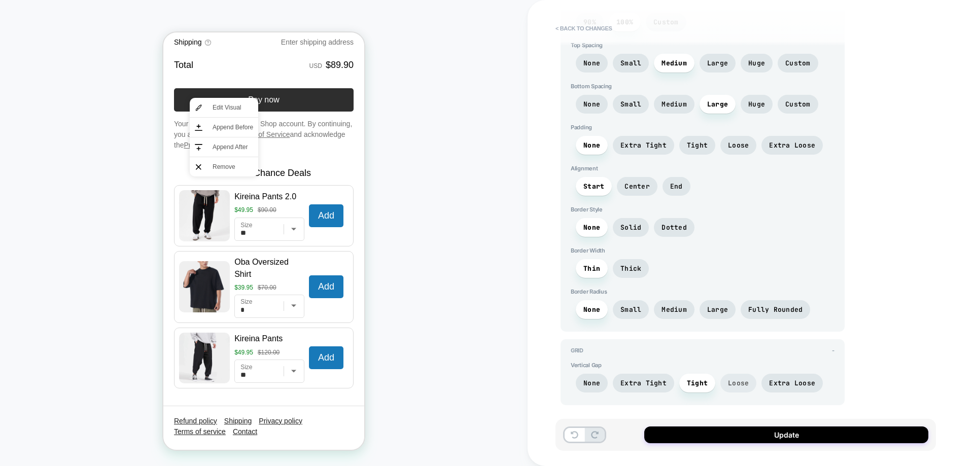
click at [729, 383] on span "Loose" at bounding box center [738, 383] width 21 height 9
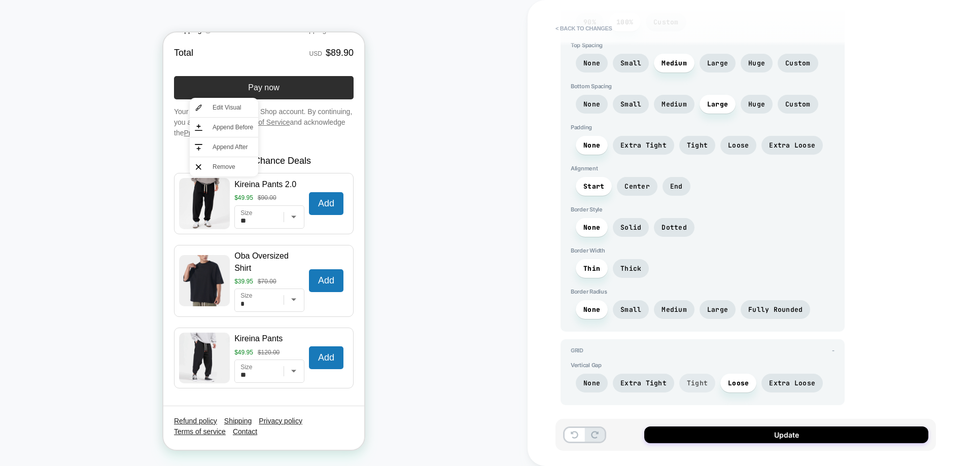
click at [699, 377] on span "Tight" at bounding box center [697, 383] width 36 height 19
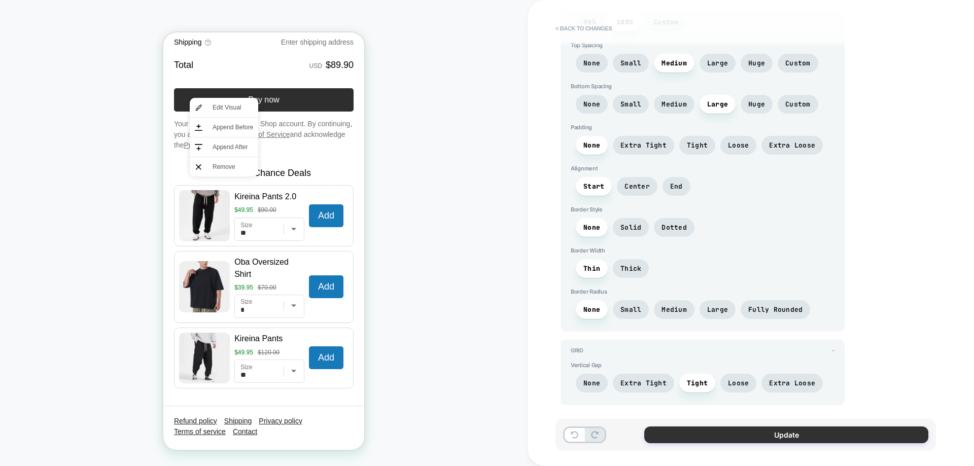
click at [691, 435] on button "Update" at bounding box center [786, 435] width 284 height 17
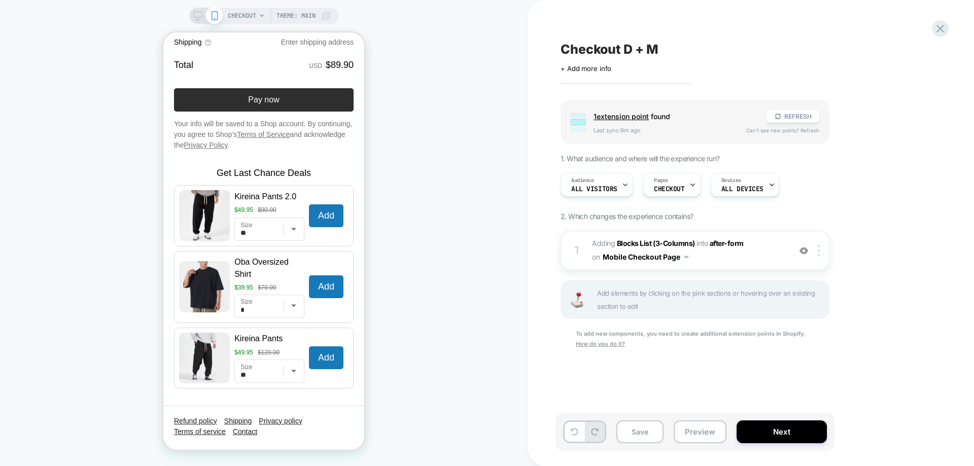
click at [198, 19] on icon at bounding box center [197, 15] width 9 height 9
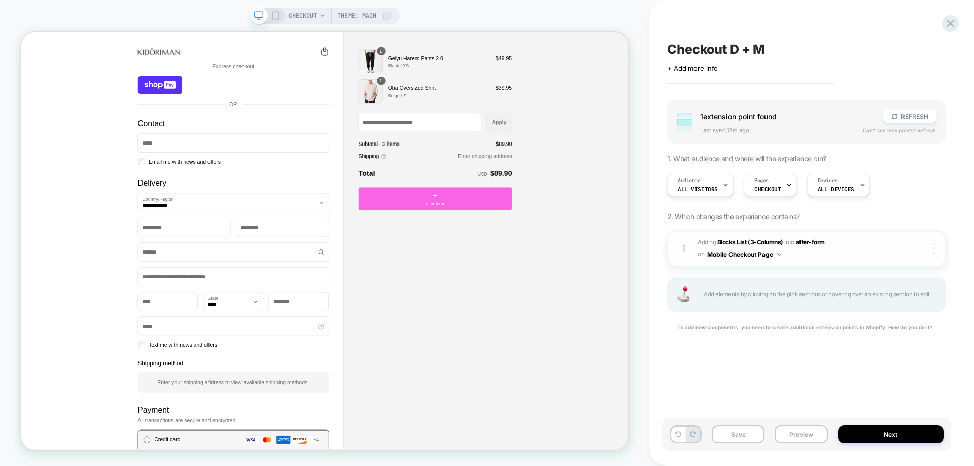
click at [933, 247] on img at bounding box center [934, 248] width 2 height 11
click at [900, 237] on div "Target All Devices" at bounding box center [874, 235] width 90 height 28
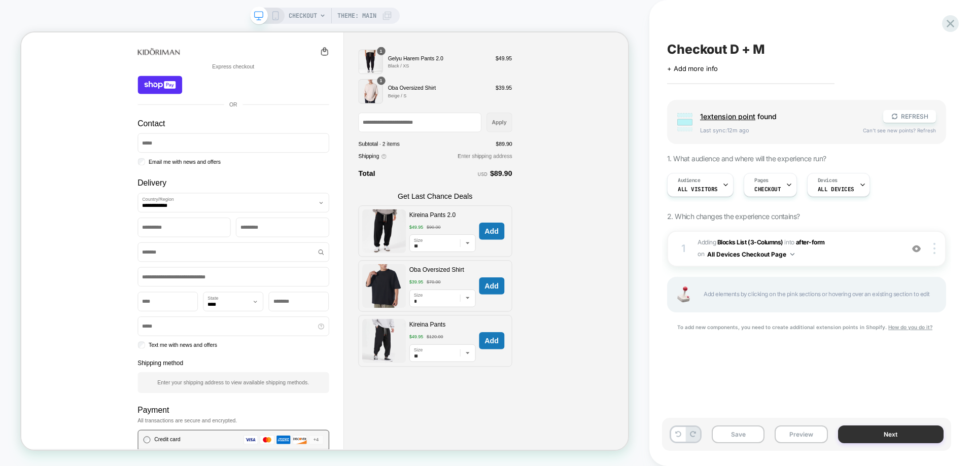
click at [872, 433] on button "Next" at bounding box center [891, 435] width 106 height 18
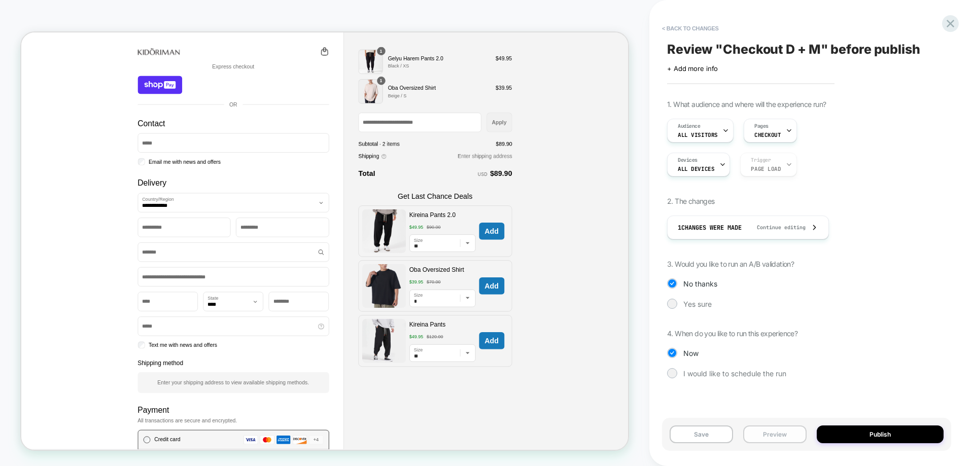
drag, startPoint x: 768, startPoint y: 438, endPoint x: 777, endPoint y: 427, distance: 15.1
click at [768, 438] on button "Preview" at bounding box center [774, 435] width 63 height 18
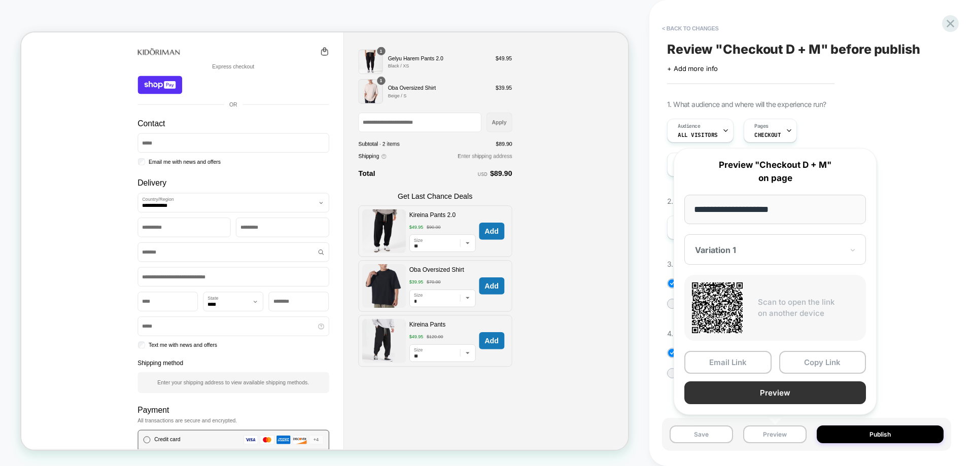
click at [770, 392] on button "Preview" at bounding box center [775, 392] width 182 height 23
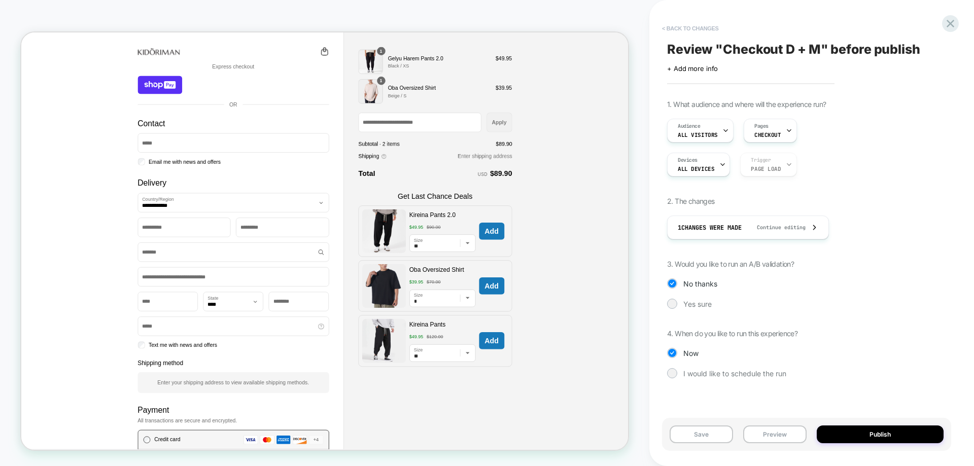
click at [684, 28] on button "< Back to changes" at bounding box center [690, 28] width 67 height 16
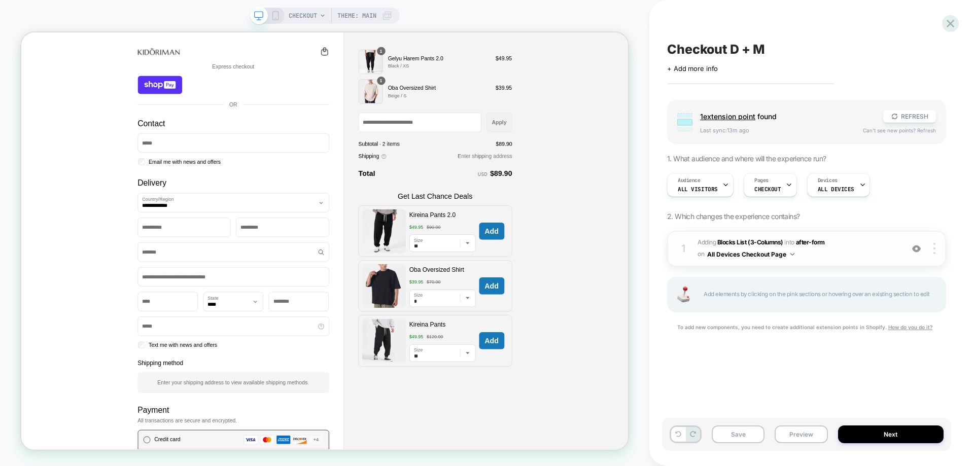
click at [875, 261] on div "1 #_loomi_addon_1755531751540 Adding Blocks List (3-Columns) INTO after-form af…" at bounding box center [806, 249] width 279 height 36
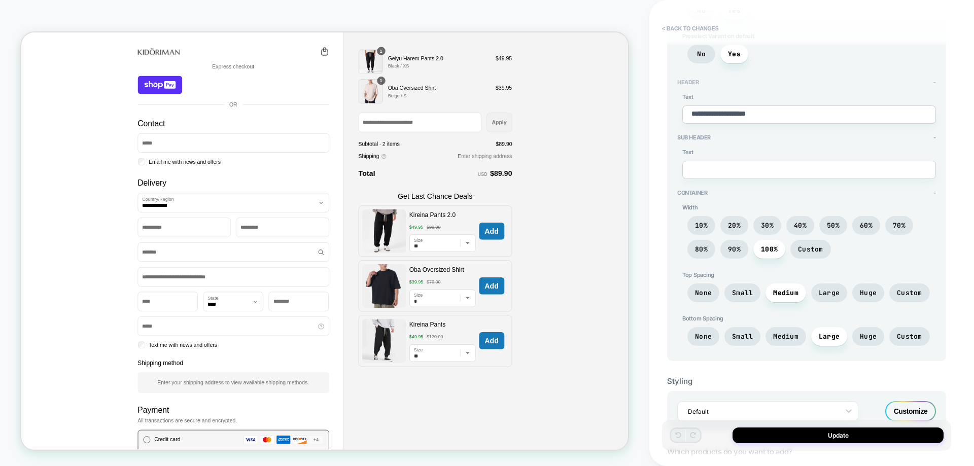
scroll to position [203, 0]
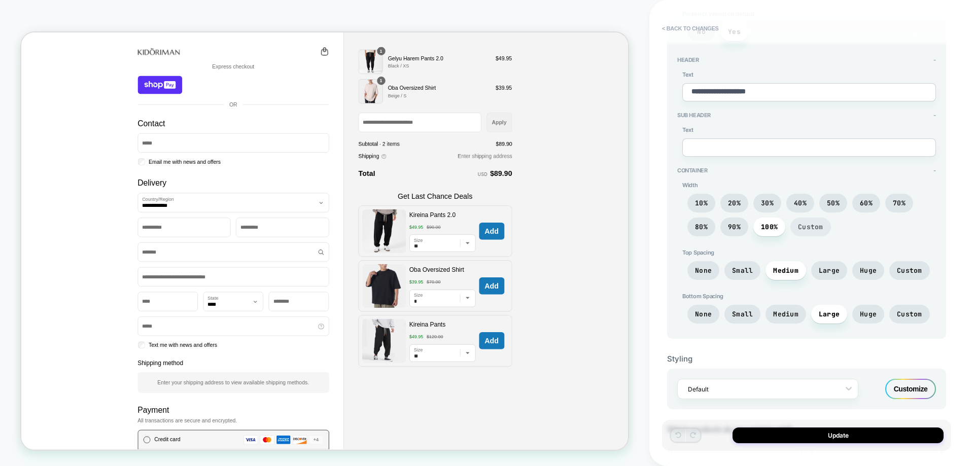
click at [796, 229] on span "Custom" at bounding box center [810, 227] width 41 height 19
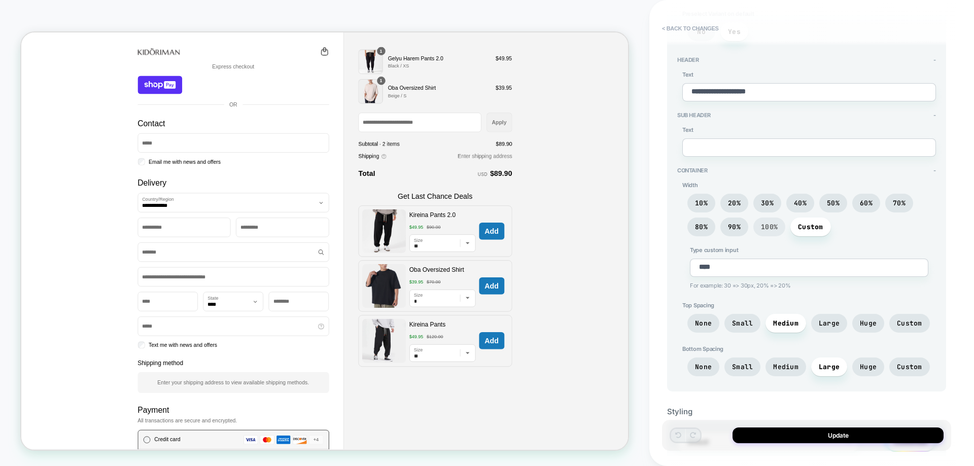
click at [780, 231] on span "100%" at bounding box center [769, 227] width 32 height 19
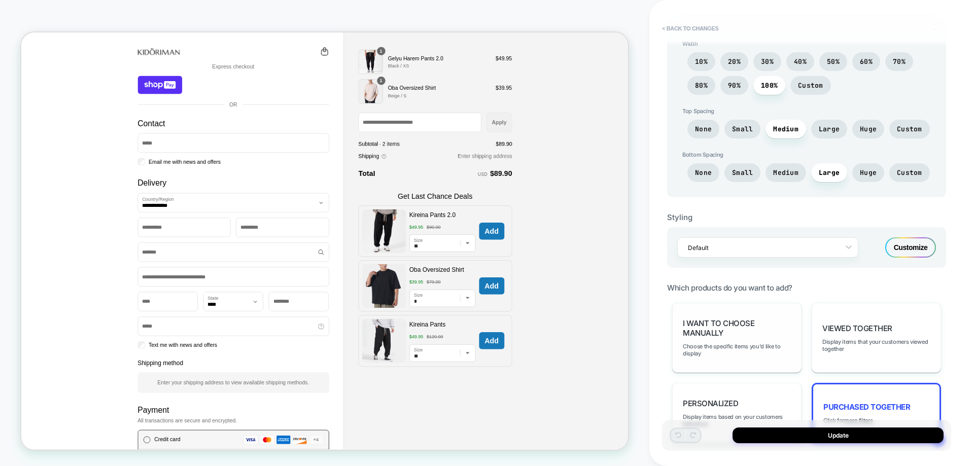
scroll to position [406, 0]
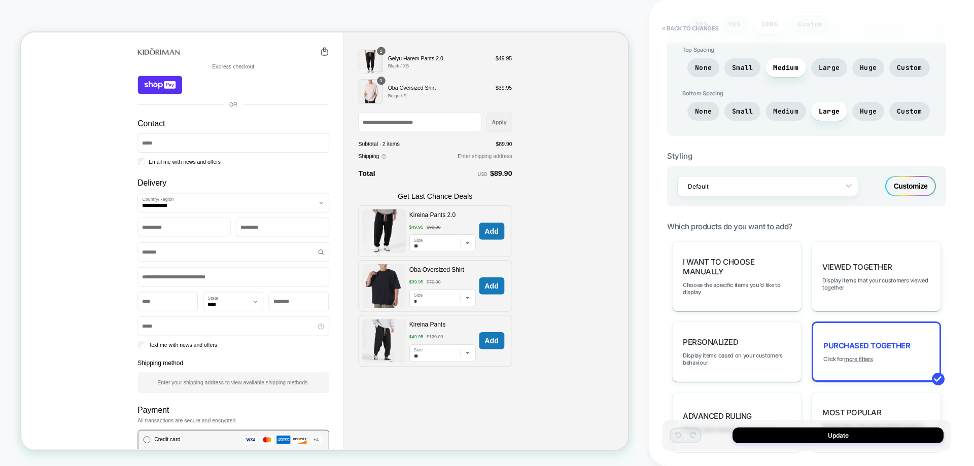
click at [904, 181] on div "Customize" at bounding box center [910, 186] width 51 height 20
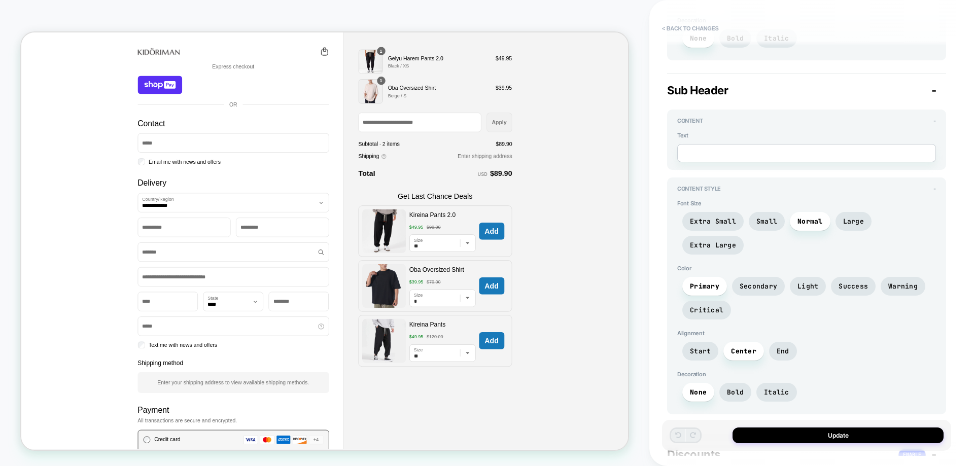
scroll to position [295, 0]
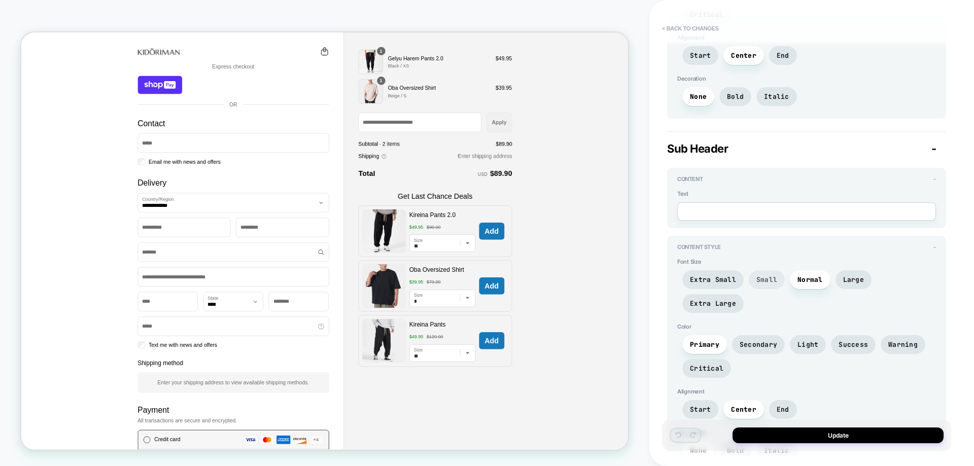
click at [762, 275] on span "Small" at bounding box center [766, 279] width 21 height 9
click at [735, 270] on span "Extra Small" at bounding box center [712, 279] width 61 height 19
click at [765, 275] on span "Small" at bounding box center [766, 279] width 21 height 9
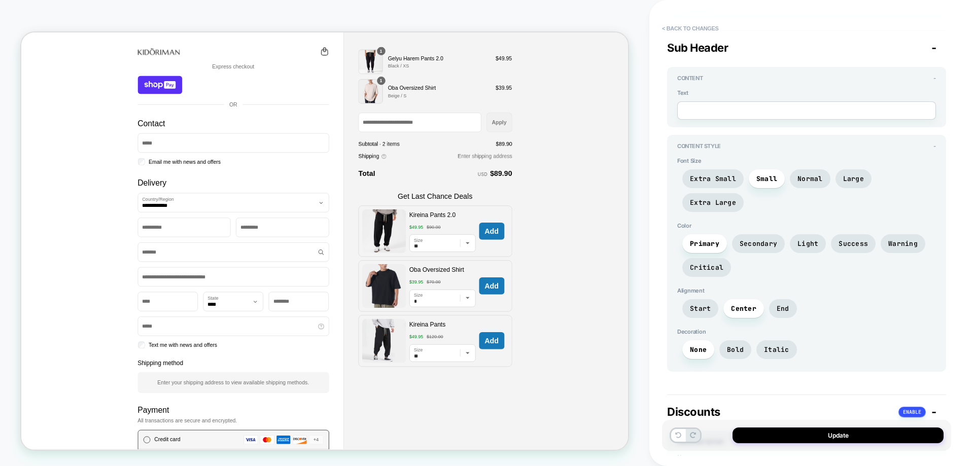
scroll to position [397, 0]
click at [709, 299] on span "Start" at bounding box center [700, 308] width 36 height 19
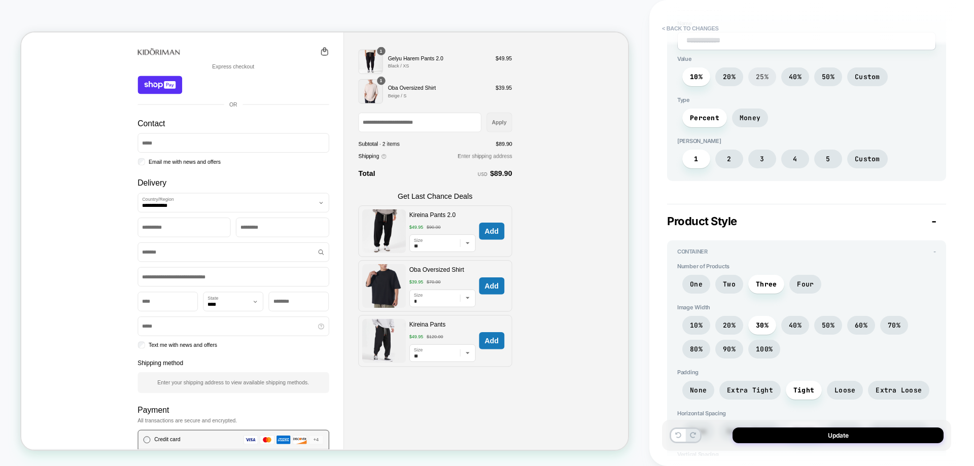
scroll to position [853, 0]
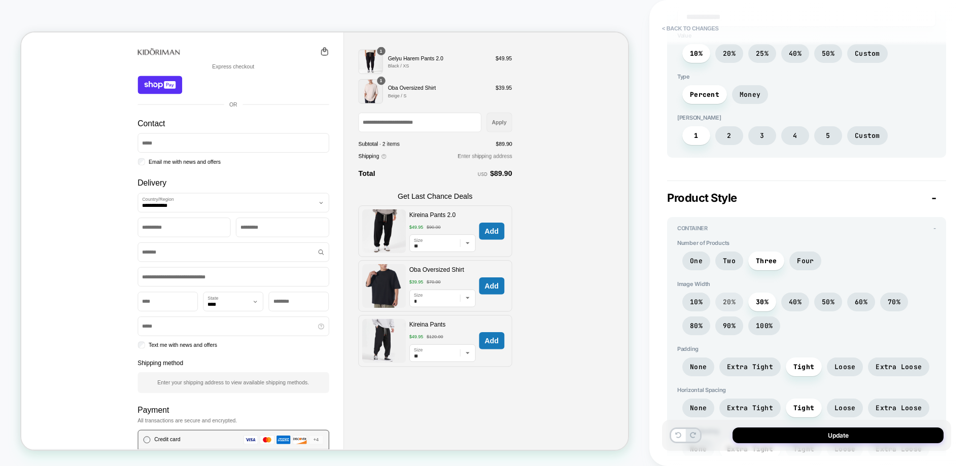
click at [735, 298] on span "20%" at bounding box center [729, 302] width 13 height 9
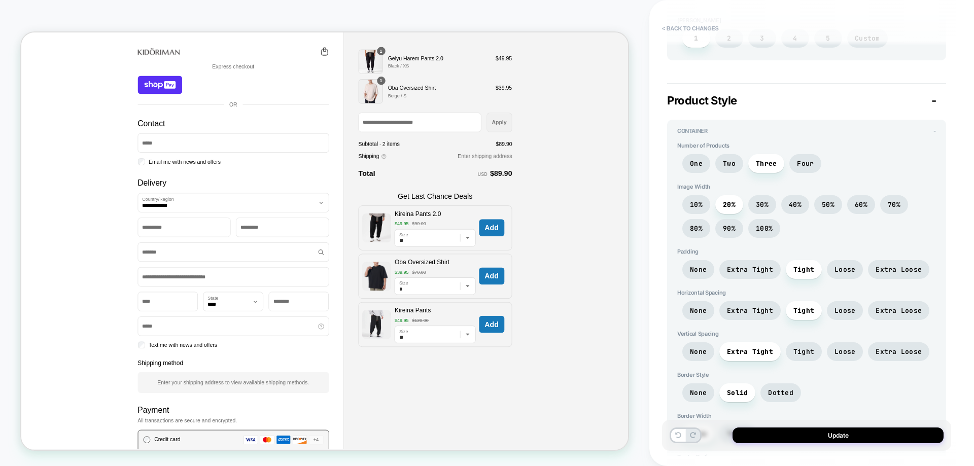
scroll to position [955, 0]
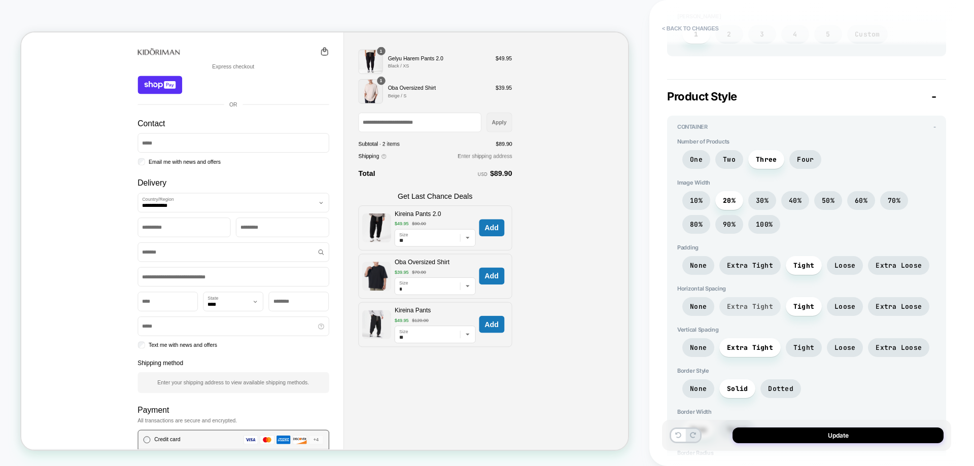
click at [766, 297] on span "Extra Tight" at bounding box center [749, 306] width 61 height 19
click at [788, 297] on span "Tight" at bounding box center [804, 306] width 36 height 19
click at [757, 261] on span "Extra Tight" at bounding box center [750, 265] width 46 height 9
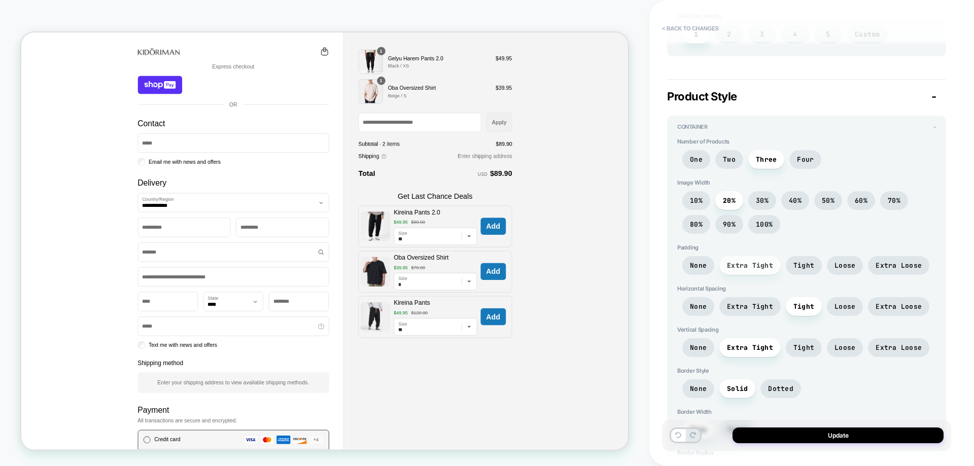
click at [758, 261] on span "Extra Tight" at bounding box center [750, 265] width 46 height 9
click at [790, 256] on span "Tight" at bounding box center [804, 265] width 36 height 19
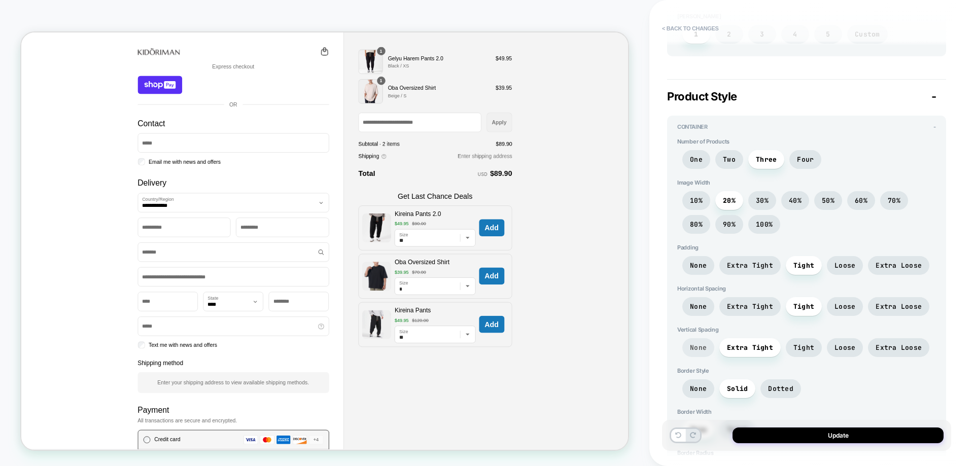
click at [705, 343] on span "None" at bounding box center [698, 347] width 17 height 9
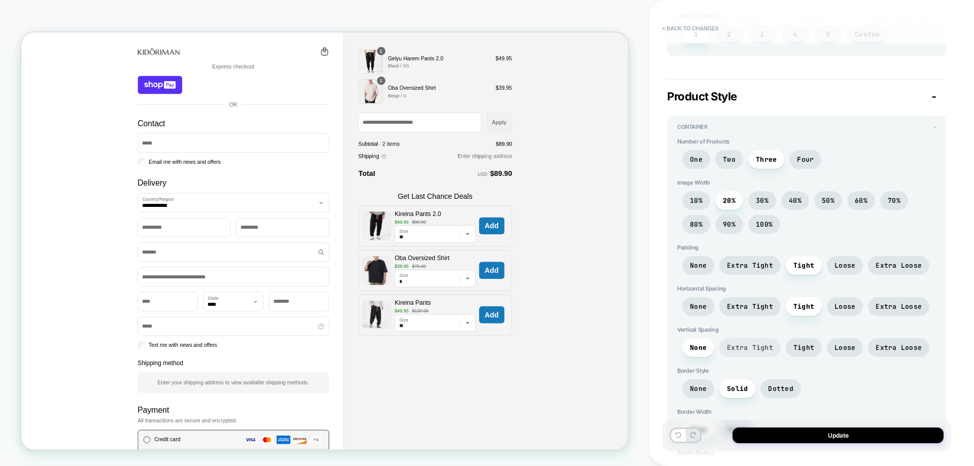
click at [750, 338] on span "Extra Tight" at bounding box center [749, 347] width 61 height 19
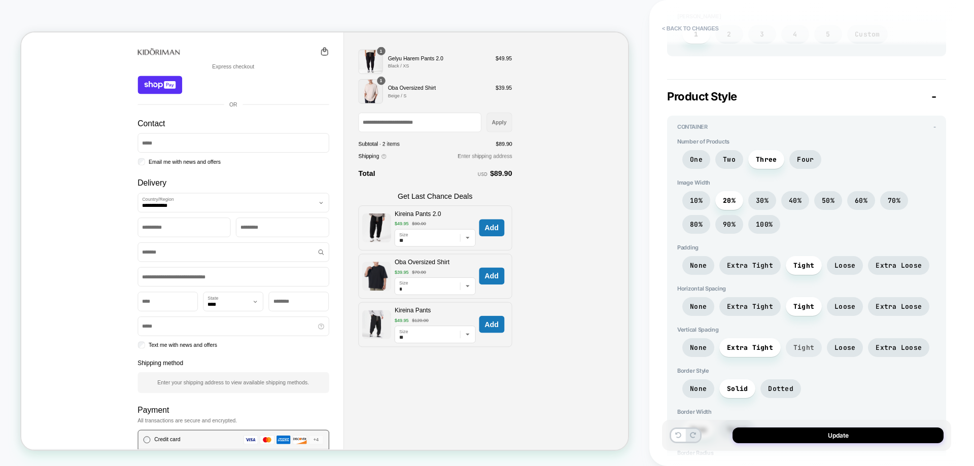
click at [805, 343] on span "Tight" at bounding box center [803, 347] width 21 height 9
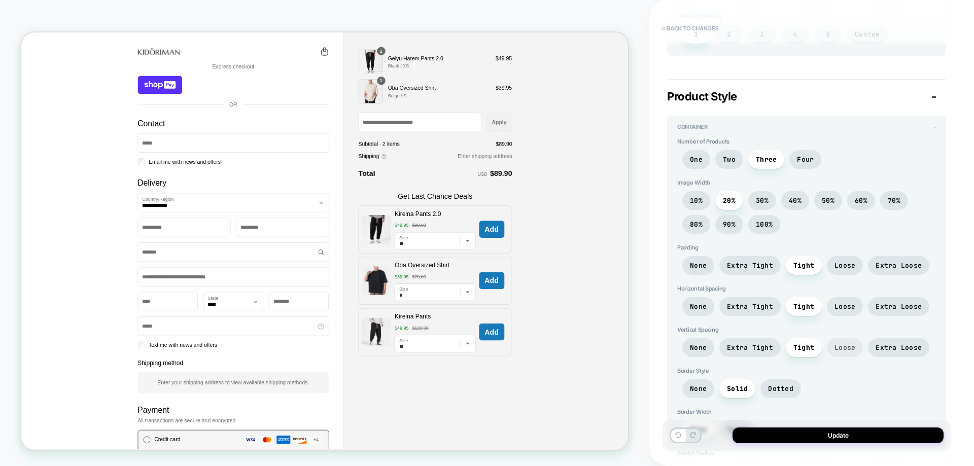
click at [838, 343] on span "Loose" at bounding box center [844, 347] width 21 height 9
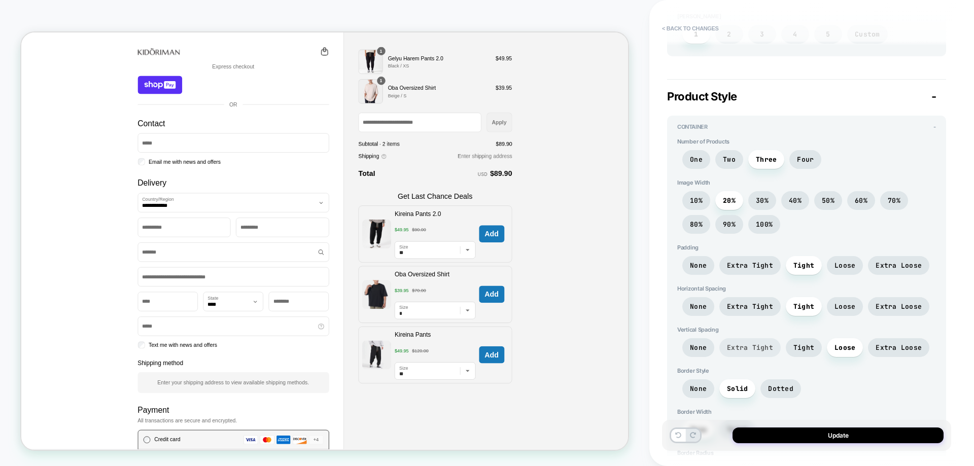
click at [761, 343] on span "Extra Tight" at bounding box center [750, 347] width 46 height 9
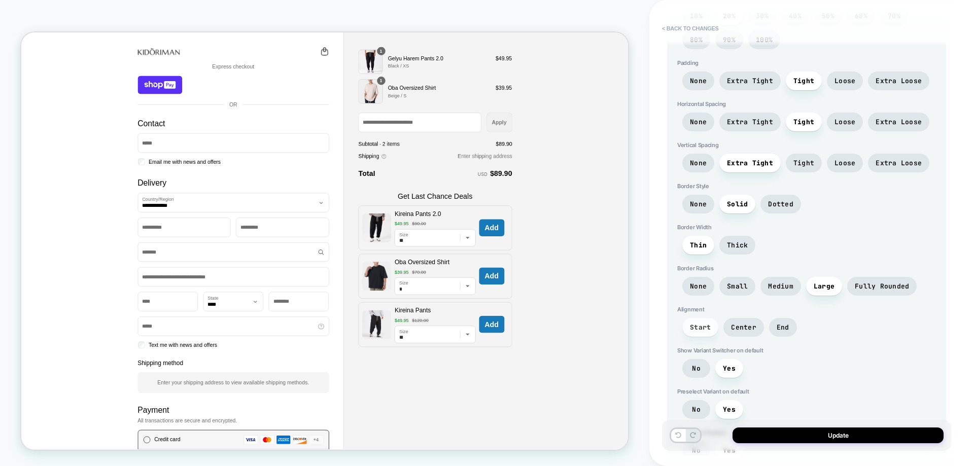
scroll to position [1158, 0]
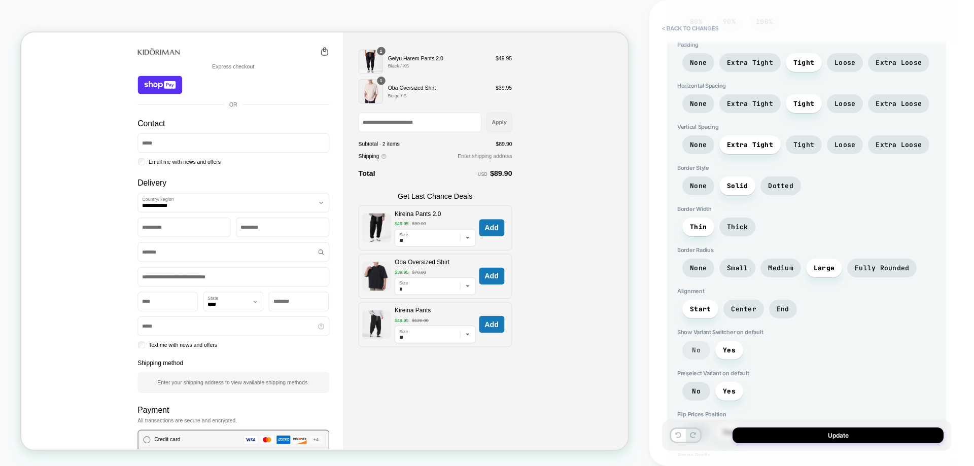
click at [700, 341] on span "No" at bounding box center [696, 350] width 28 height 19
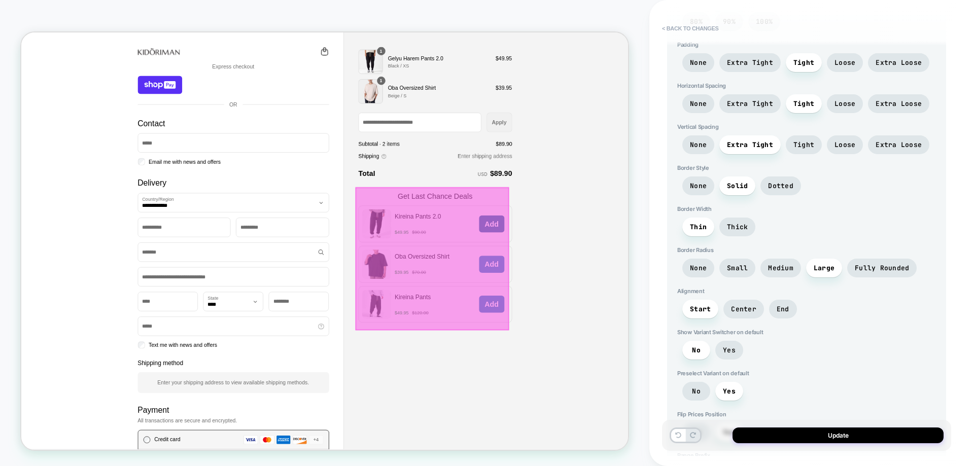
click at [645, 293] on span "Add" at bounding box center [648, 288] width 19 height 11
click at [655, 299] on div at bounding box center [569, 334] width 205 height 191
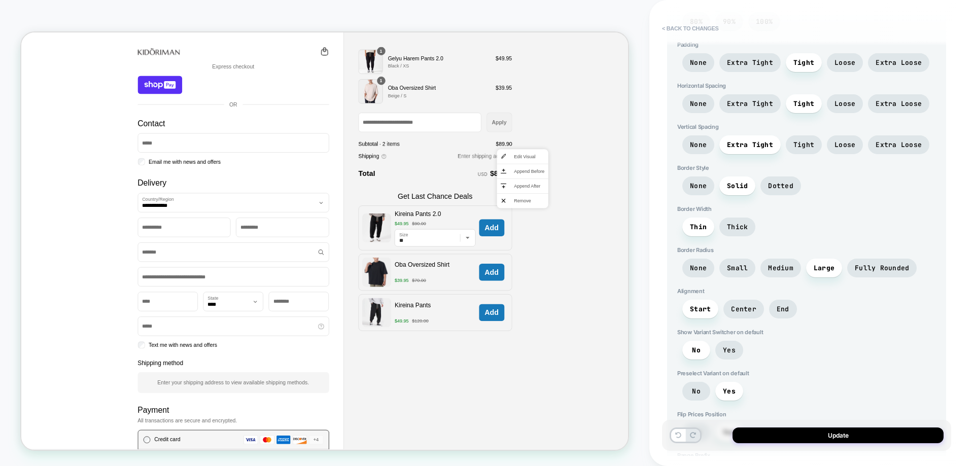
click at [768, 370] on div "Preselect Variant on default No Yes" at bounding box center [806, 388] width 259 height 36
click at [771, 370] on span "Preselect Variant on default" at bounding box center [806, 373] width 259 height 7
click at [704, 382] on span "No" at bounding box center [696, 391] width 28 height 19
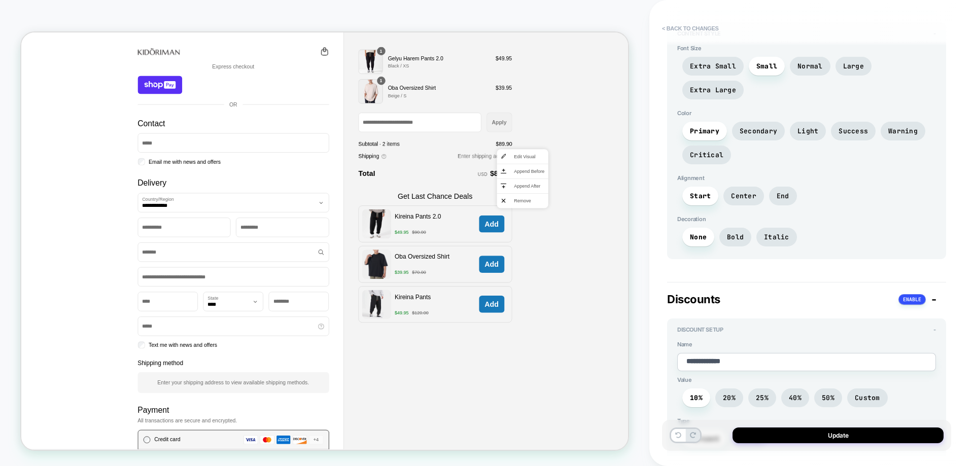
scroll to position [295, 0]
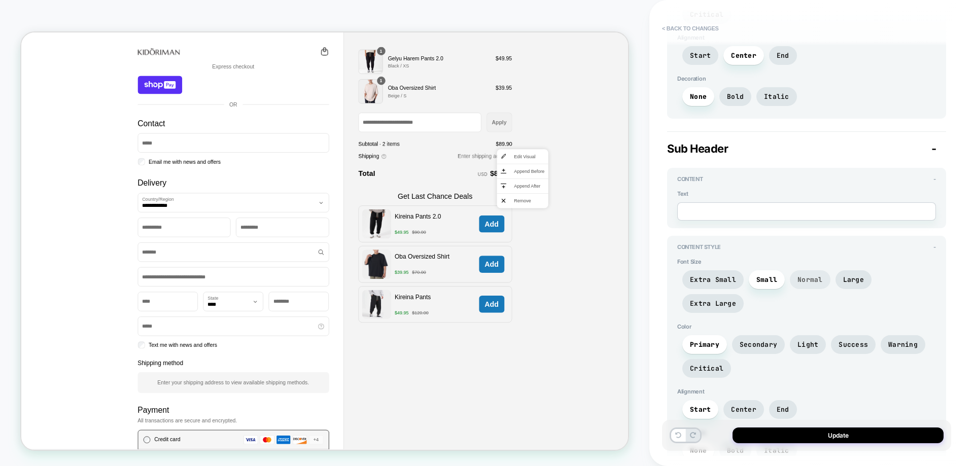
click at [795, 270] on span "Normal" at bounding box center [810, 279] width 41 height 19
click at [767, 275] on span "Small" at bounding box center [766, 279] width 21 height 9
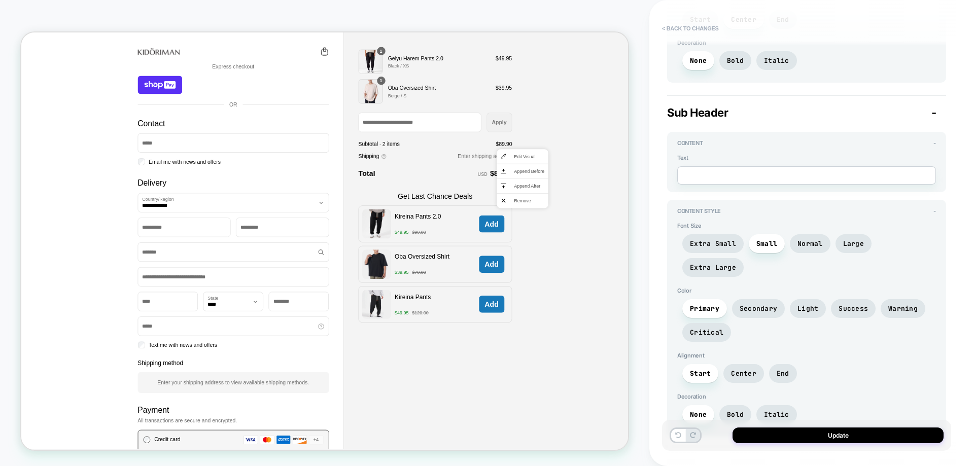
scroll to position [346, 0]
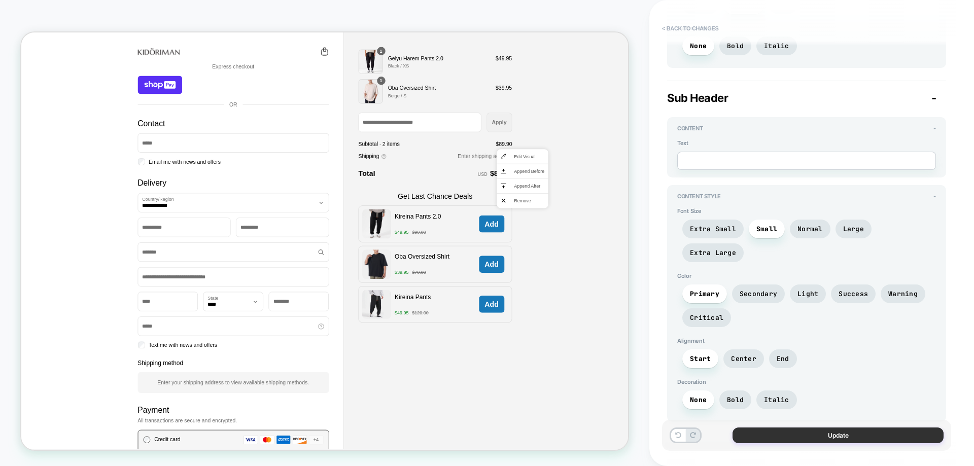
click at [837, 434] on button "Update" at bounding box center [838, 436] width 211 height 16
type textarea "*"
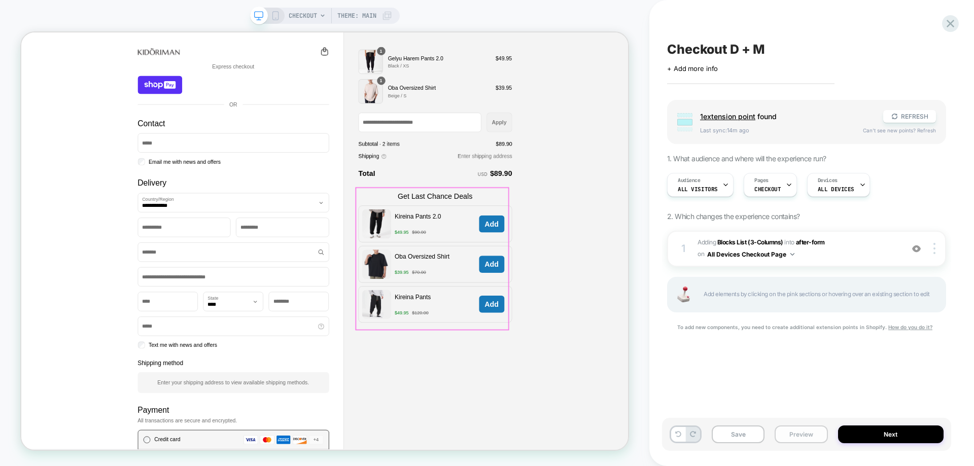
click at [811, 436] on button "Preview" at bounding box center [801, 435] width 53 height 18
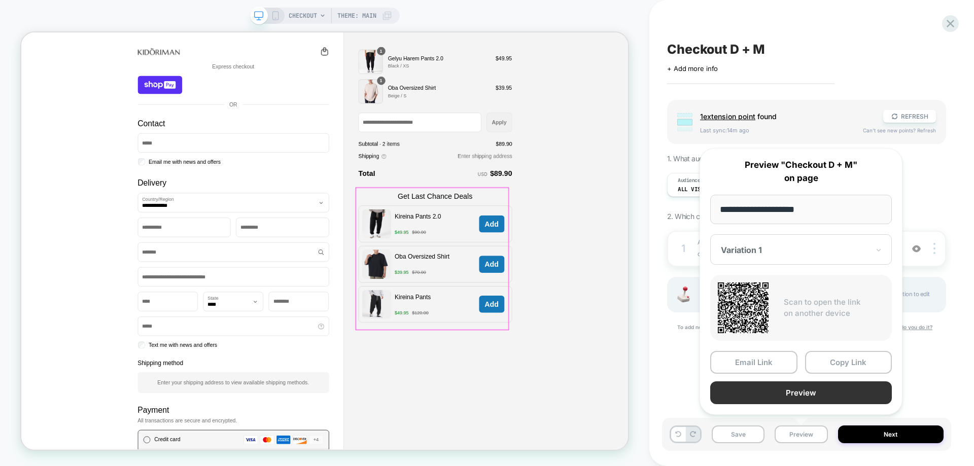
click at [822, 397] on button "Preview" at bounding box center [801, 392] width 182 height 23
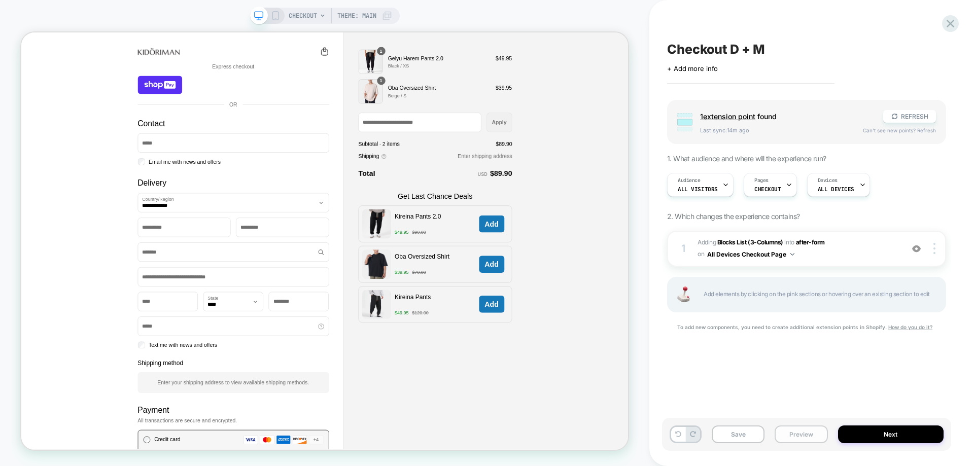
click at [804, 439] on button "Preview" at bounding box center [801, 435] width 53 height 18
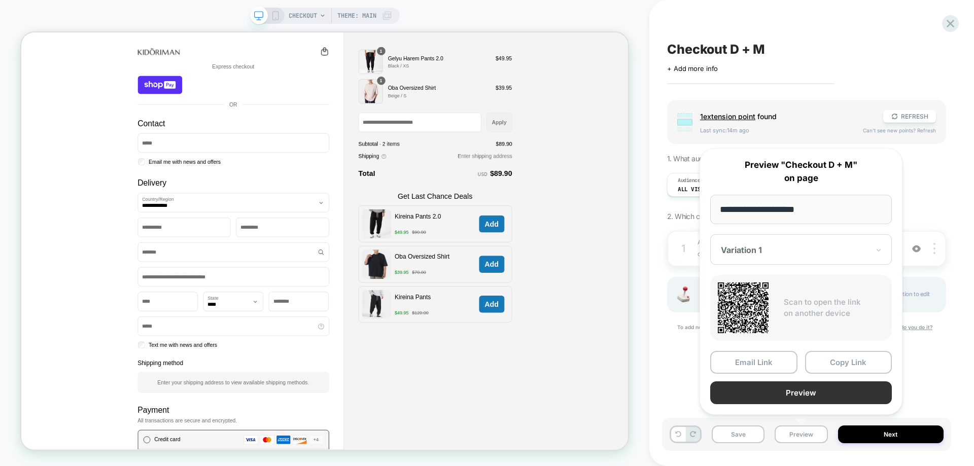
click at [797, 395] on button "Preview" at bounding box center [801, 392] width 182 height 23
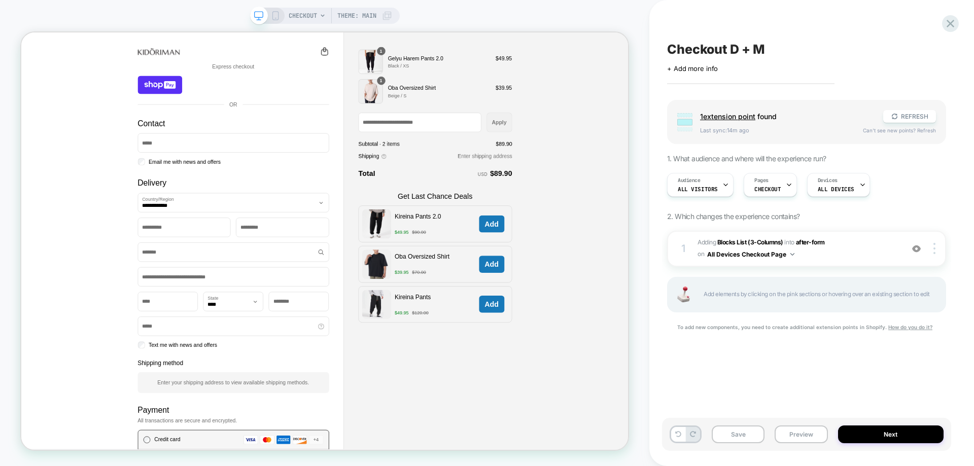
drag, startPoint x: 836, startPoint y: 382, endPoint x: 850, endPoint y: 389, distance: 15.7
click at [836, 382] on div "Checkout D + M Click to edit experience details + Add more info Group 1 extensi…" at bounding box center [806, 233] width 289 height 446
click at [854, 423] on div "Save Preview Next" at bounding box center [806, 434] width 289 height 33
click at [863, 433] on button "Next" at bounding box center [891, 435] width 106 height 18
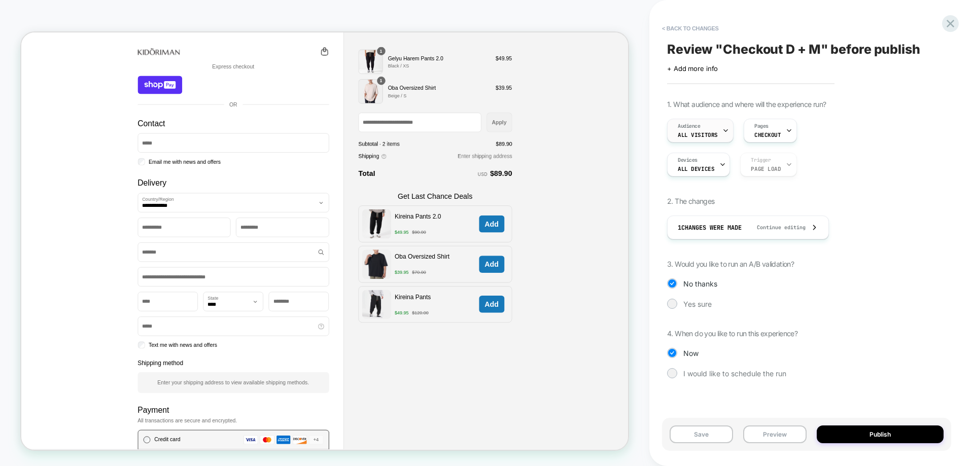
click at [711, 129] on div "Audience All Visitors" at bounding box center [698, 130] width 60 height 23
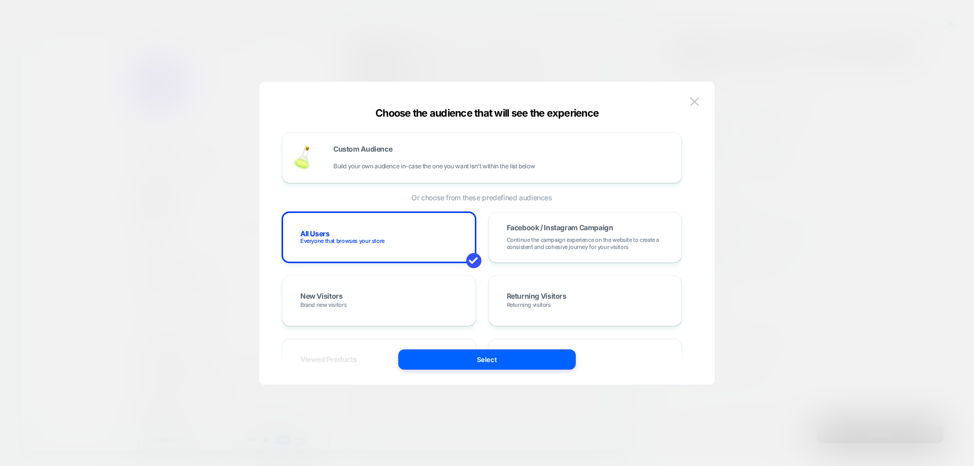
click at [744, 139] on div at bounding box center [487, 233] width 974 height 466
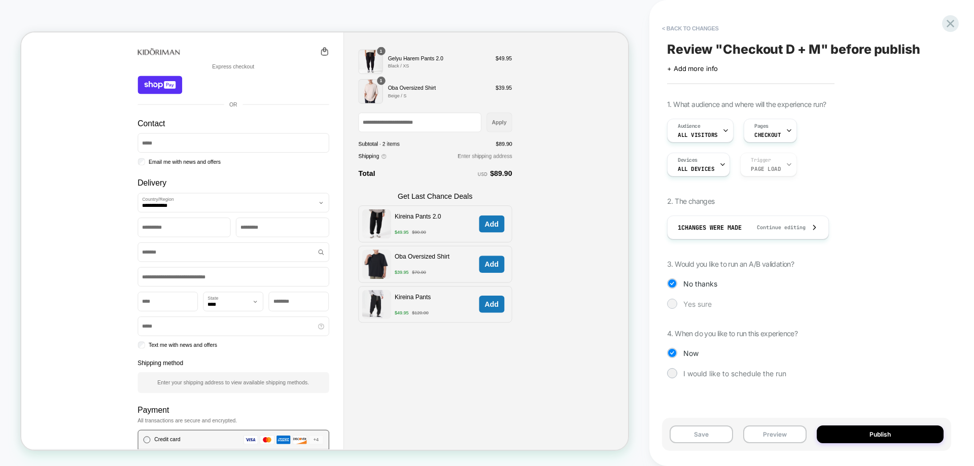
click at [700, 302] on span "Yes sure" at bounding box center [697, 304] width 28 height 9
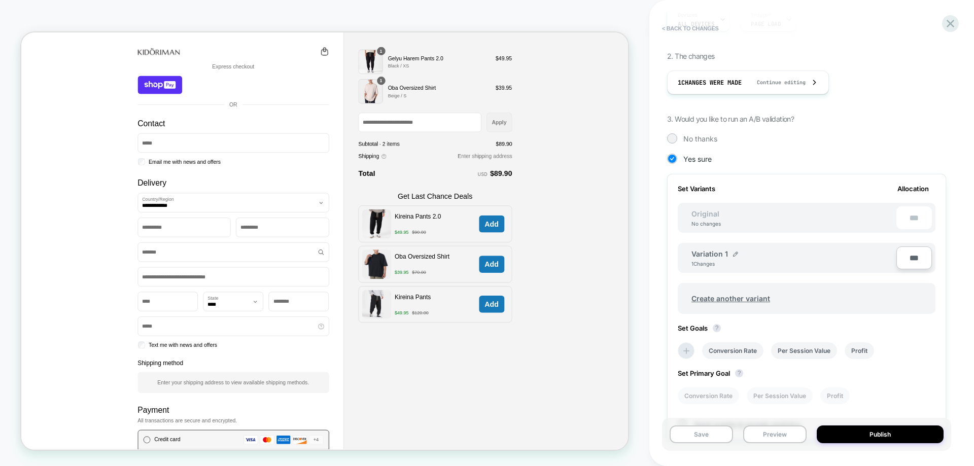
scroll to position [203, 0]
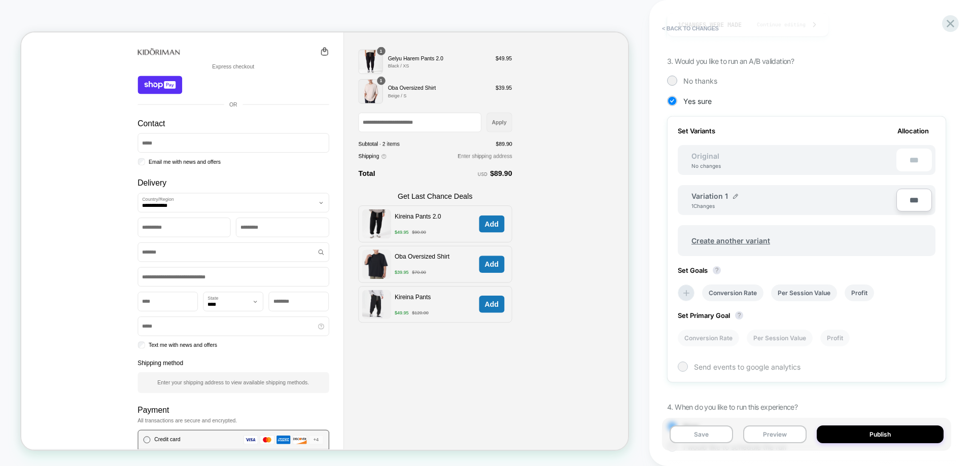
click at [696, 366] on span "Send events to google analytics" at bounding box center [747, 367] width 107 height 9
click at [760, 342] on li "Per Session Value" at bounding box center [780, 338] width 66 height 17
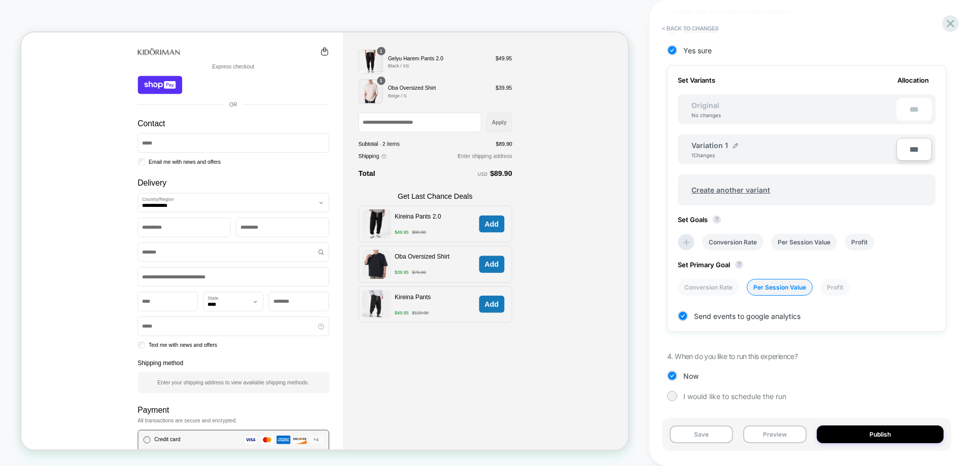
scroll to position [255, 0]
click at [877, 436] on button "Publish" at bounding box center [880, 435] width 127 height 18
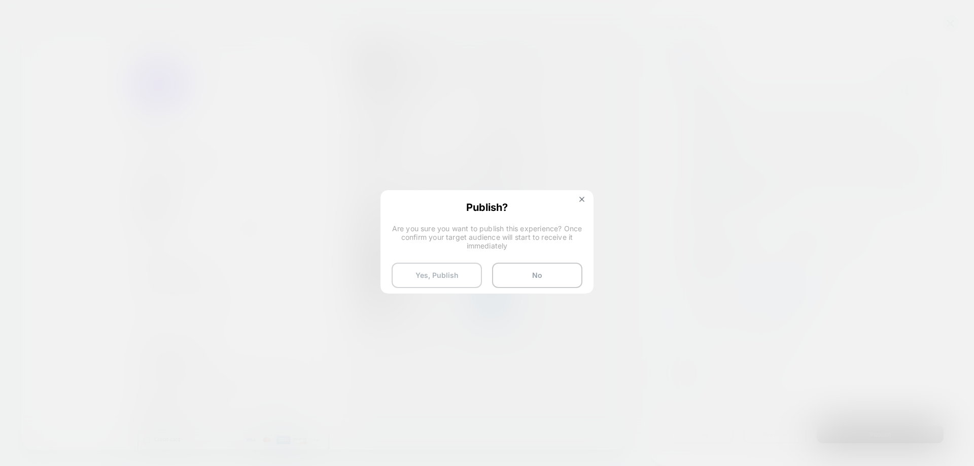
click at [453, 269] on button "Yes, Publish" at bounding box center [437, 275] width 90 height 25
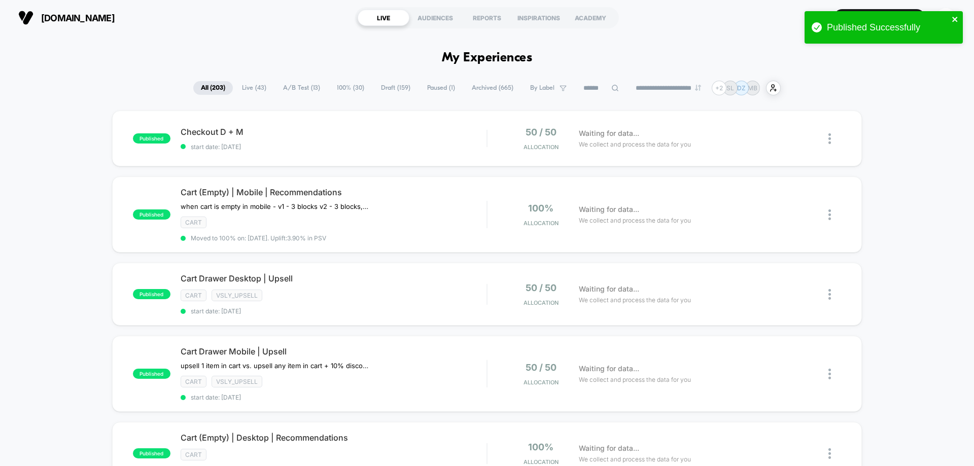
click at [954, 18] on icon "close" at bounding box center [954, 19] width 5 height 5
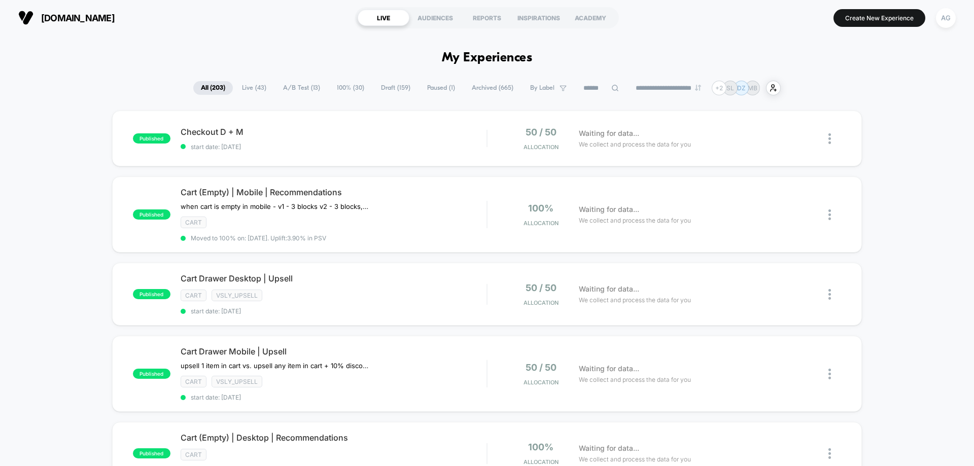
click at [887, 21] on div "Published Successfully" at bounding box center [884, 30] width 162 height 42
click at [889, 15] on button "Create New Experience" at bounding box center [879, 18] width 92 height 18
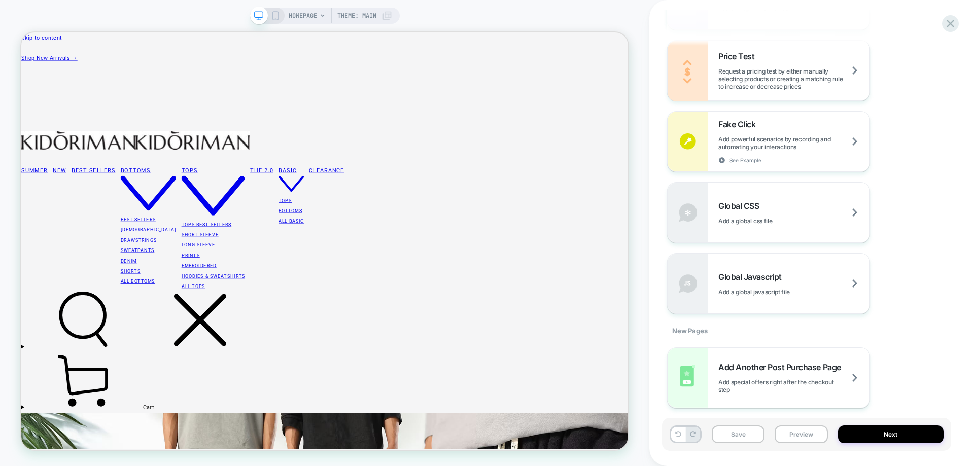
scroll to position [594, 0]
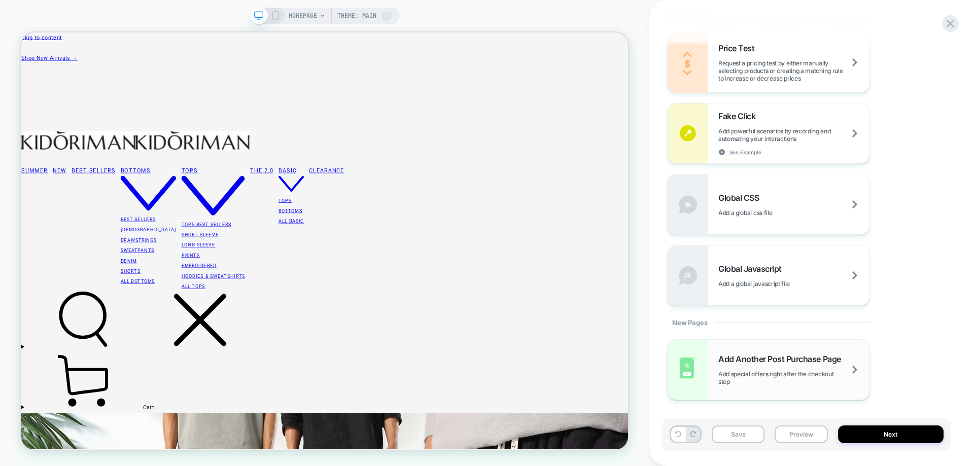
click at [792, 381] on span "Add special offers right after the checkout step" at bounding box center [793, 377] width 151 height 15
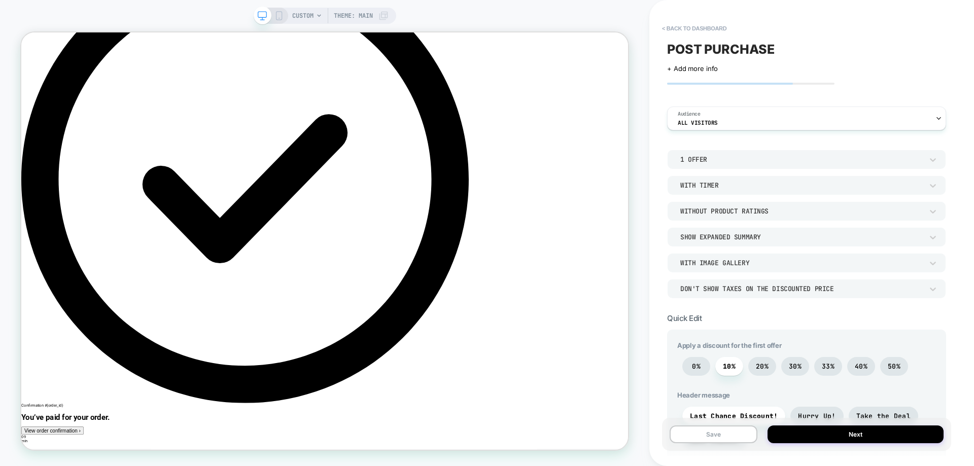
scroll to position [203, 0]
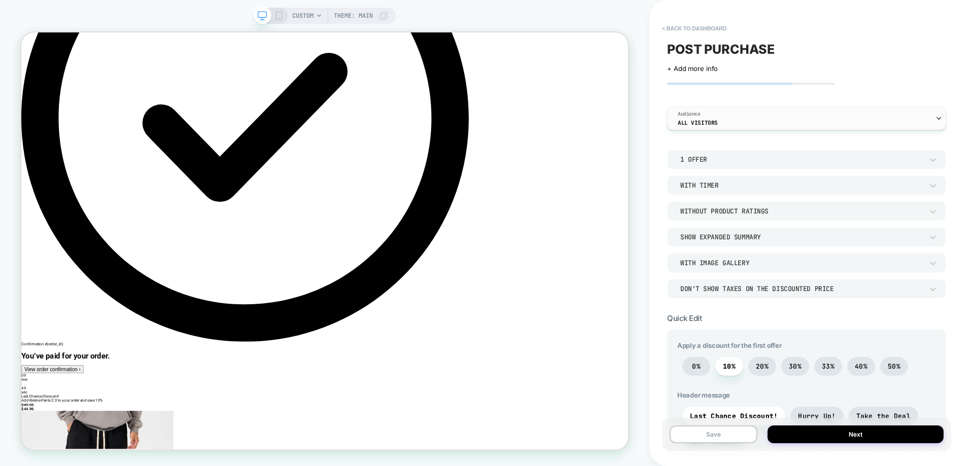
click at [774, 128] on div "Audience All Visitors" at bounding box center [804, 118] width 273 height 23
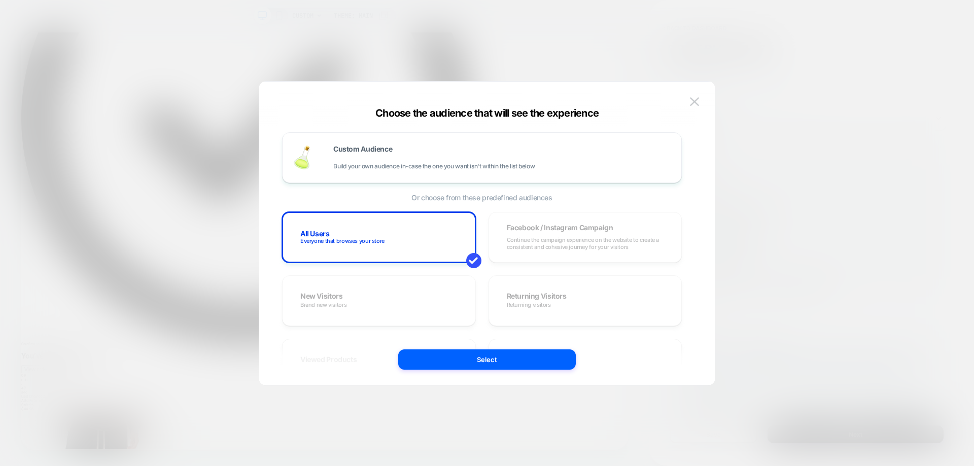
click at [774, 128] on div at bounding box center [487, 233] width 974 height 466
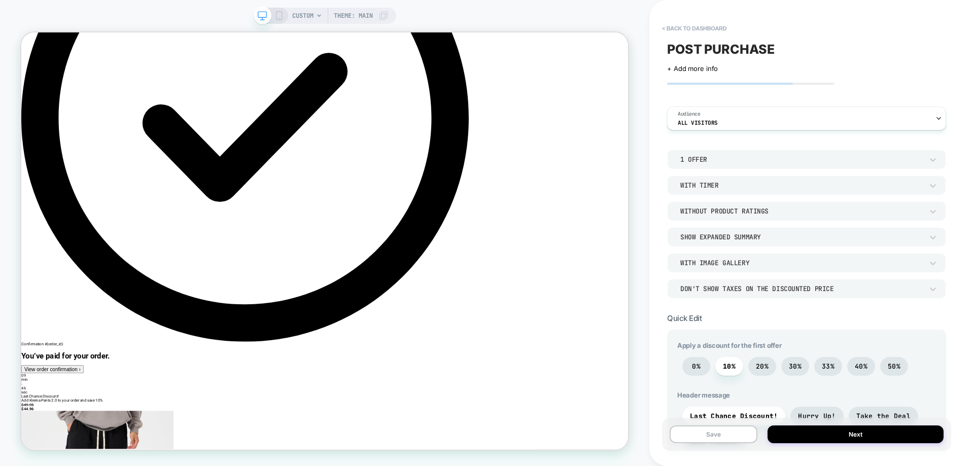
click at [756, 164] on div "1 Offer" at bounding box center [801, 159] width 253 height 11
click at [747, 210] on div "2 Offers" at bounding box center [806, 206] width 271 height 21
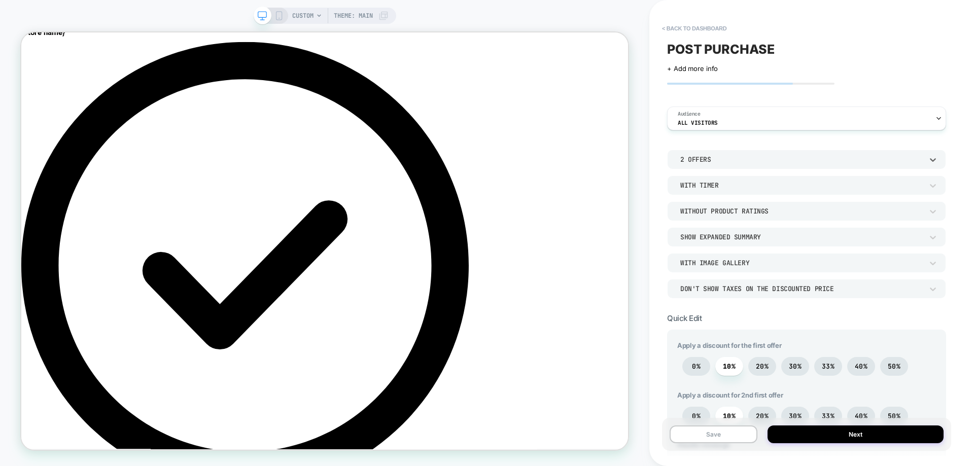
scroll to position [0, 0]
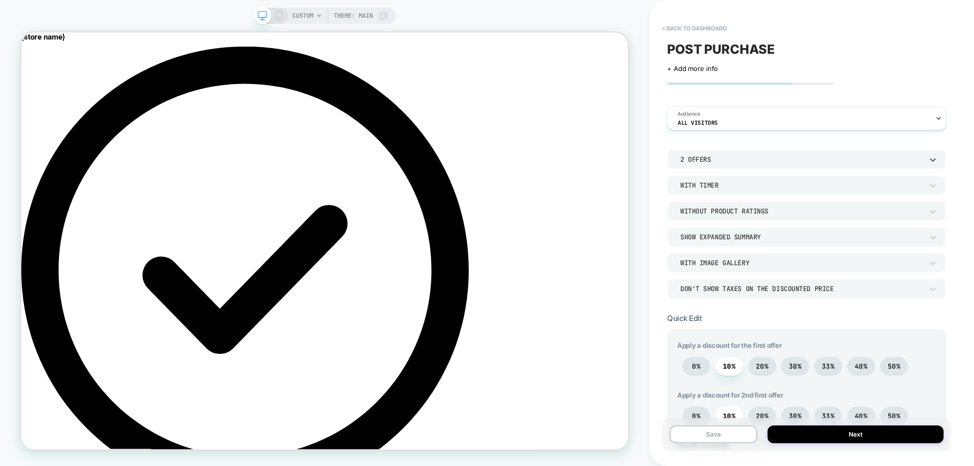
click at [861, 162] on div "2 Offers" at bounding box center [801, 159] width 242 height 9
click at [850, 182] on div "1 Offer" at bounding box center [806, 185] width 271 height 21
click at [847, 186] on div "With Timer" at bounding box center [801, 185] width 242 height 9
click at [847, 186] on div at bounding box center [487, 233] width 974 height 466
click at [814, 212] on div "Without Product Ratings" at bounding box center [801, 211] width 242 height 9
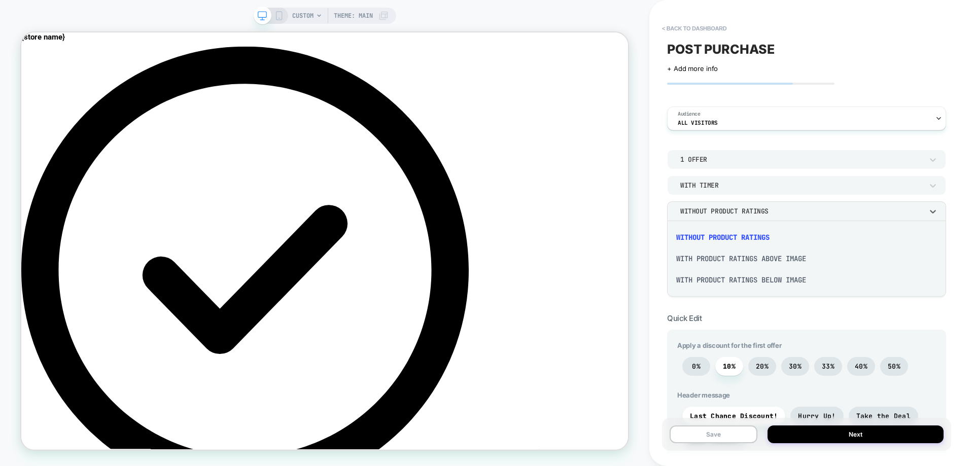
click at [814, 212] on div at bounding box center [487, 233] width 974 height 466
click at [814, 212] on div "Without Product Ratings" at bounding box center [801, 211] width 242 height 9
click at [808, 233] on div "Without Product Ratings" at bounding box center [806, 237] width 271 height 21
click at [745, 229] on div "Show Expanded Summary" at bounding box center [806, 236] width 279 height 19
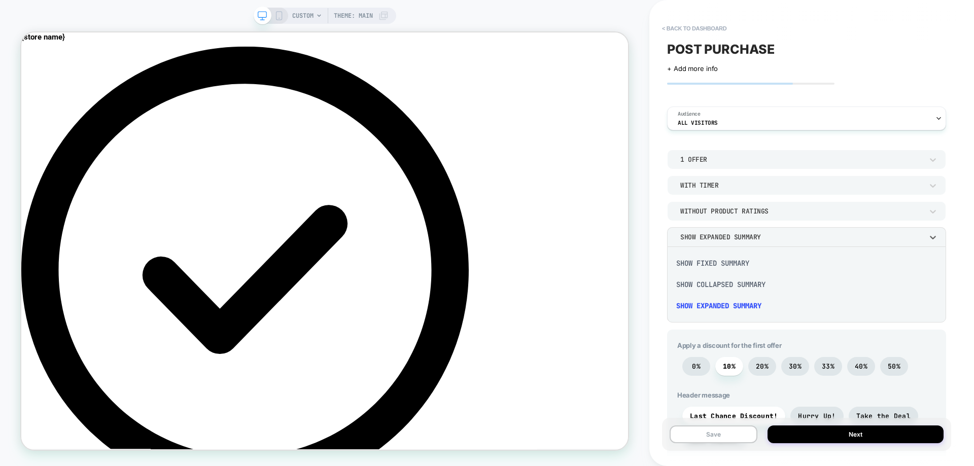
click at [471, 291] on div at bounding box center [487, 233] width 974 height 466
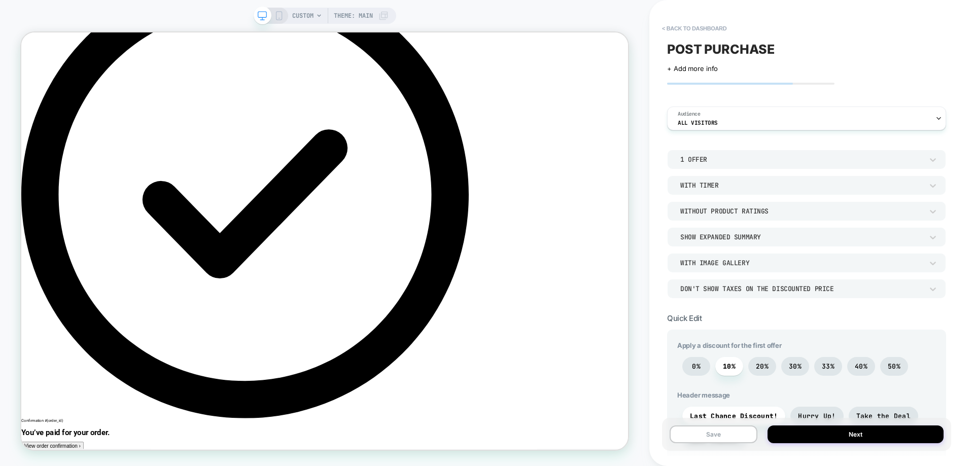
scroll to position [203, 0]
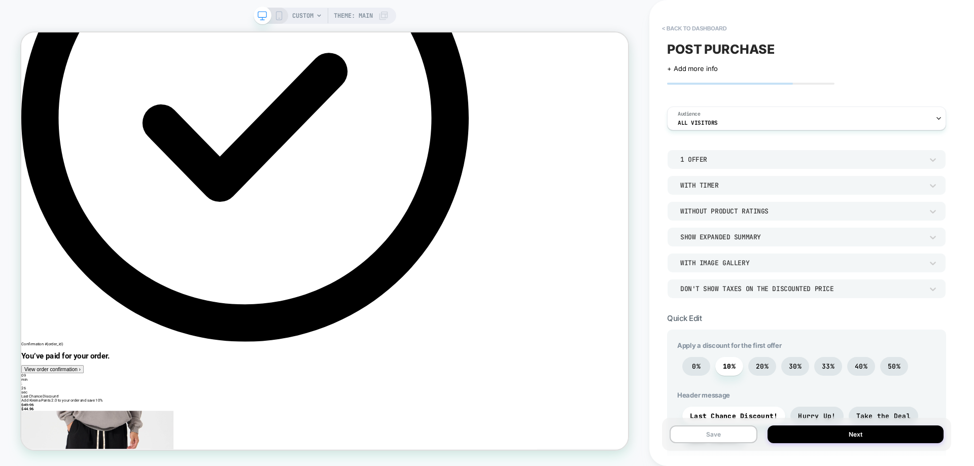
click at [716, 266] on div "With Image Gallery" at bounding box center [801, 263] width 242 height 9
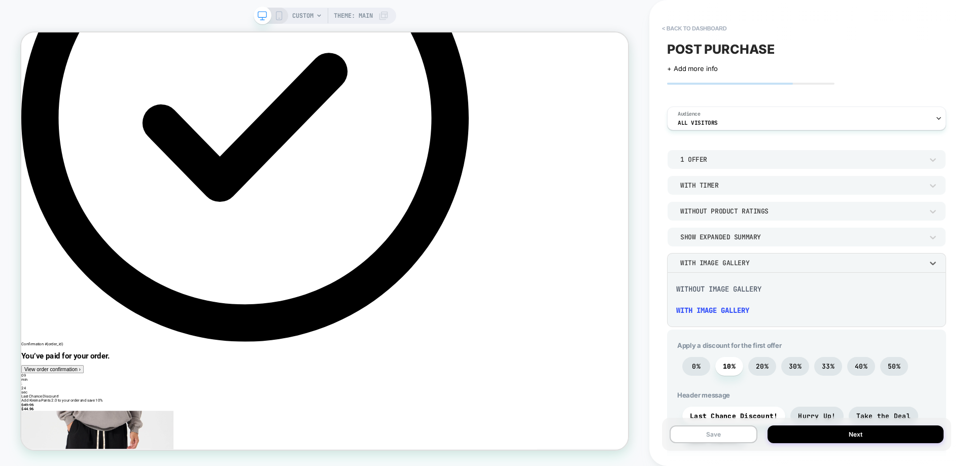
click at [720, 314] on div "With Image Gallery" at bounding box center [806, 310] width 271 height 21
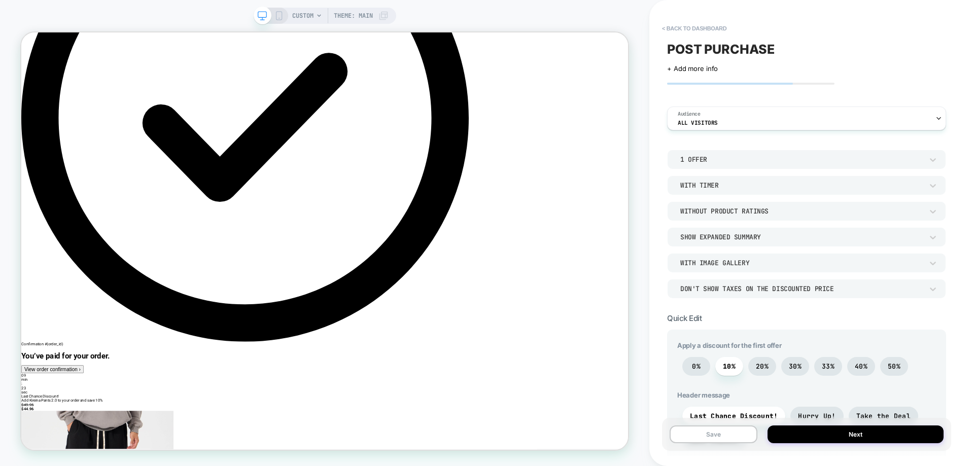
click at [725, 298] on div "POST PURCHASE Click to edit experience details + Add more info Audience All Vis…" at bounding box center [806, 233] width 289 height 446
click at [725, 297] on div "Don't show taxes on the discounted price" at bounding box center [806, 288] width 279 height 19
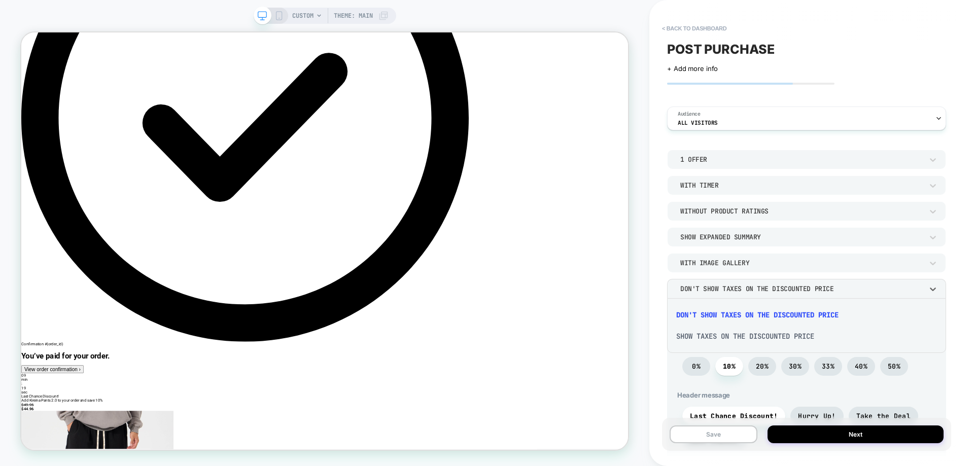
click at [724, 315] on div "Don't show taxes on the discounted price" at bounding box center [806, 314] width 271 height 21
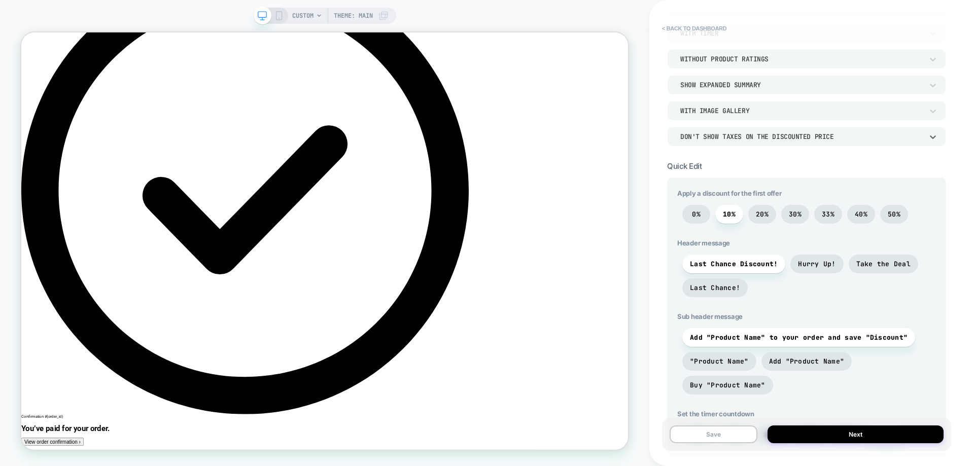
scroll to position [152, 0]
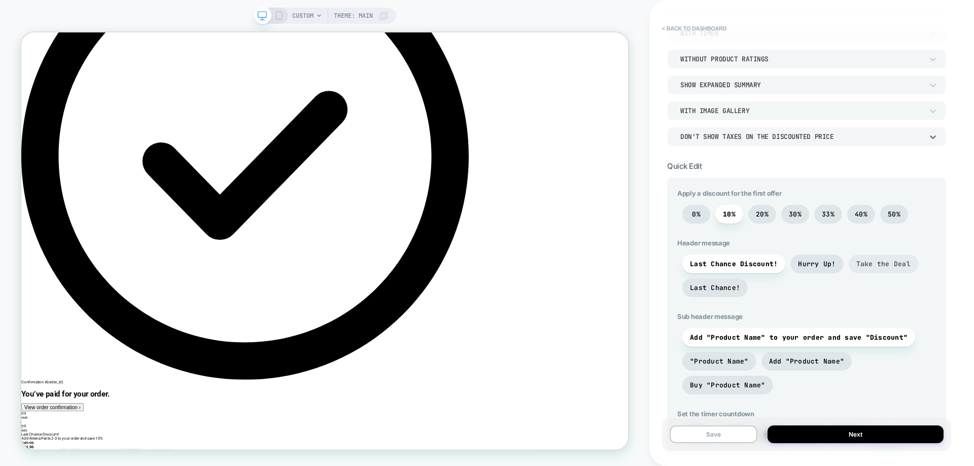
click at [881, 266] on span "Take the Deal" at bounding box center [883, 264] width 54 height 9
click at [755, 262] on span "Last Chance Discount!" at bounding box center [734, 264] width 88 height 9
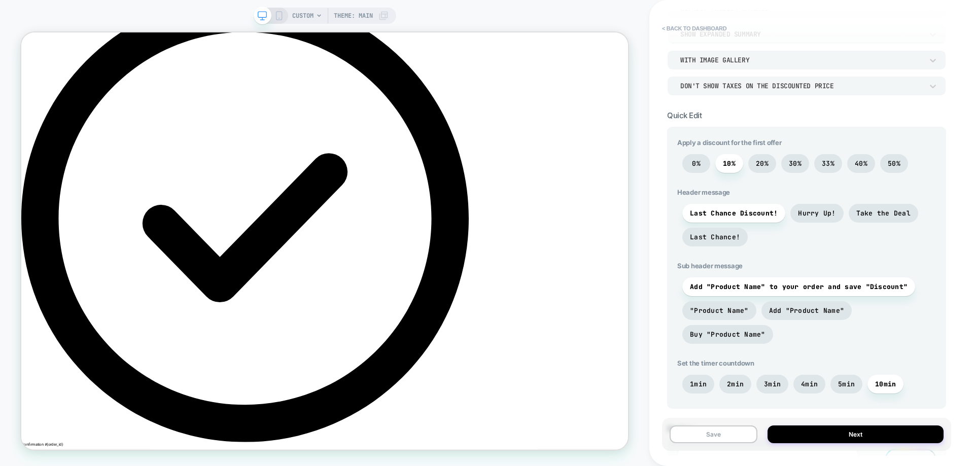
scroll to position [51, 0]
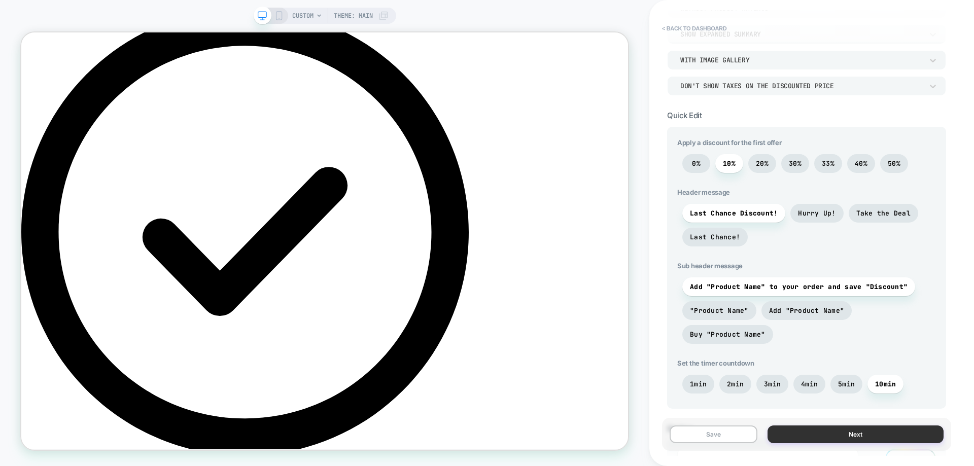
click at [859, 438] on button "Next" at bounding box center [856, 435] width 176 height 18
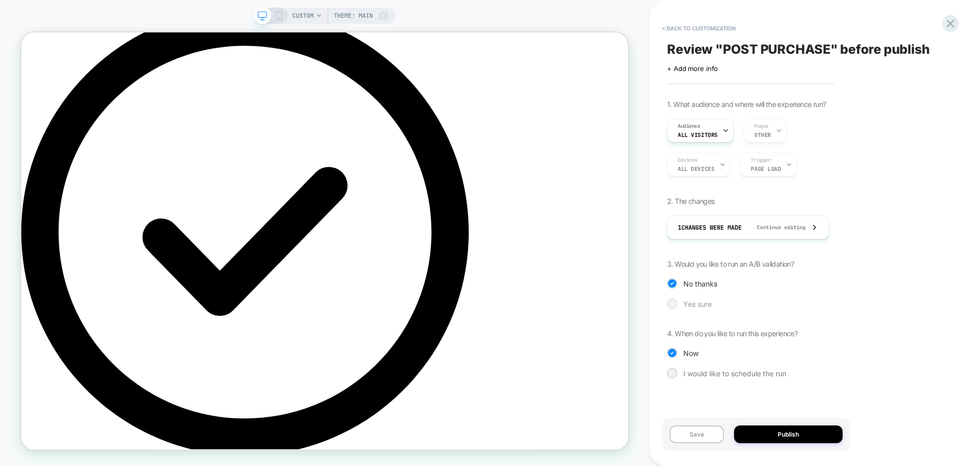
click at [706, 302] on span "Yes sure" at bounding box center [697, 304] width 28 height 9
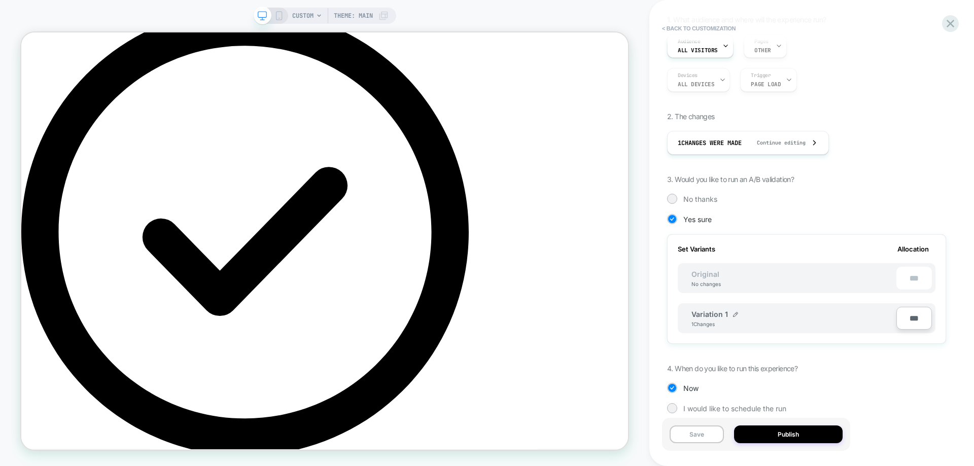
scroll to position [98, 0]
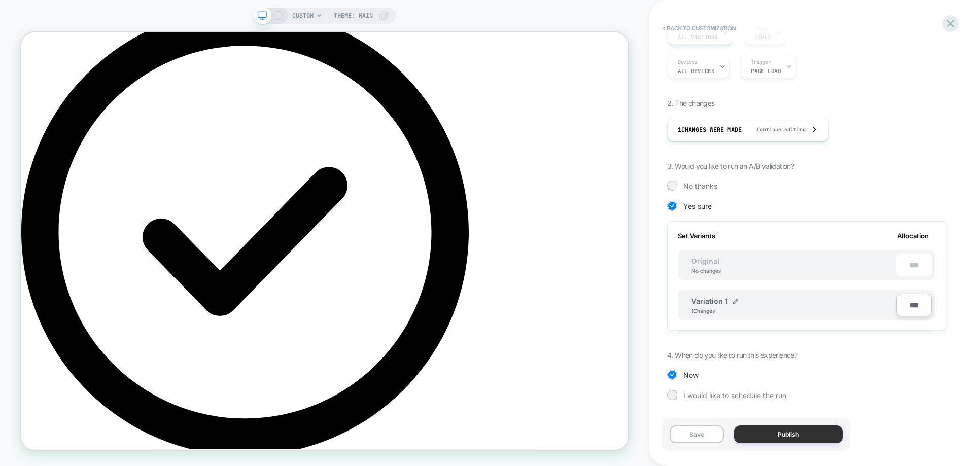
click at [763, 432] on button "Publish" at bounding box center [788, 435] width 109 height 18
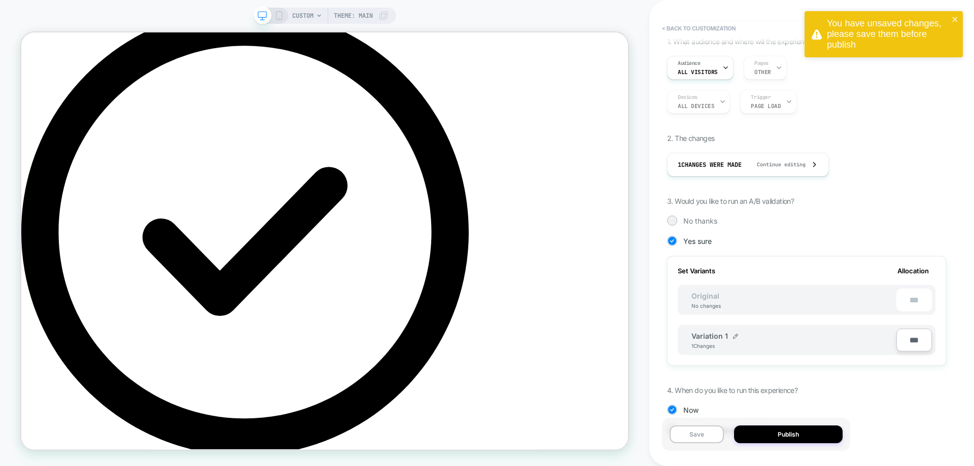
scroll to position [0, 0]
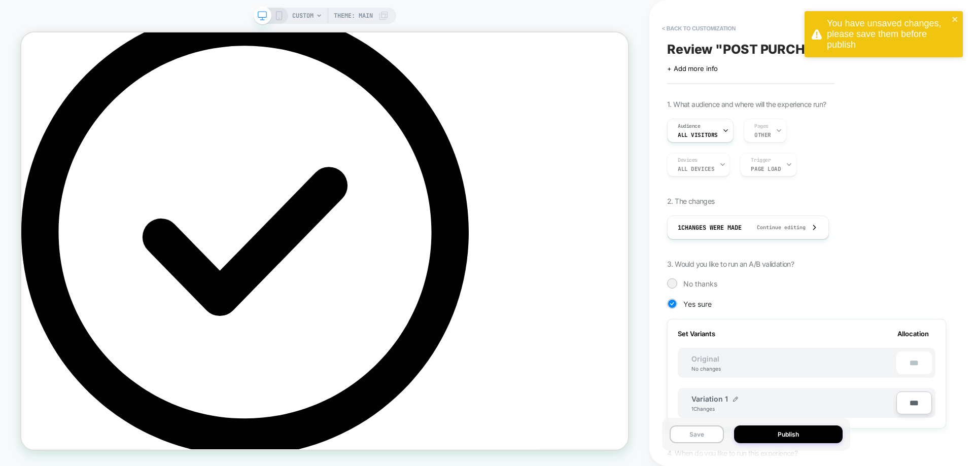
click at [728, 47] on span "Review " POST PURCHASE " before publish" at bounding box center [798, 49] width 263 height 15
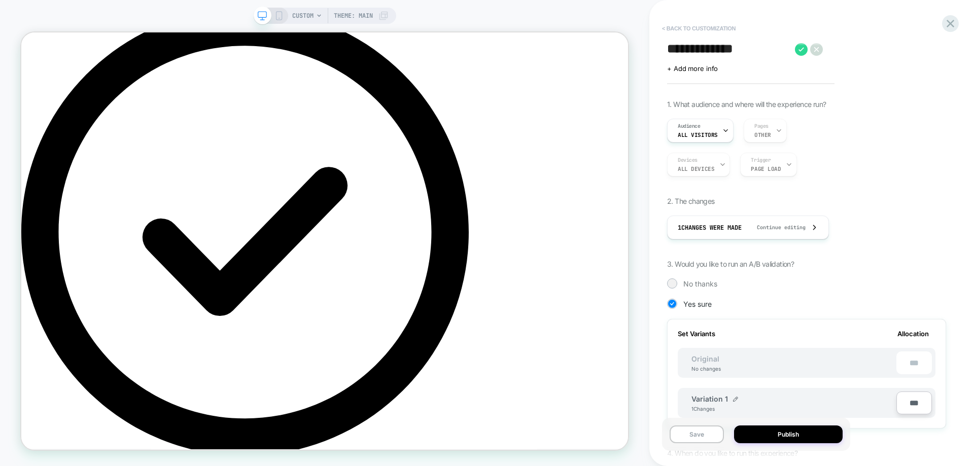
click at [706, 32] on button "< Back to customization" at bounding box center [699, 28] width 84 height 16
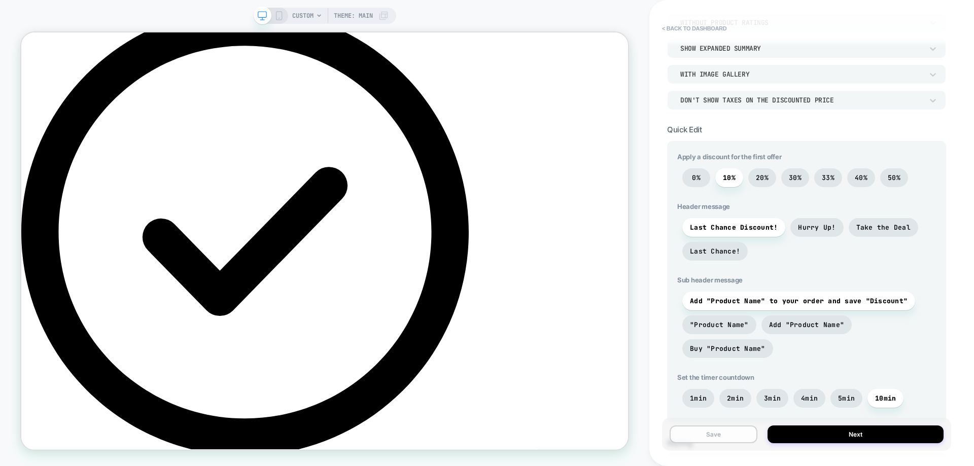
scroll to position [203, 0]
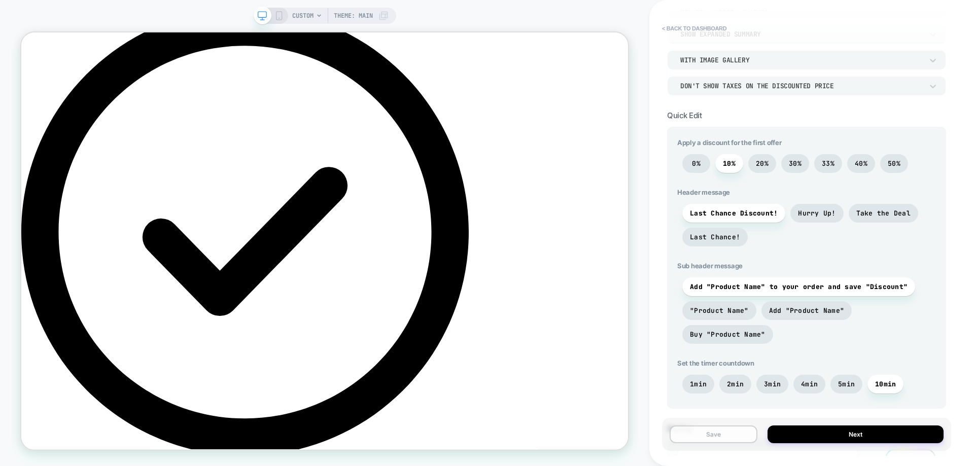
click at [749, 426] on button "Save" at bounding box center [714, 435] width 88 height 18
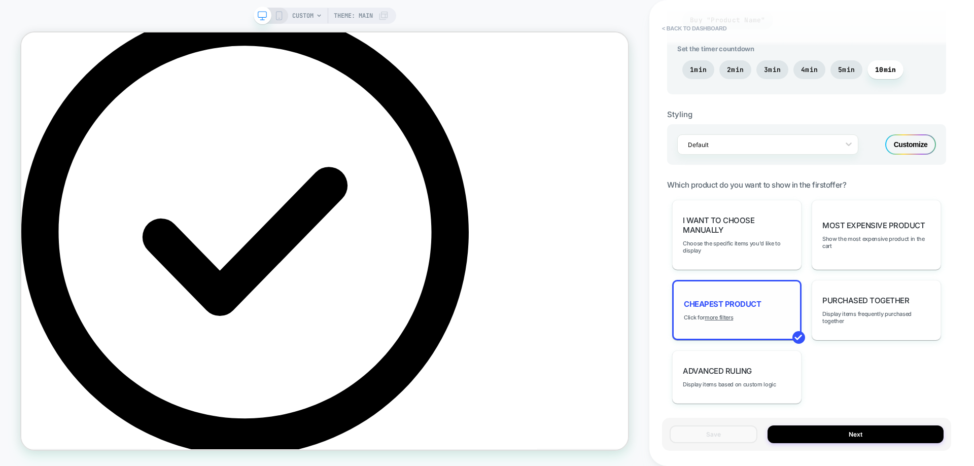
scroll to position [556, 0]
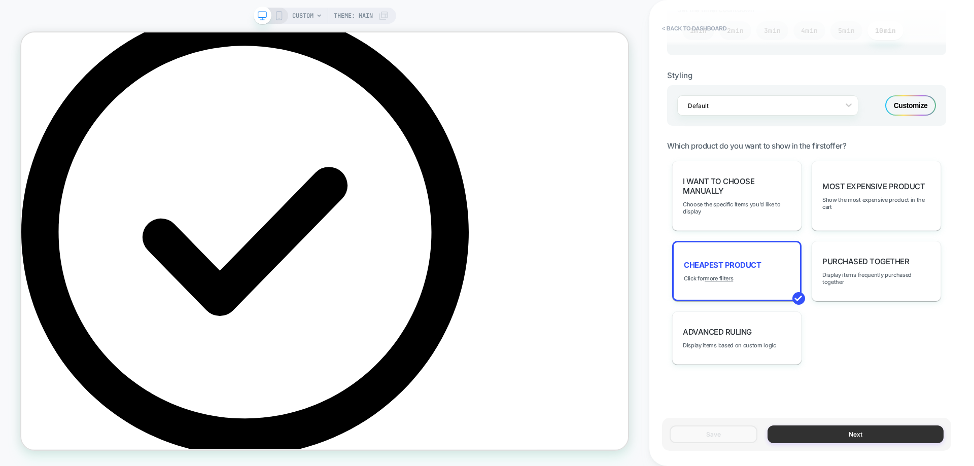
click at [829, 432] on button "Next" at bounding box center [856, 435] width 176 height 18
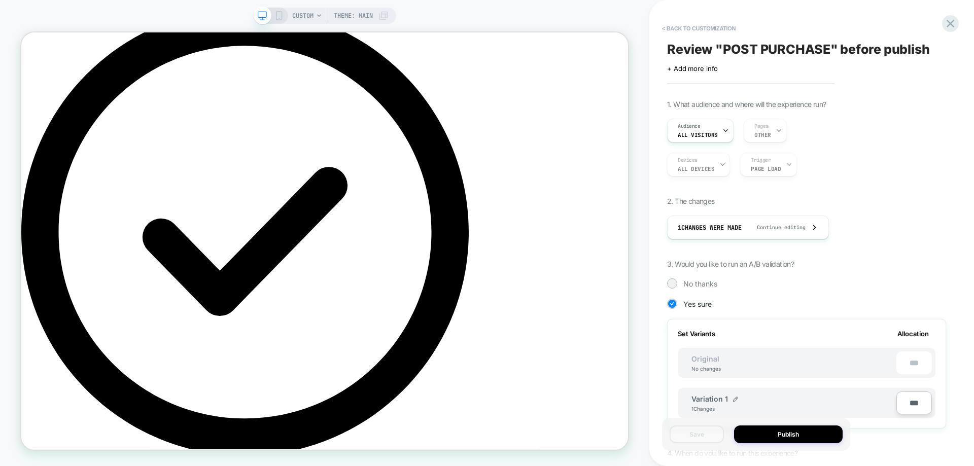
scroll to position [98, 0]
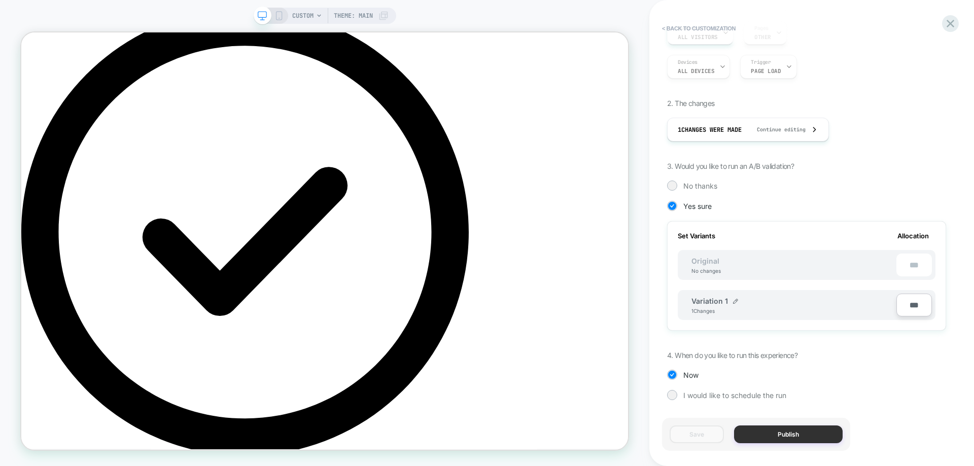
click at [794, 433] on button "Publish" at bounding box center [788, 435] width 109 height 18
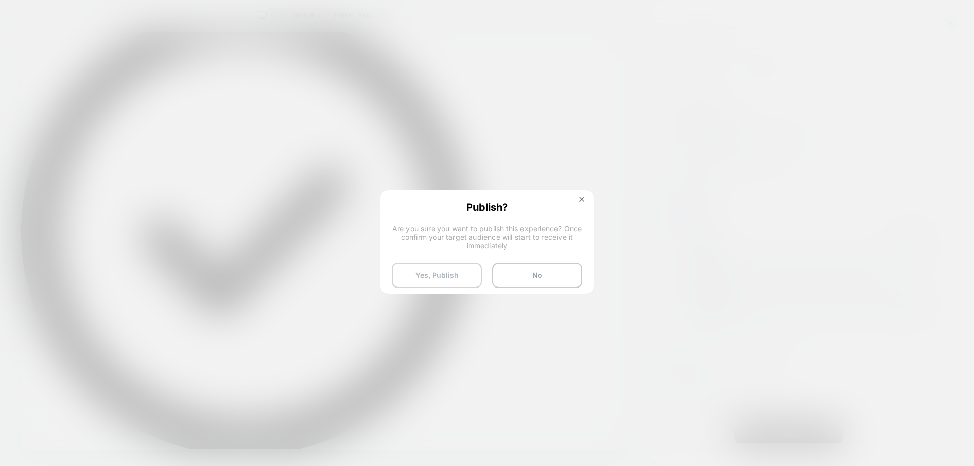
click at [471, 275] on button "Yes, Publish" at bounding box center [437, 275] width 90 height 25
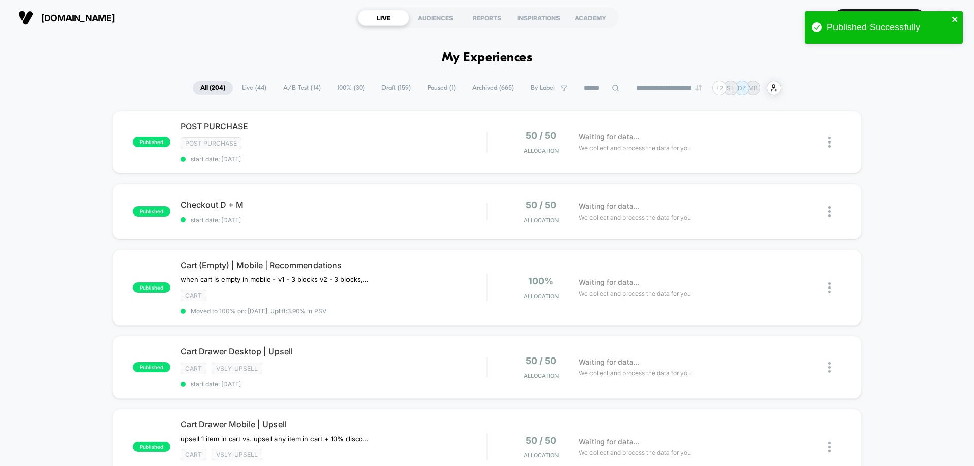
click at [958, 17] on icon "close" at bounding box center [955, 19] width 7 height 8
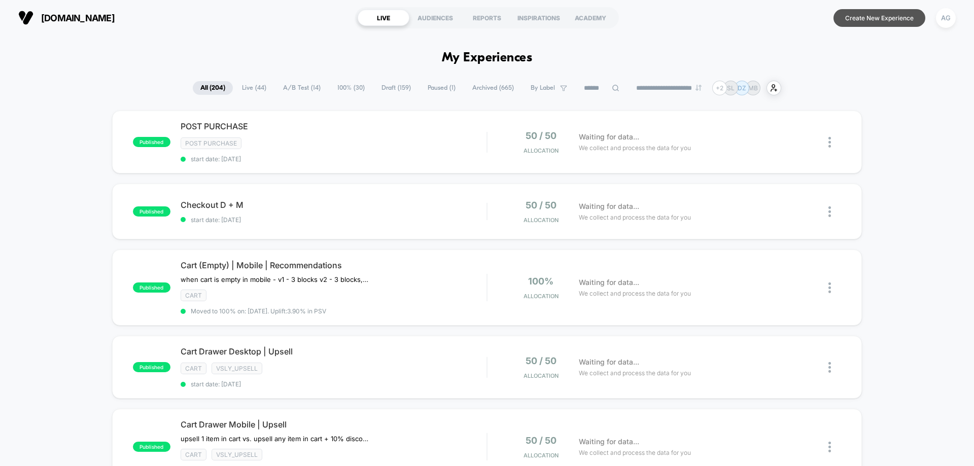
click at [916, 21] on button "Create New Experience" at bounding box center [879, 18] width 92 height 18
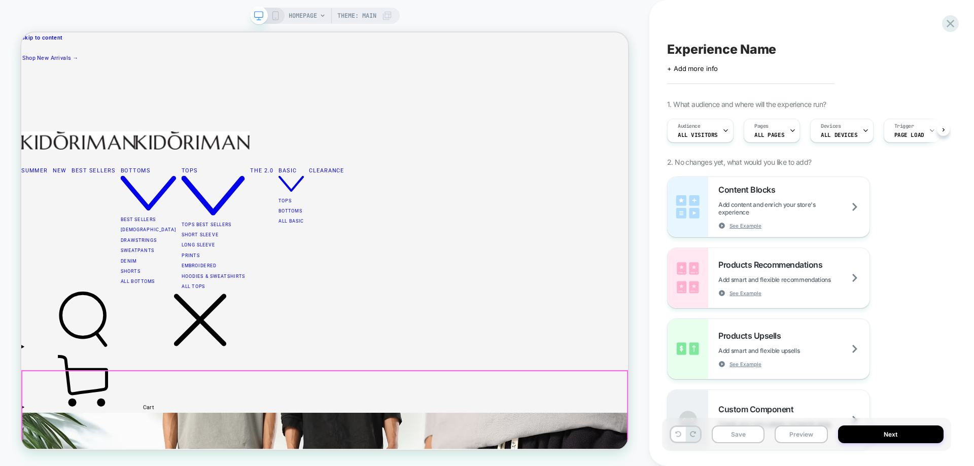
scroll to position [0, 1]
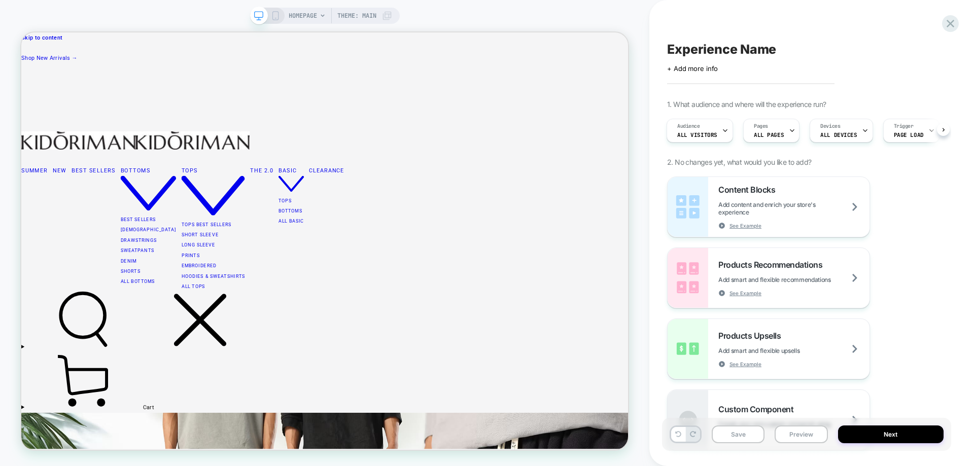
click at [309, 19] on span "HOMEPAGE" at bounding box center [303, 16] width 28 height 16
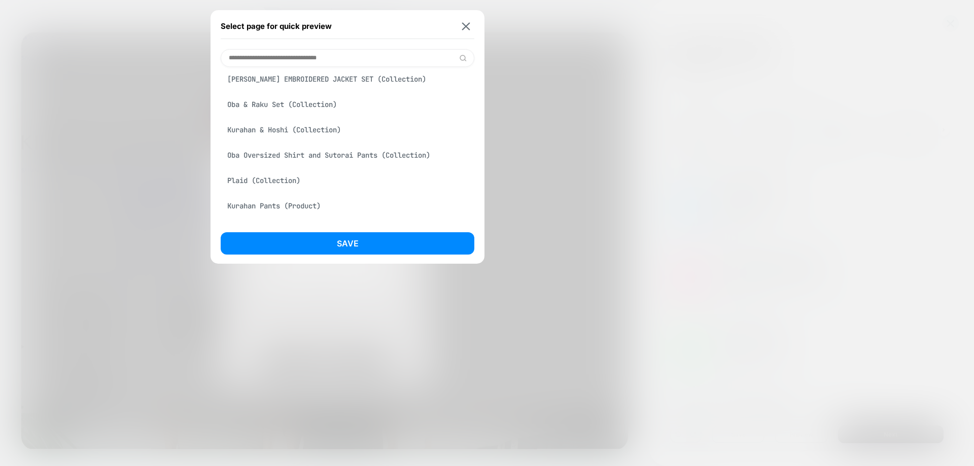
scroll to position [203, 0]
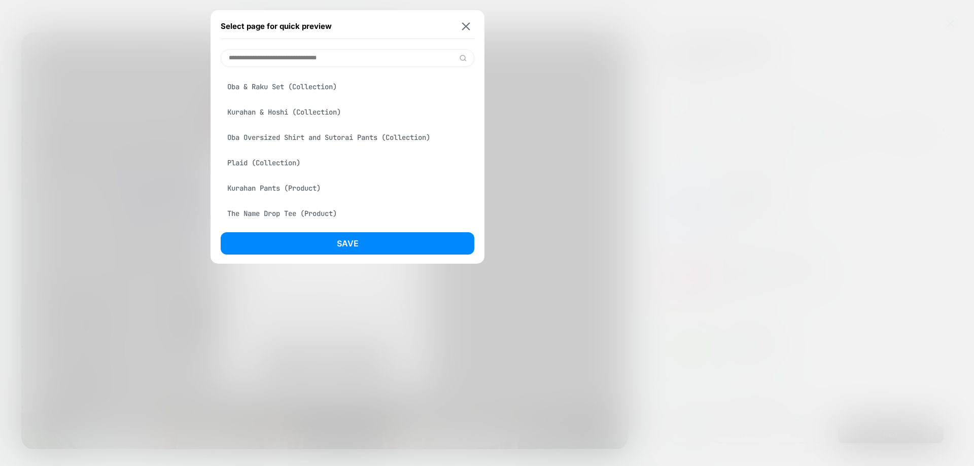
click at [281, 137] on div "Oba Oversized Shirt and Sutorai Pants (Collection)" at bounding box center [348, 137] width 254 height 19
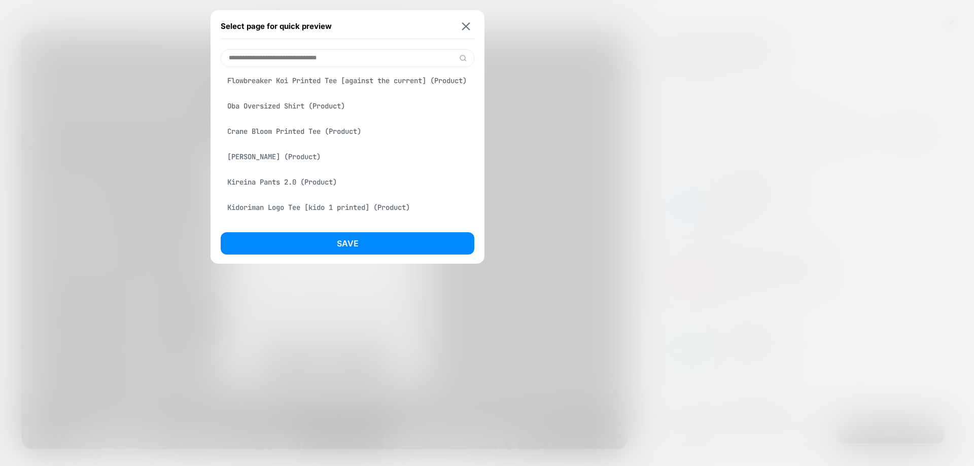
scroll to position [304, 0]
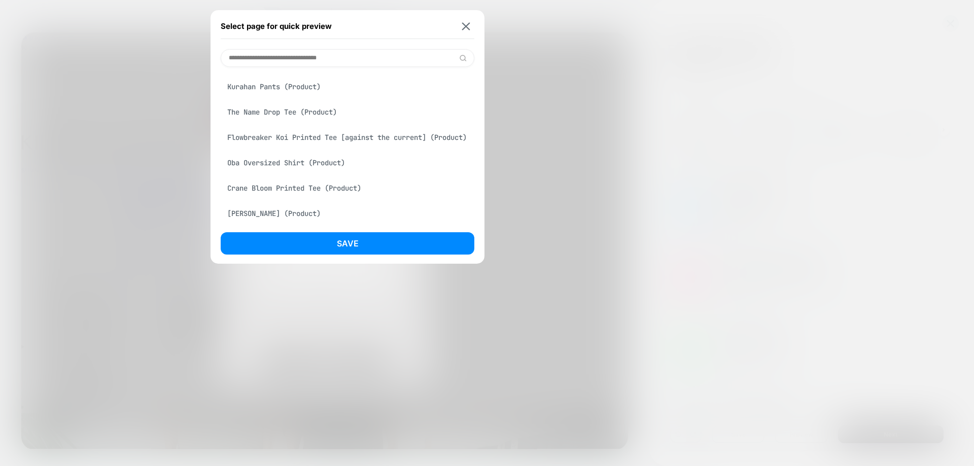
click at [296, 105] on div "The Name Drop Tee (Product)" at bounding box center [348, 111] width 254 height 19
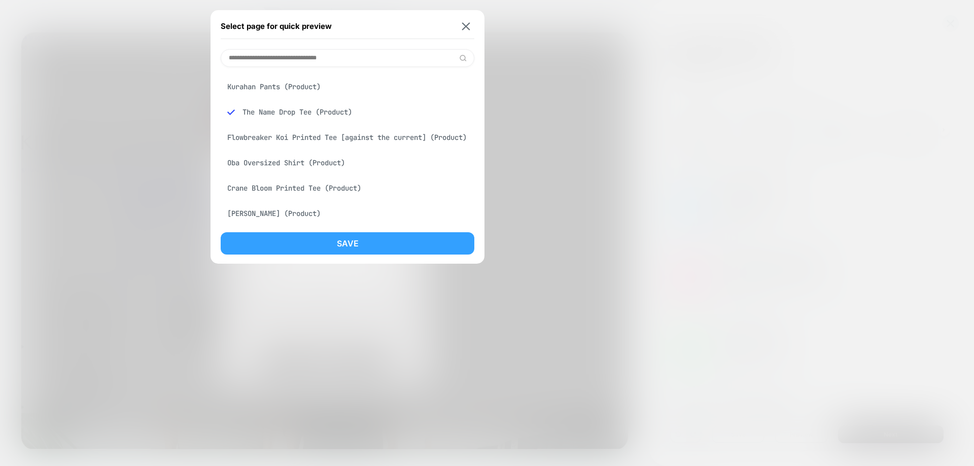
click at [326, 246] on button "Save" at bounding box center [348, 243] width 254 height 22
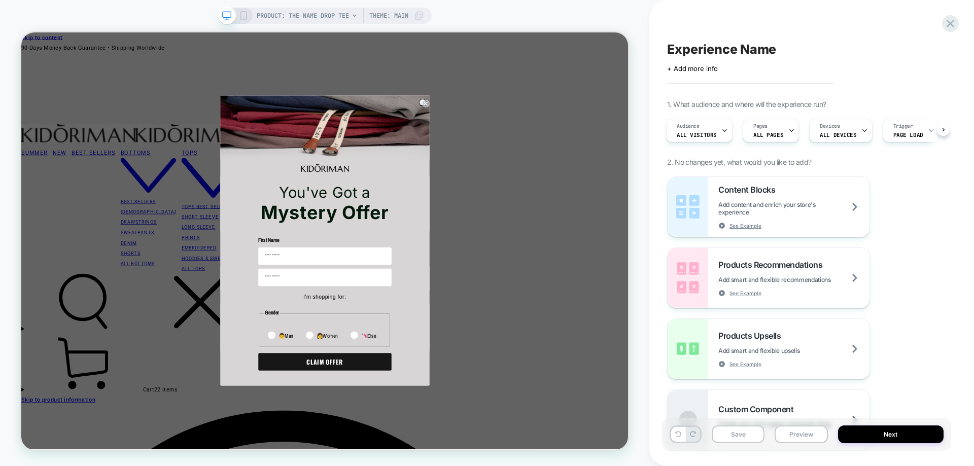
scroll to position [0, 0]
